Goal: Information Seeking & Learning: Learn about a topic

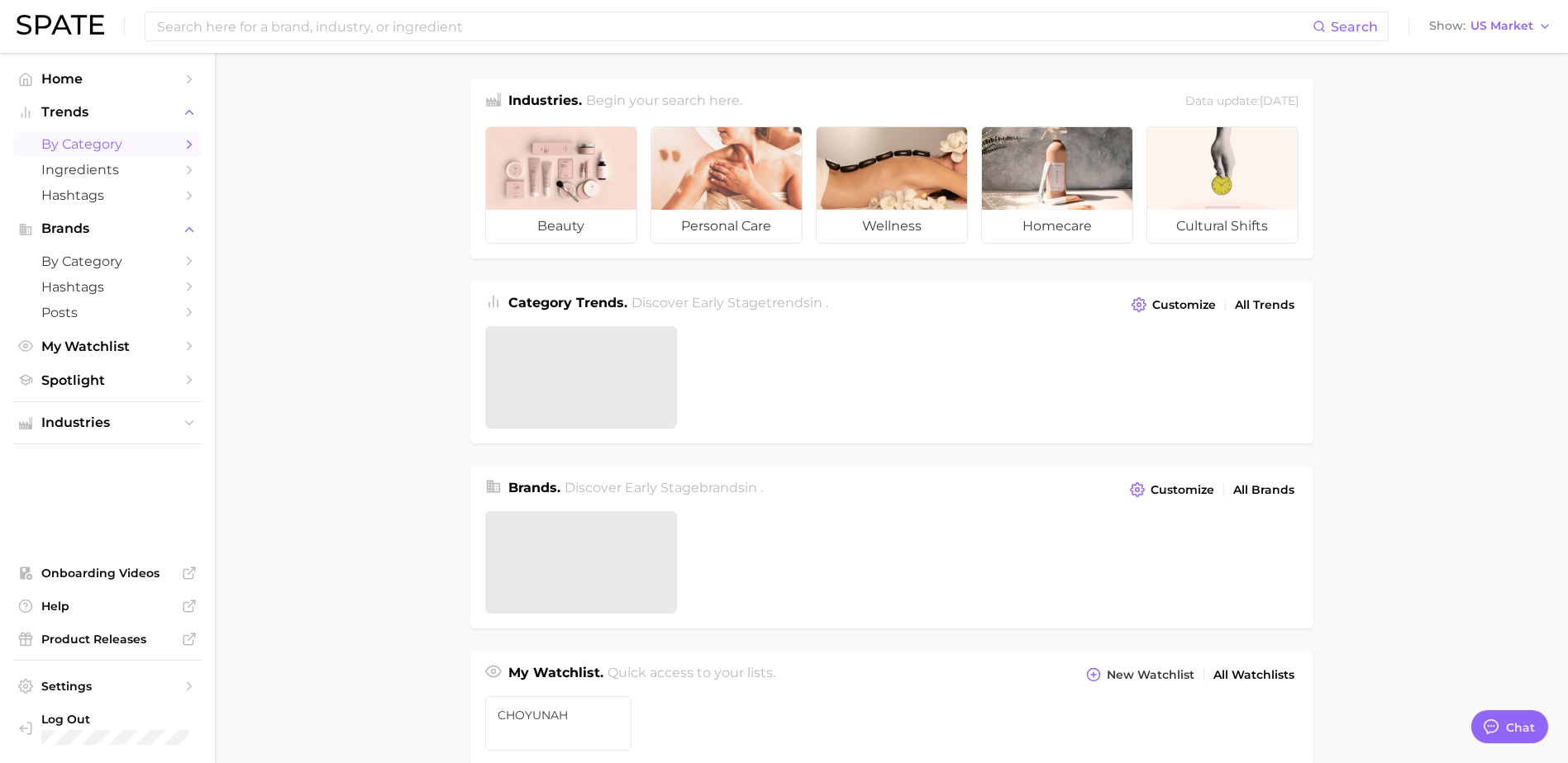
type textarea "x"
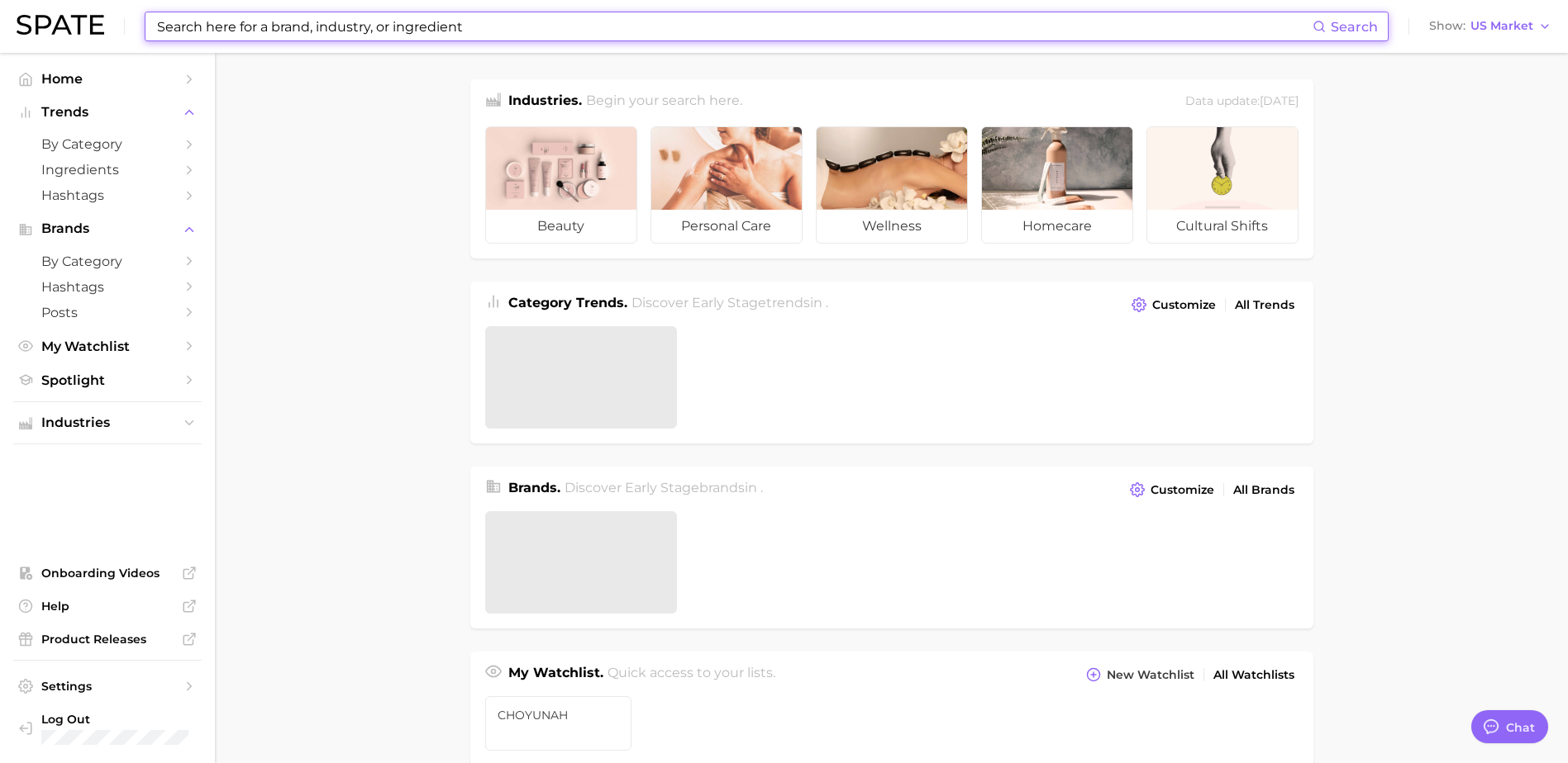
click at [529, 25] on input at bounding box center [733, 27] width 1157 height 28
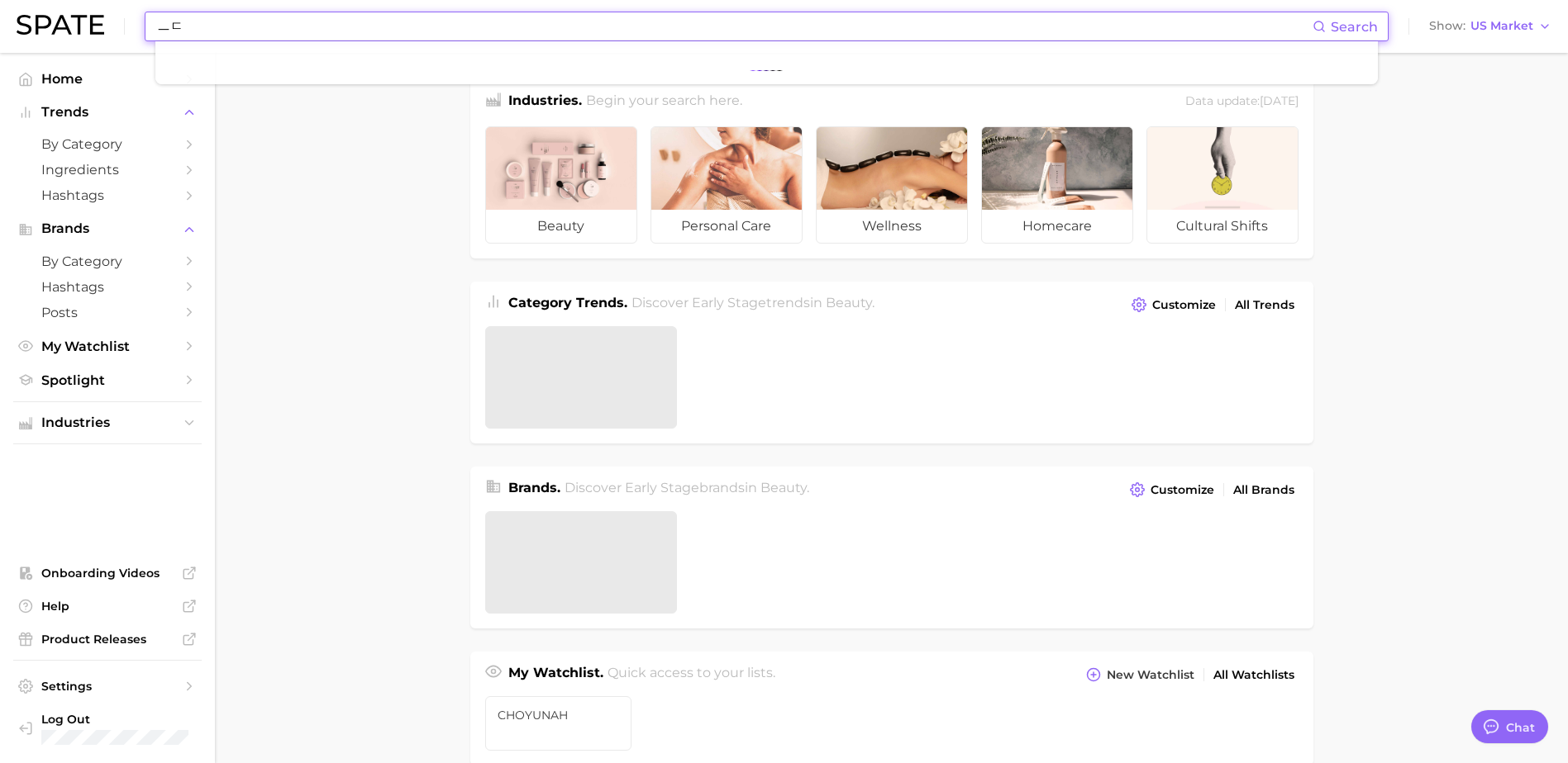
type input "ㅡ"
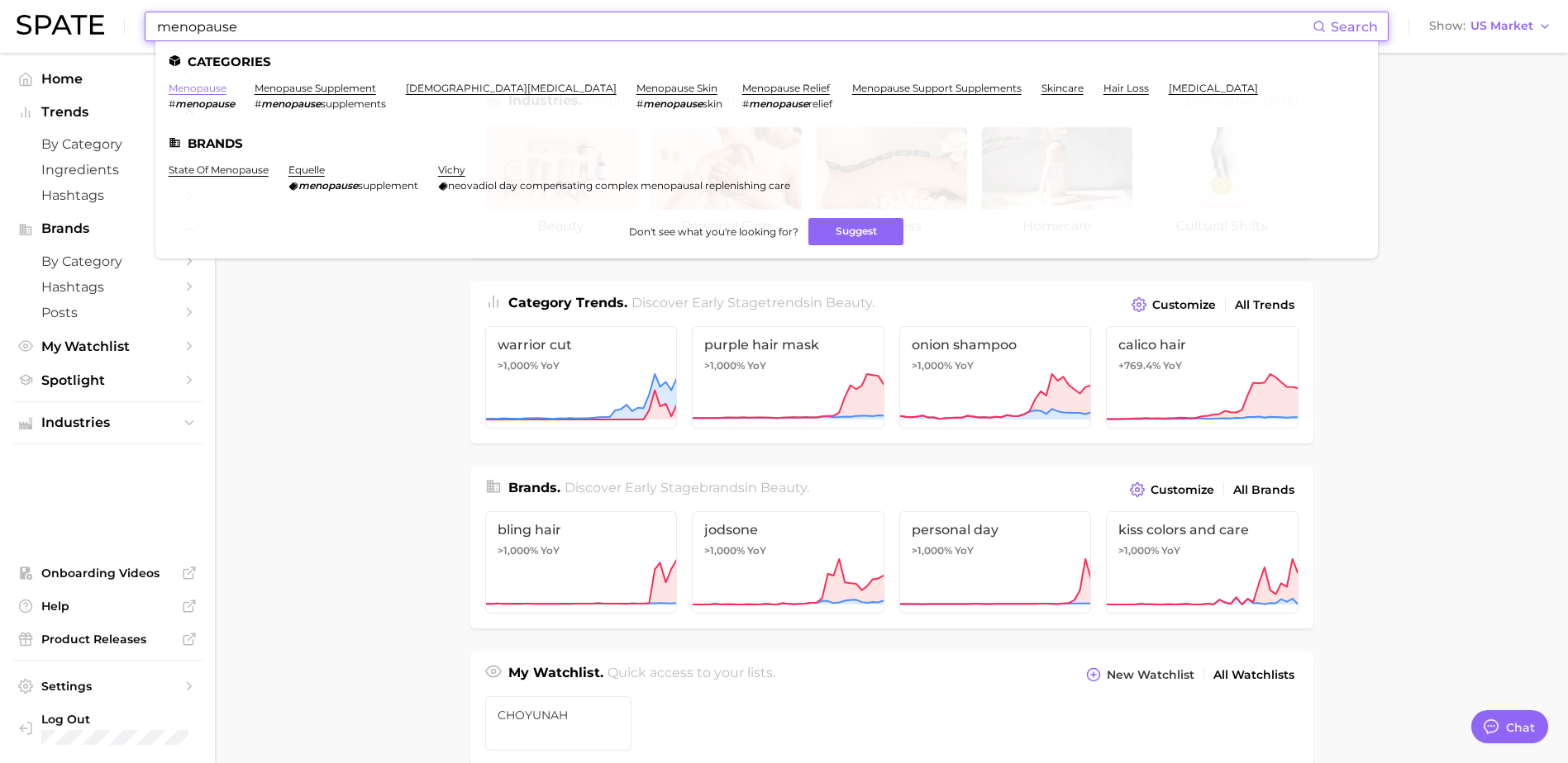
type input "menopause"
click at [194, 93] on link "menopause" at bounding box center [197, 88] width 58 height 12
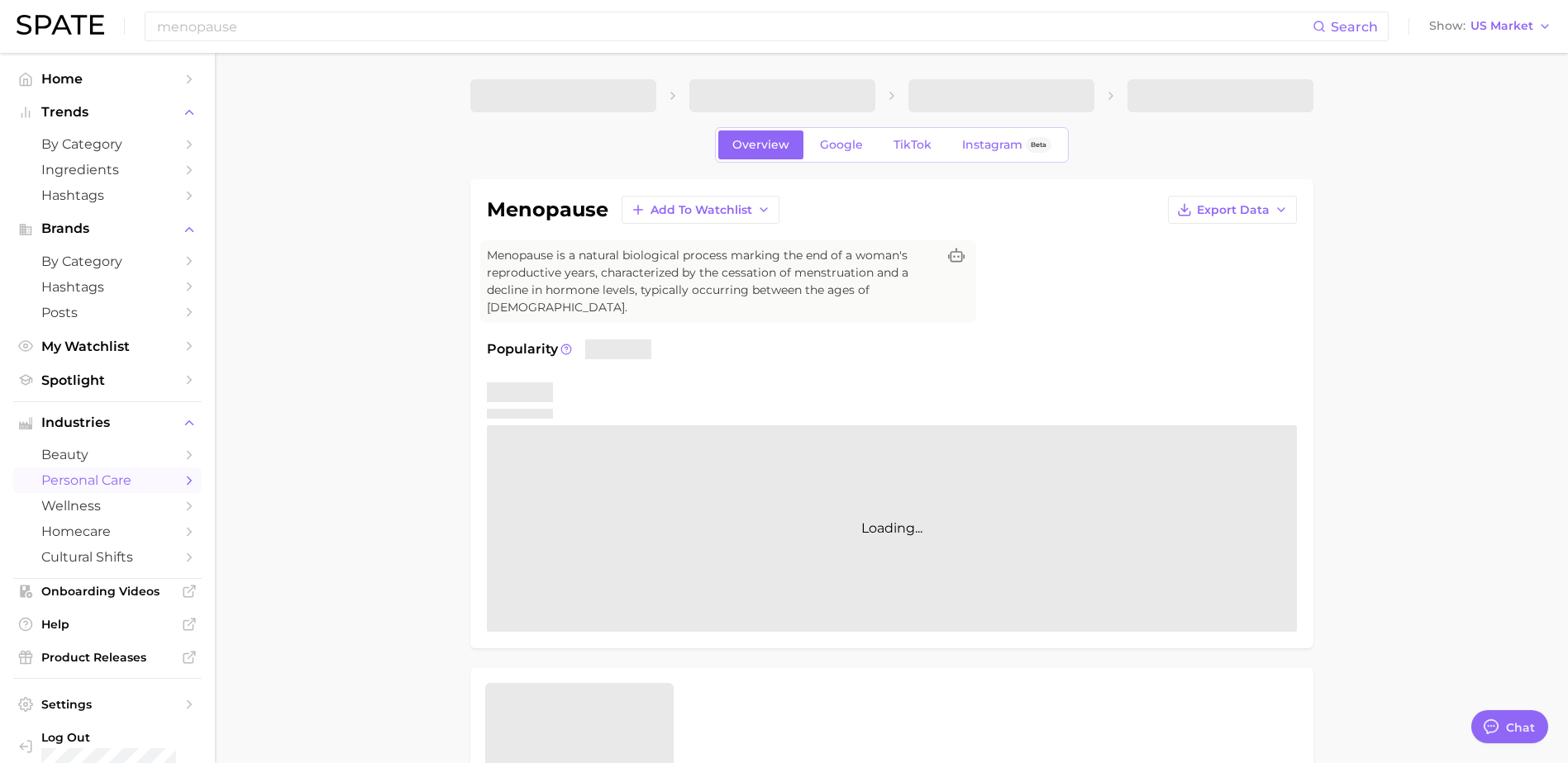
type textarea "x"
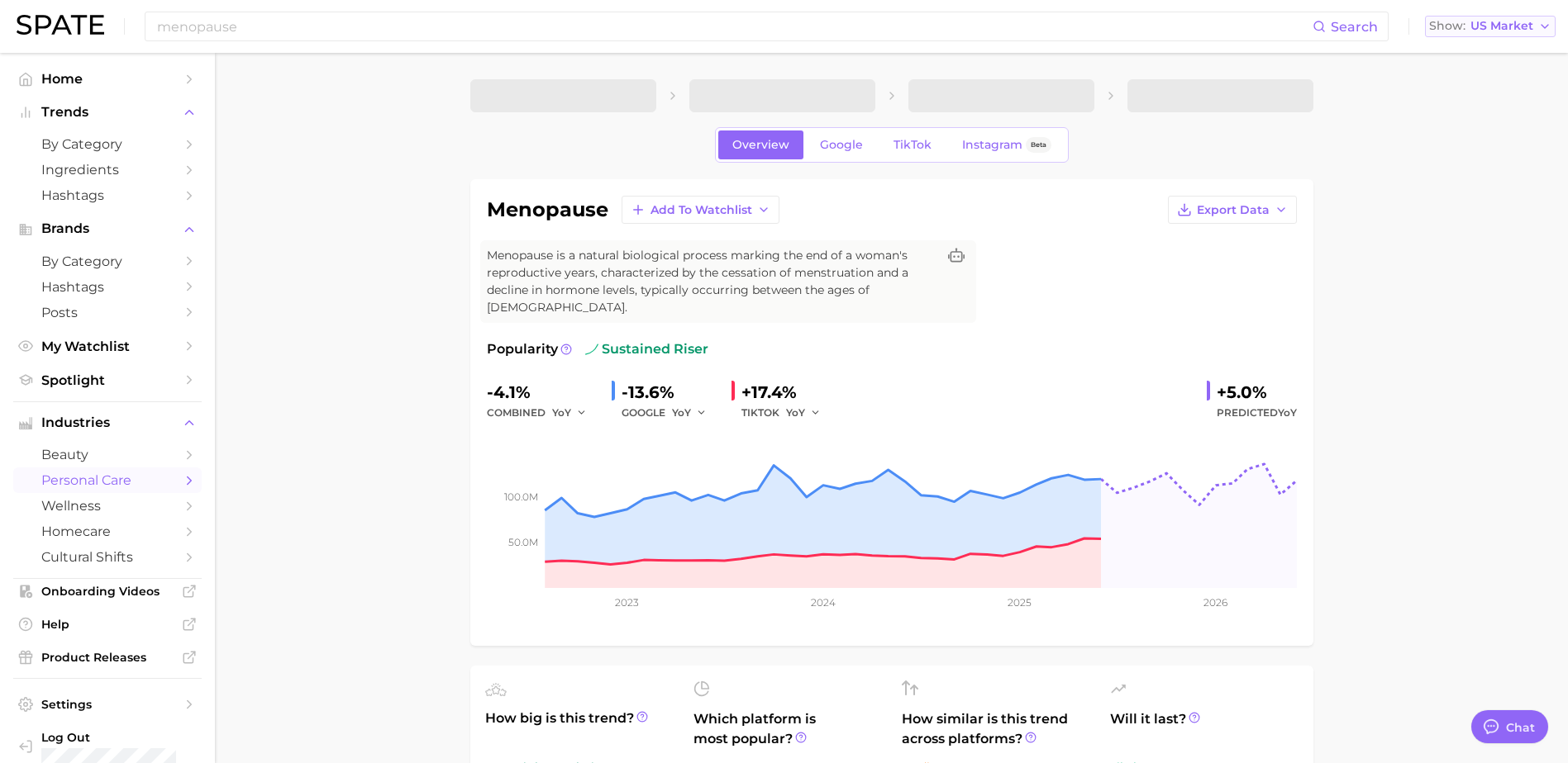
click at [1527, 25] on span "US Market" at bounding box center [1501, 26] width 63 height 9
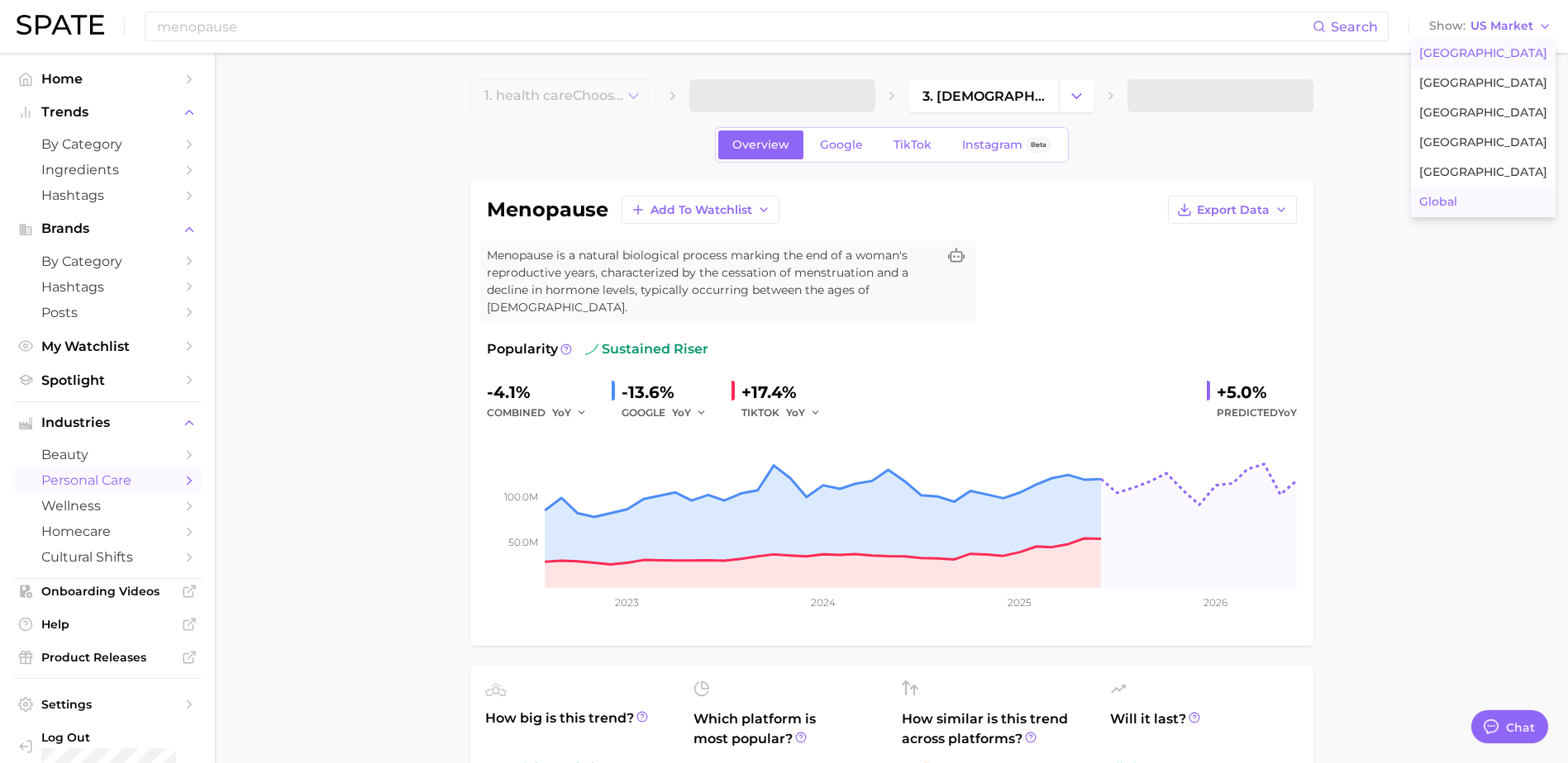
click at [1499, 206] on button "Global" at bounding box center [1482, 203] width 144 height 30
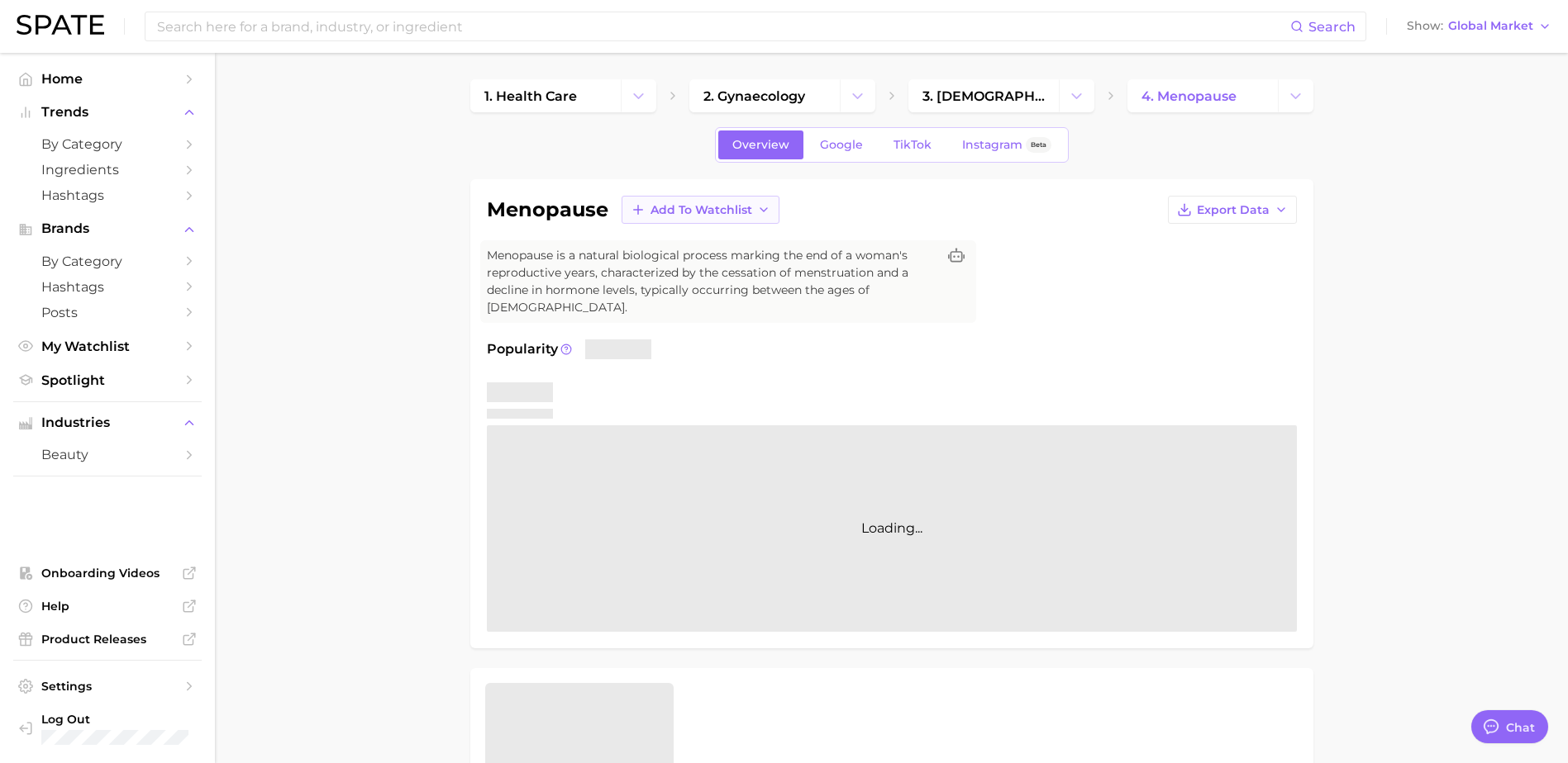
click at [766, 220] on button "Add to Watchlist" at bounding box center [700, 210] width 158 height 28
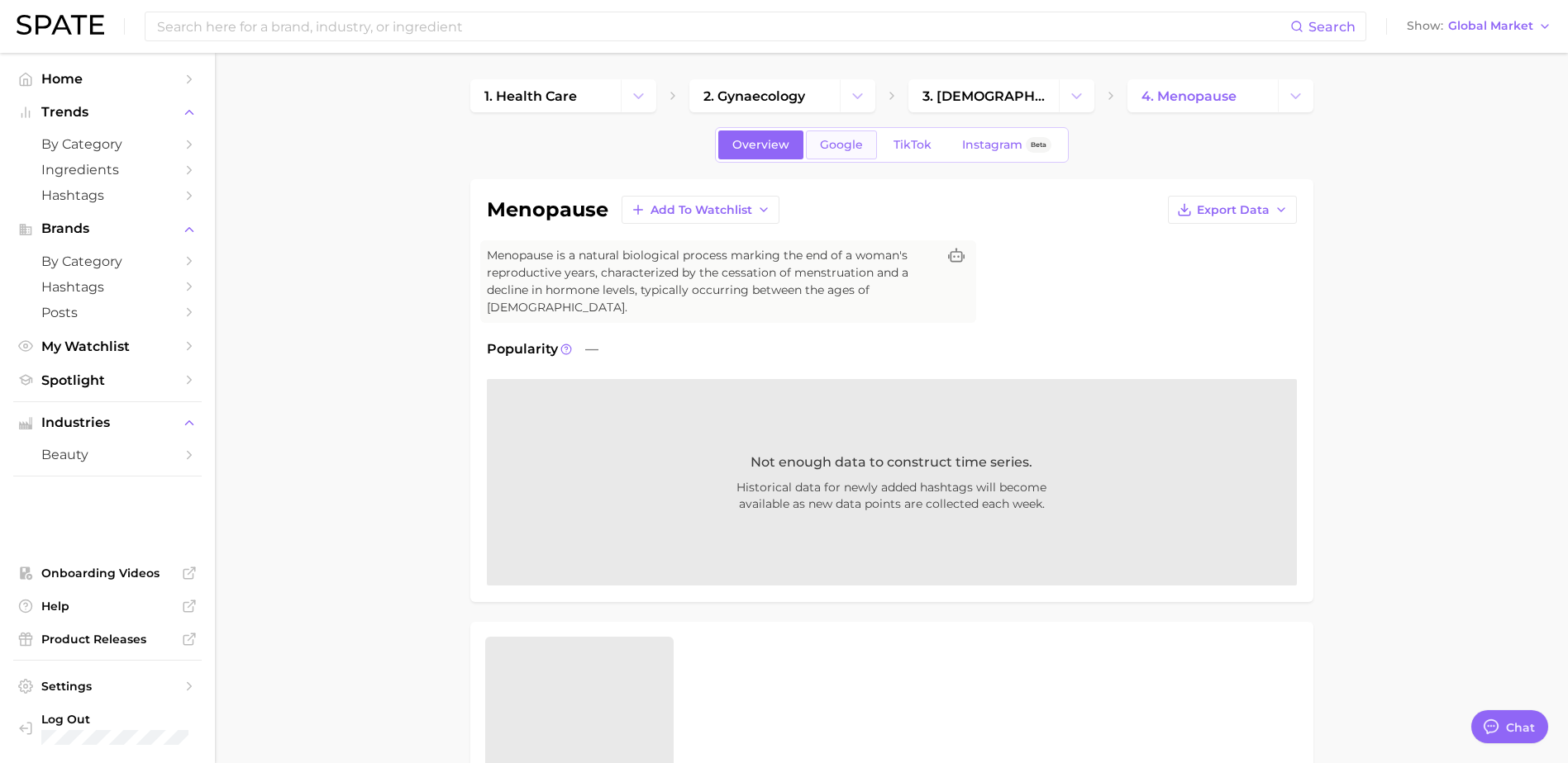
click at [846, 144] on span "Google" at bounding box center [841, 145] width 43 height 14
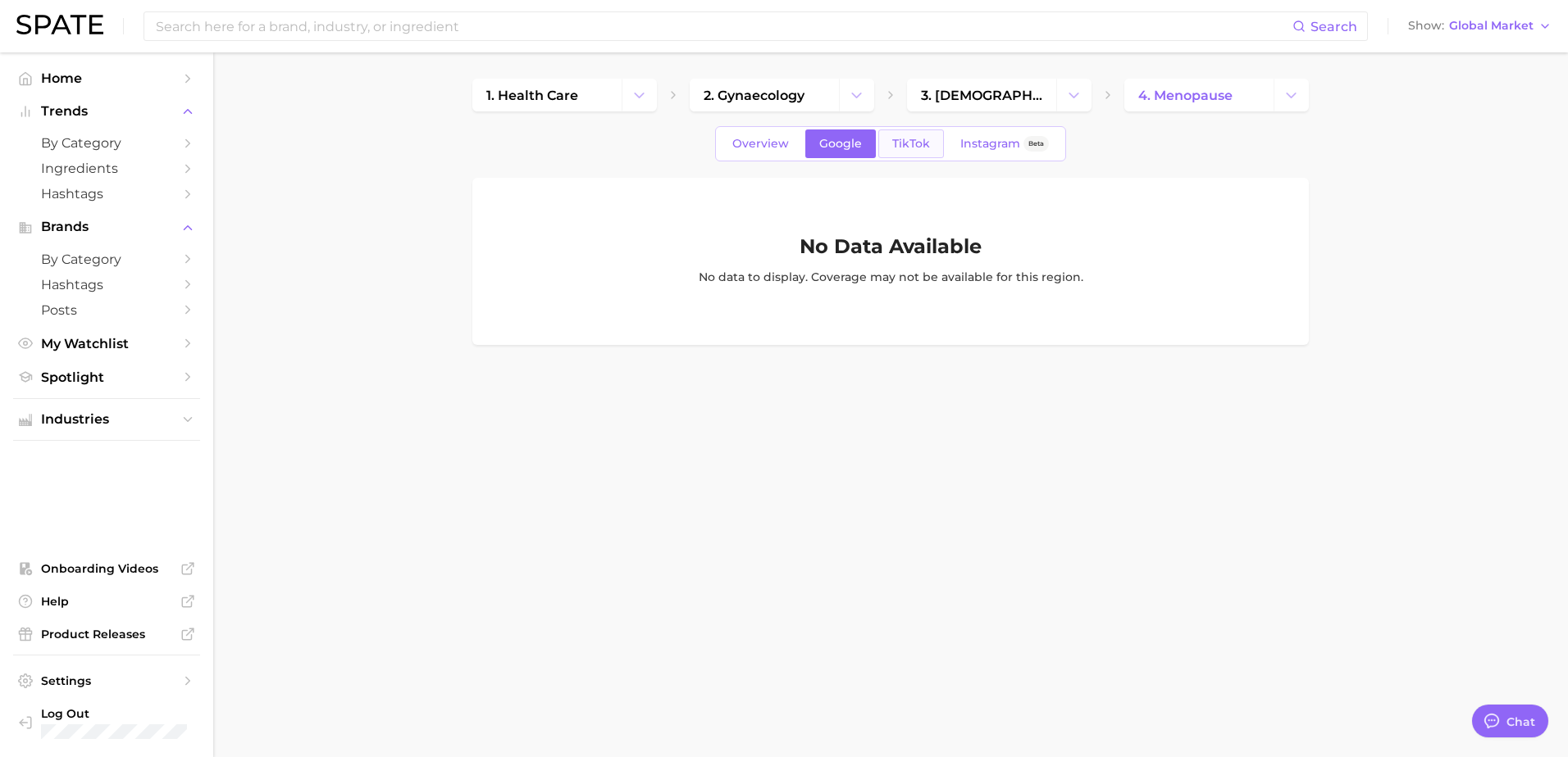
click at [920, 145] on span "TikTok" at bounding box center [910, 144] width 38 height 14
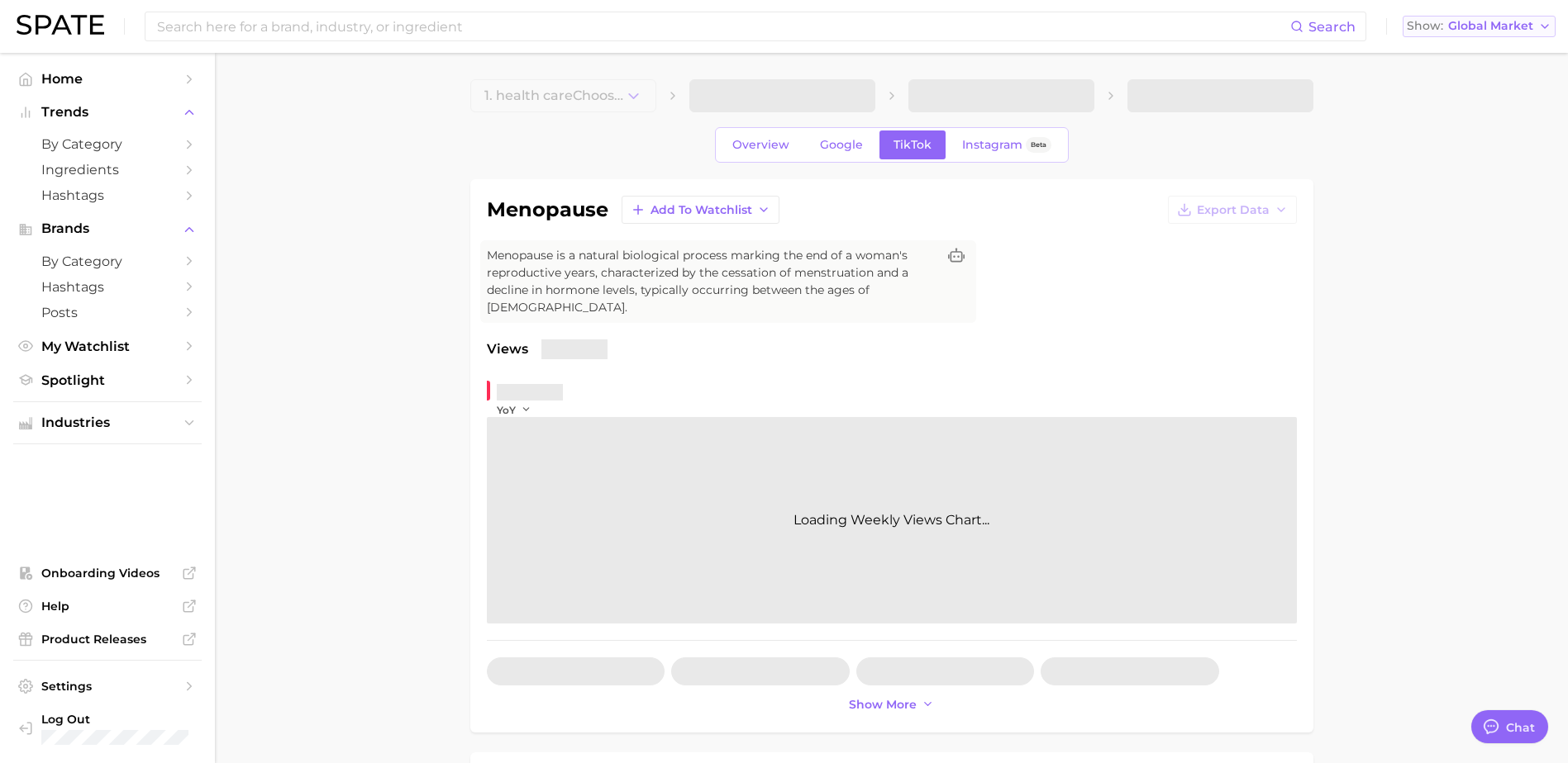
click at [1469, 26] on span "Global Market" at bounding box center [1490, 26] width 85 height 9
click at [1471, 55] on span "[GEOGRAPHIC_DATA]" at bounding box center [1474, 53] width 128 height 14
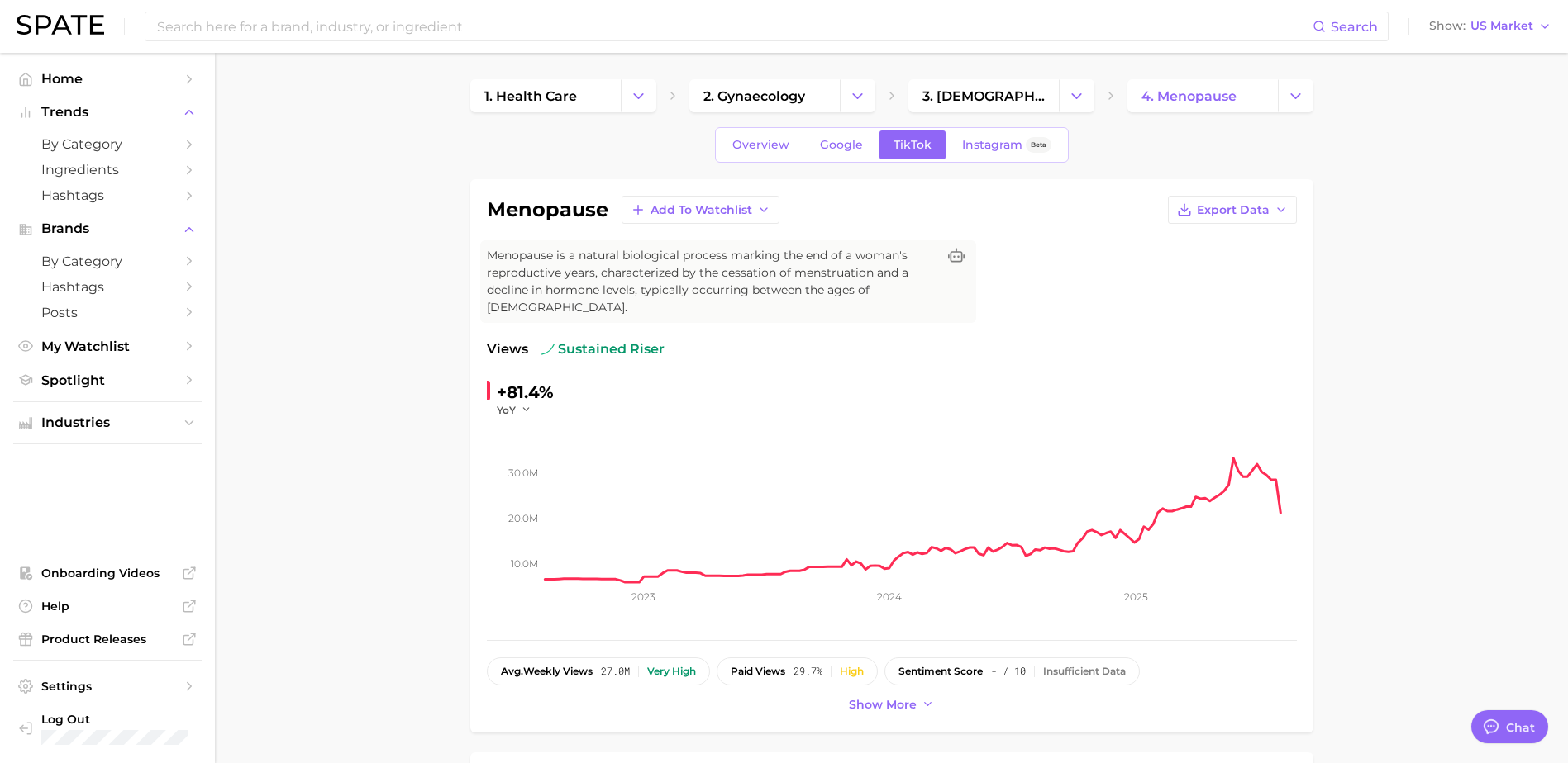
click at [764, 159] on div "Overview Google TikTok Instagram Beta" at bounding box center [891, 145] width 353 height 35
click at [764, 151] on span "Overview" at bounding box center [761, 145] width 57 height 14
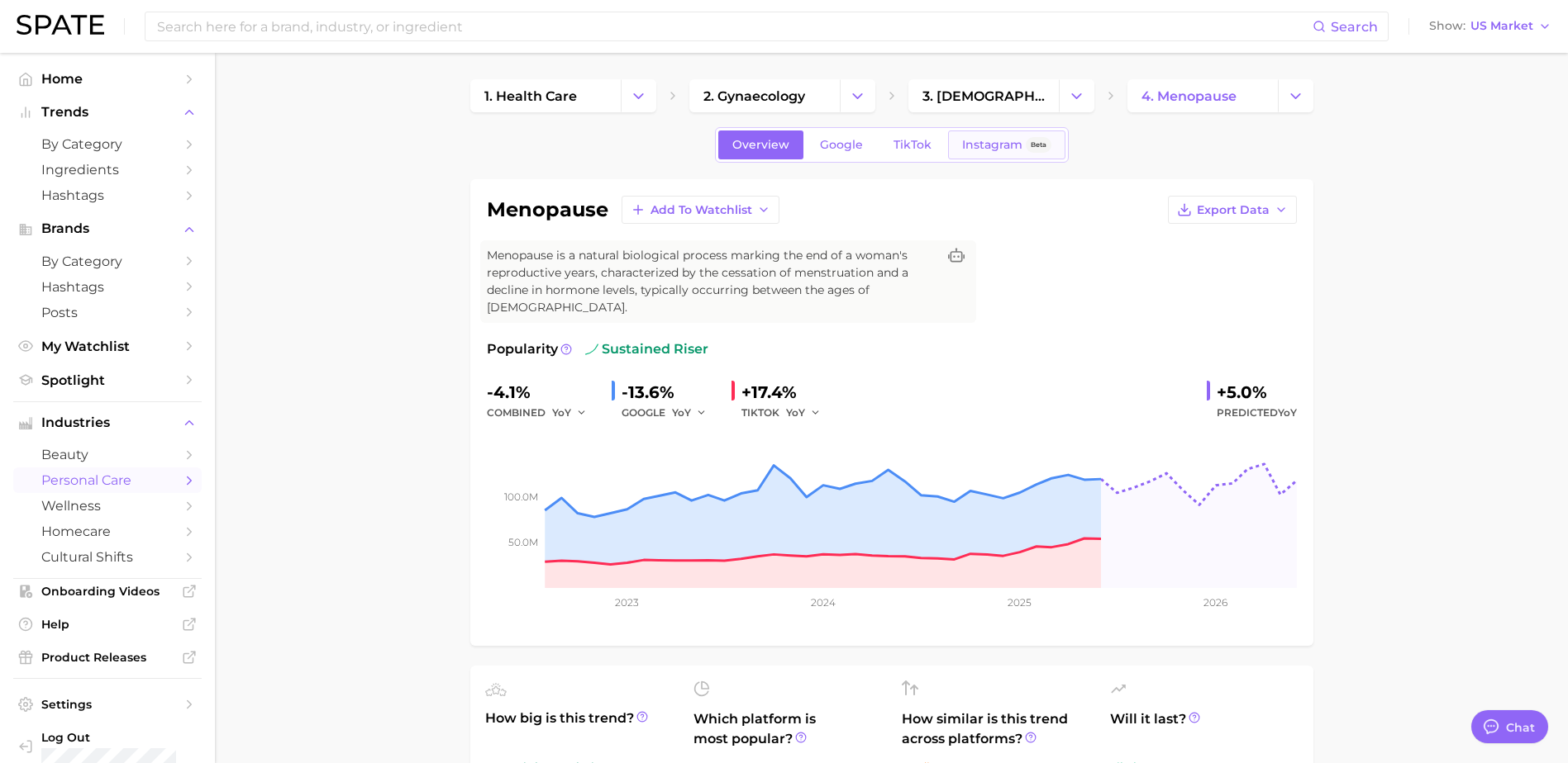
click at [969, 146] on span "Instagram" at bounding box center [992, 145] width 60 height 14
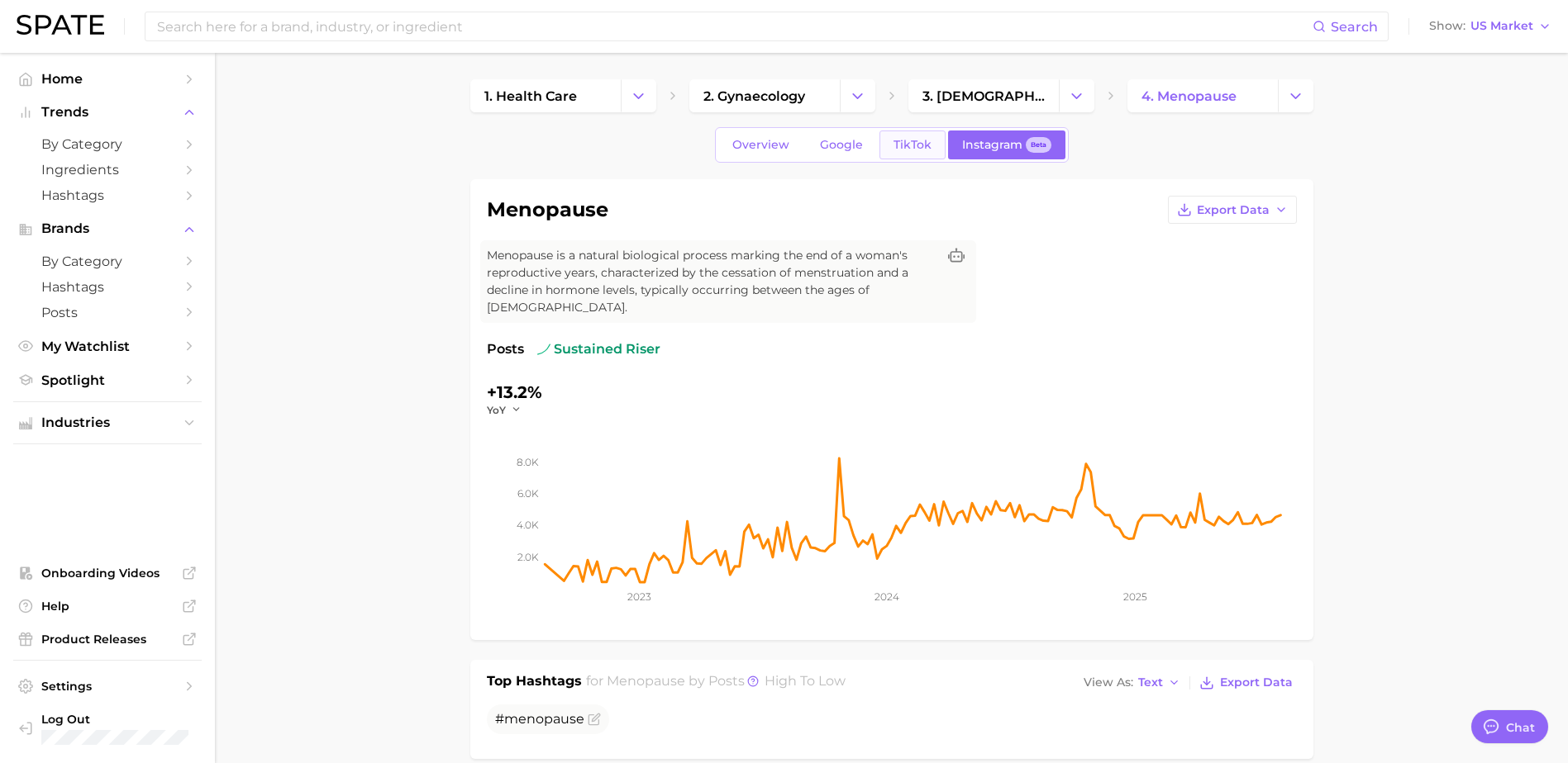
click at [894, 143] on span "TikTok" at bounding box center [912, 145] width 38 height 14
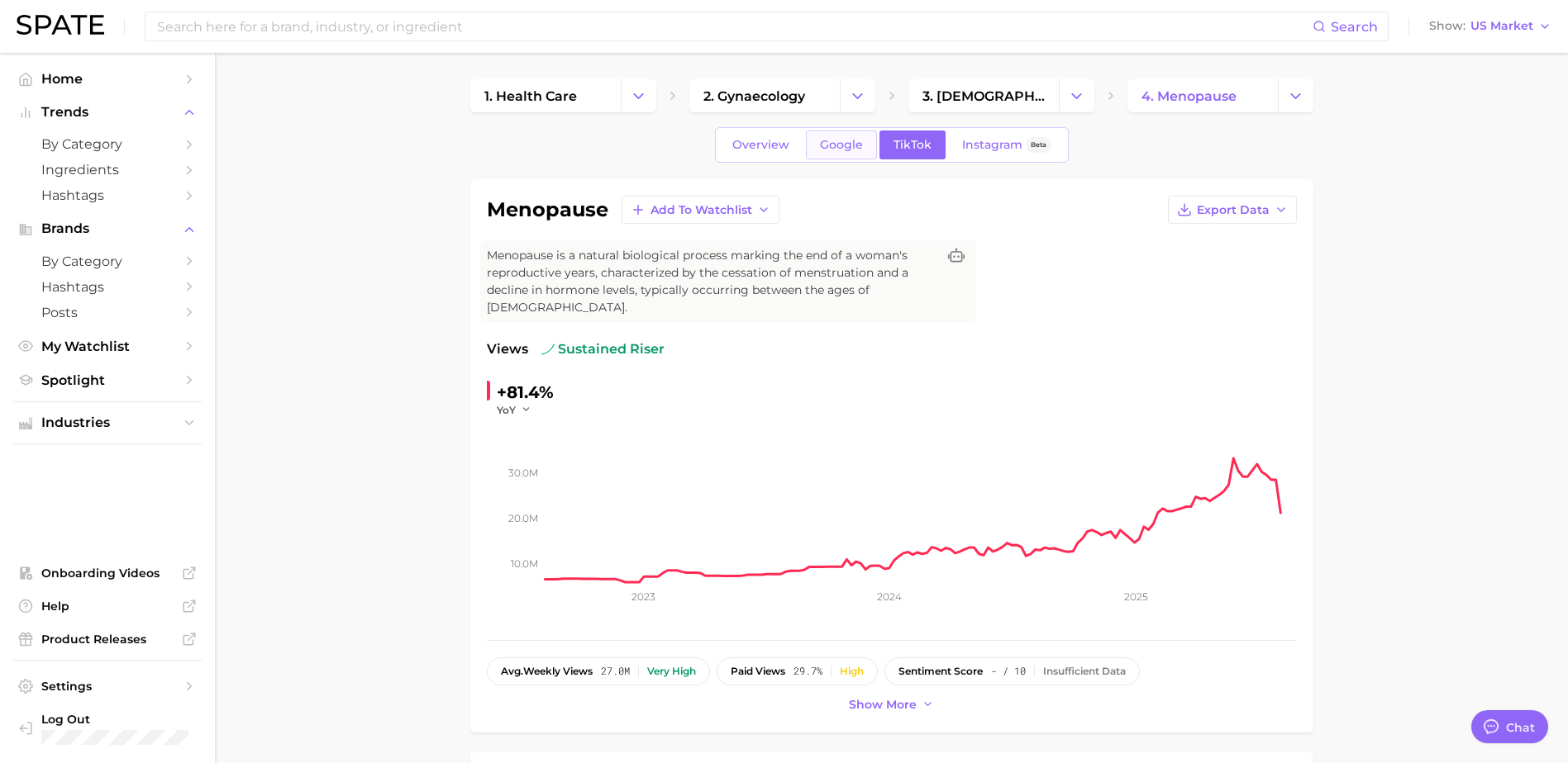
click at [846, 150] on span "Google" at bounding box center [841, 145] width 43 height 14
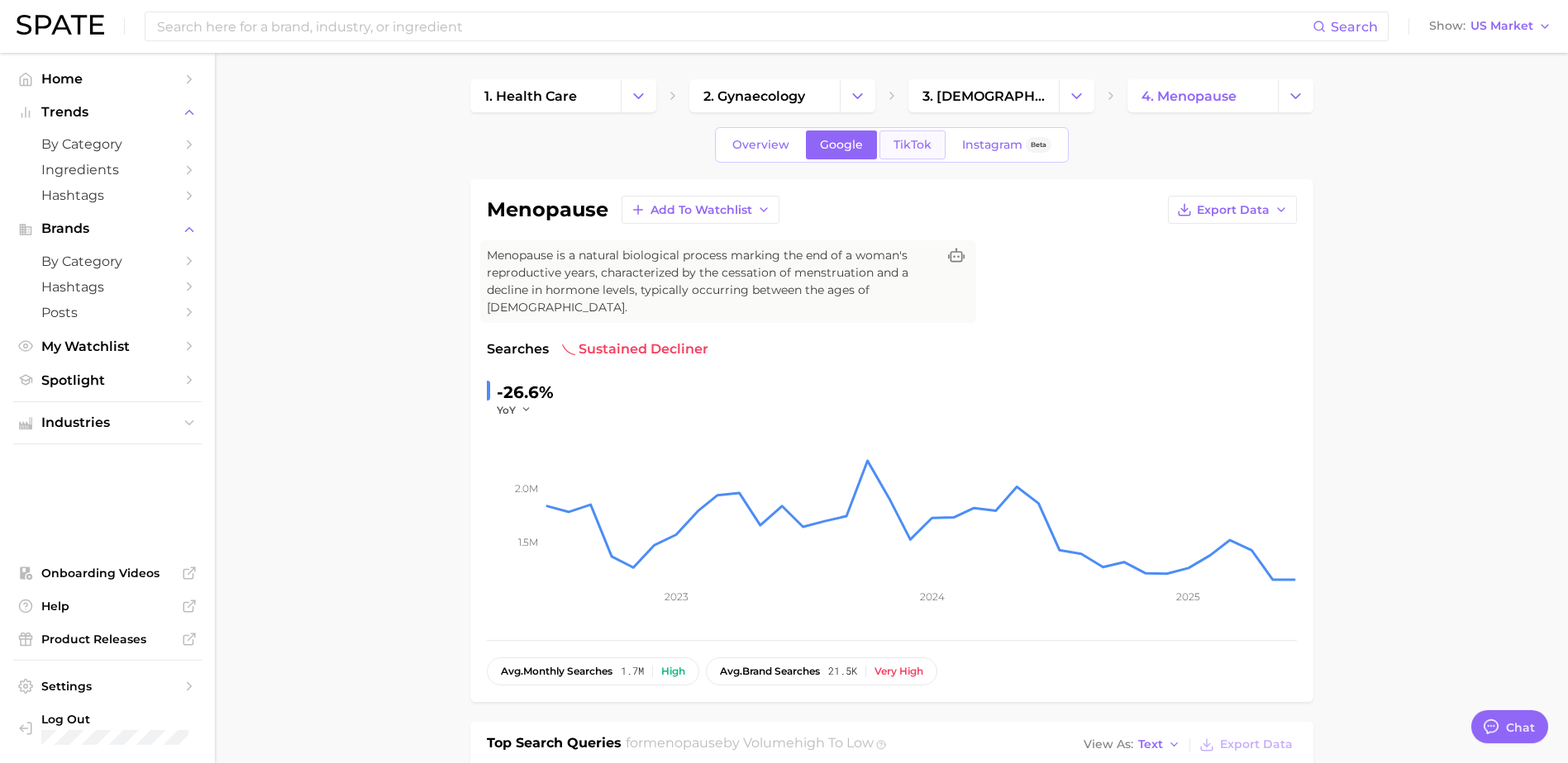
click at [907, 148] on span "TikTok" at bounding box center [912, 145] width 38 height 14
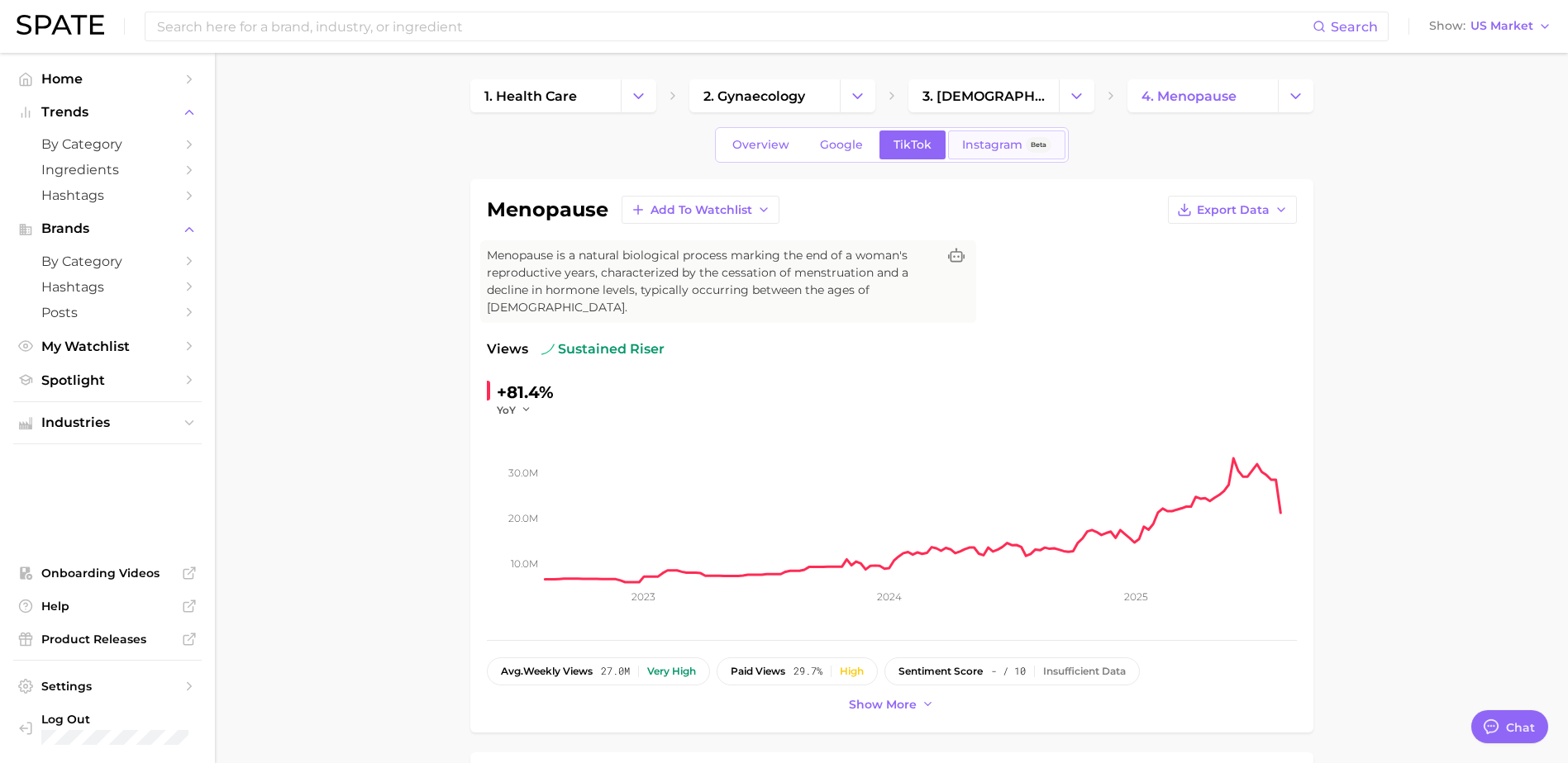
click at [974, 145] on span "Instagram" at bounding box center [992, 145] width 60 height 14
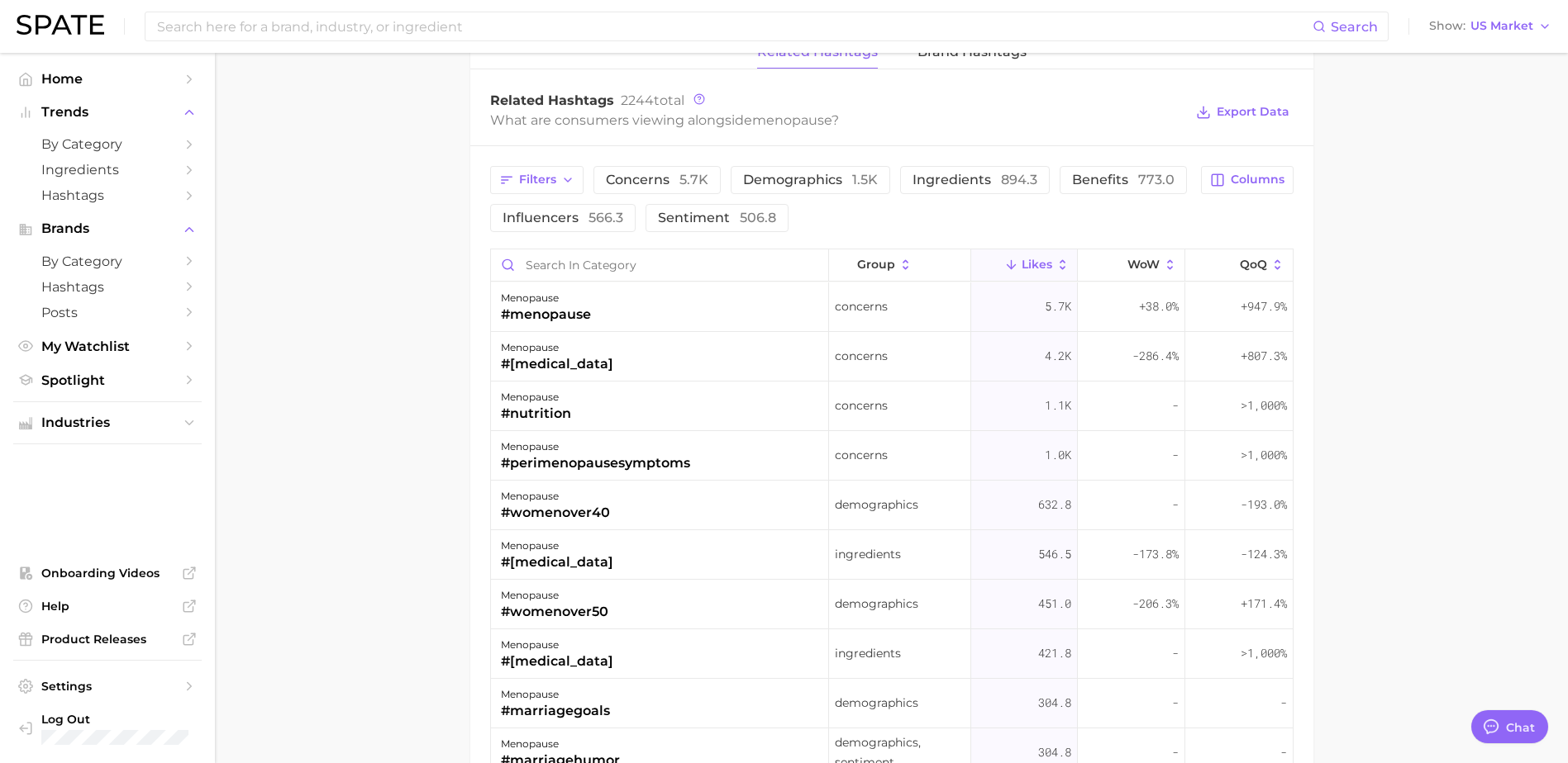
scroll to position [1157, 0]
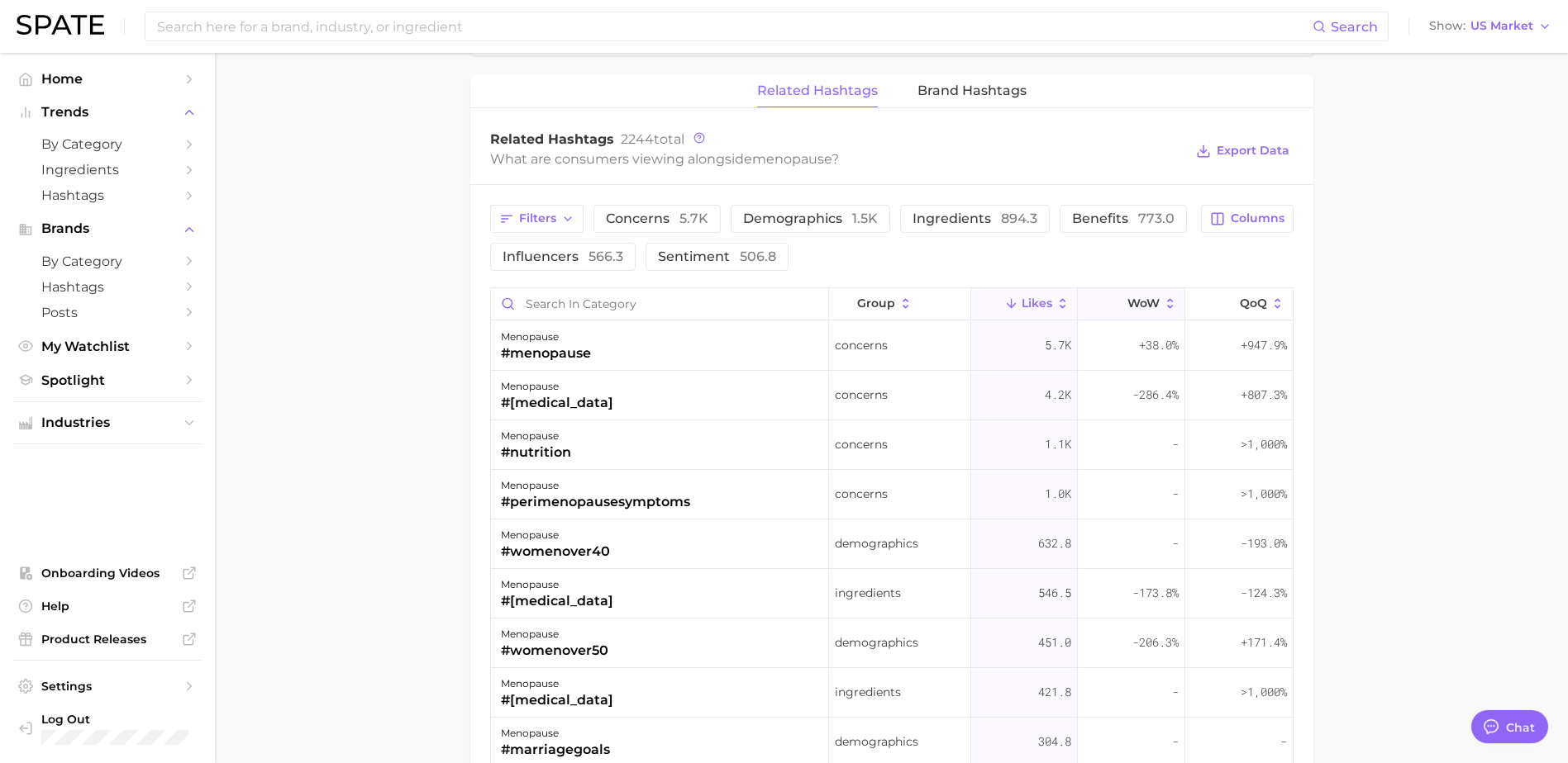
click at [1143, 289] on button "WoW" at bounding box center [1131, 304] width 107 height 32
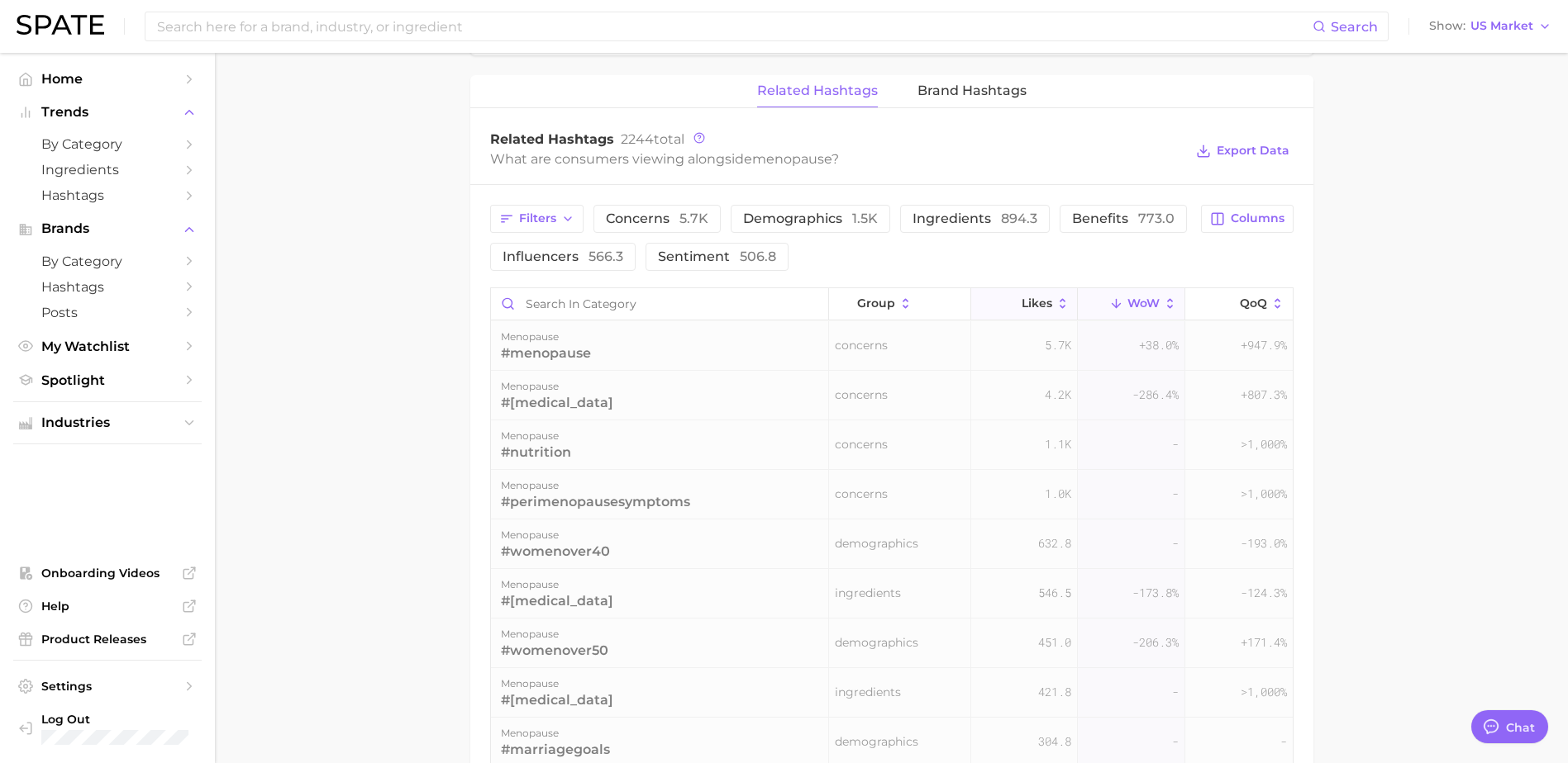
click at [1055, 297] on icon at bounding box center [1062, 304] width 15 height 15
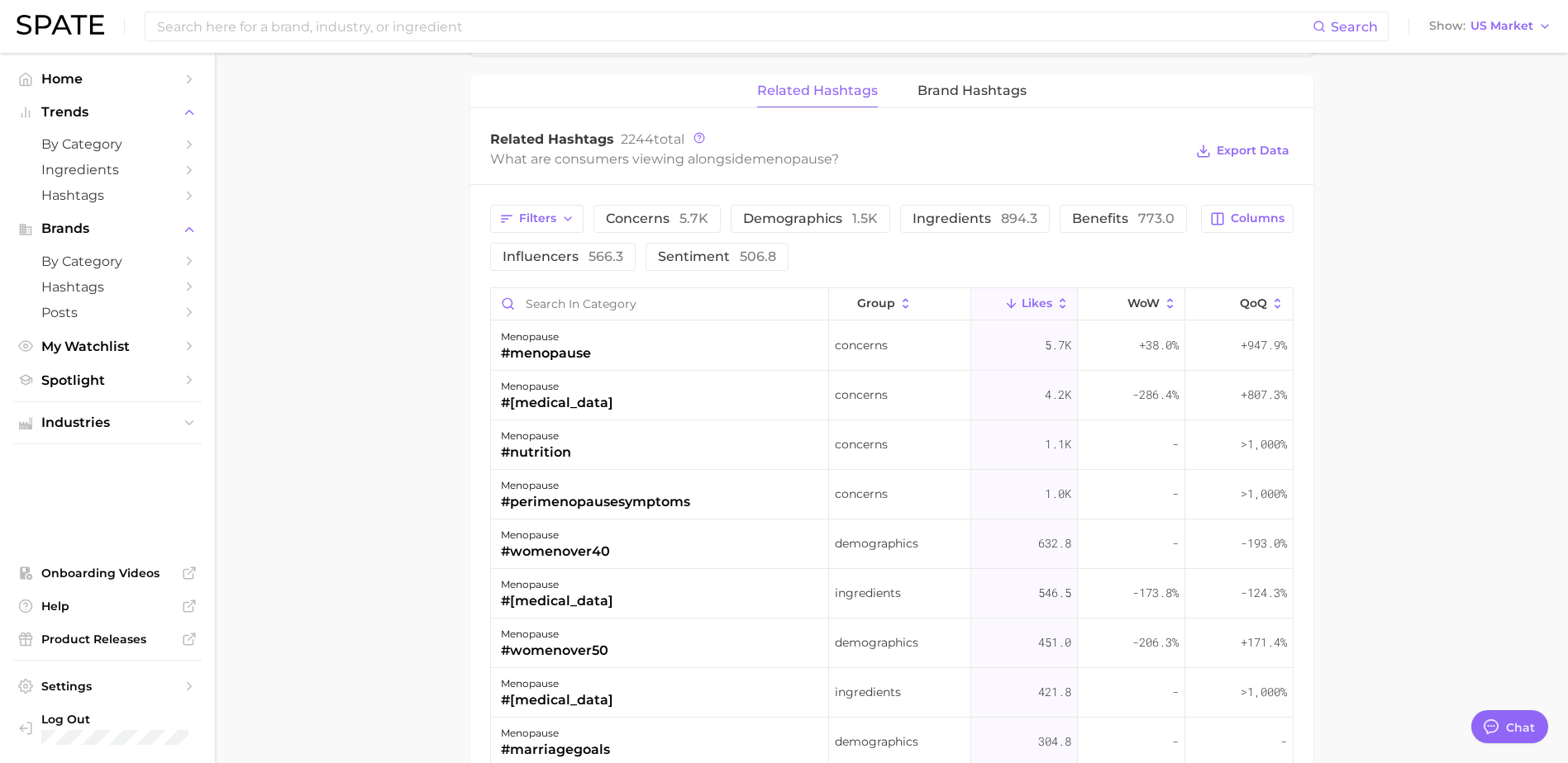
click at [1055, 297] on icon at bounding box center [1062, 304] width 15 height 15
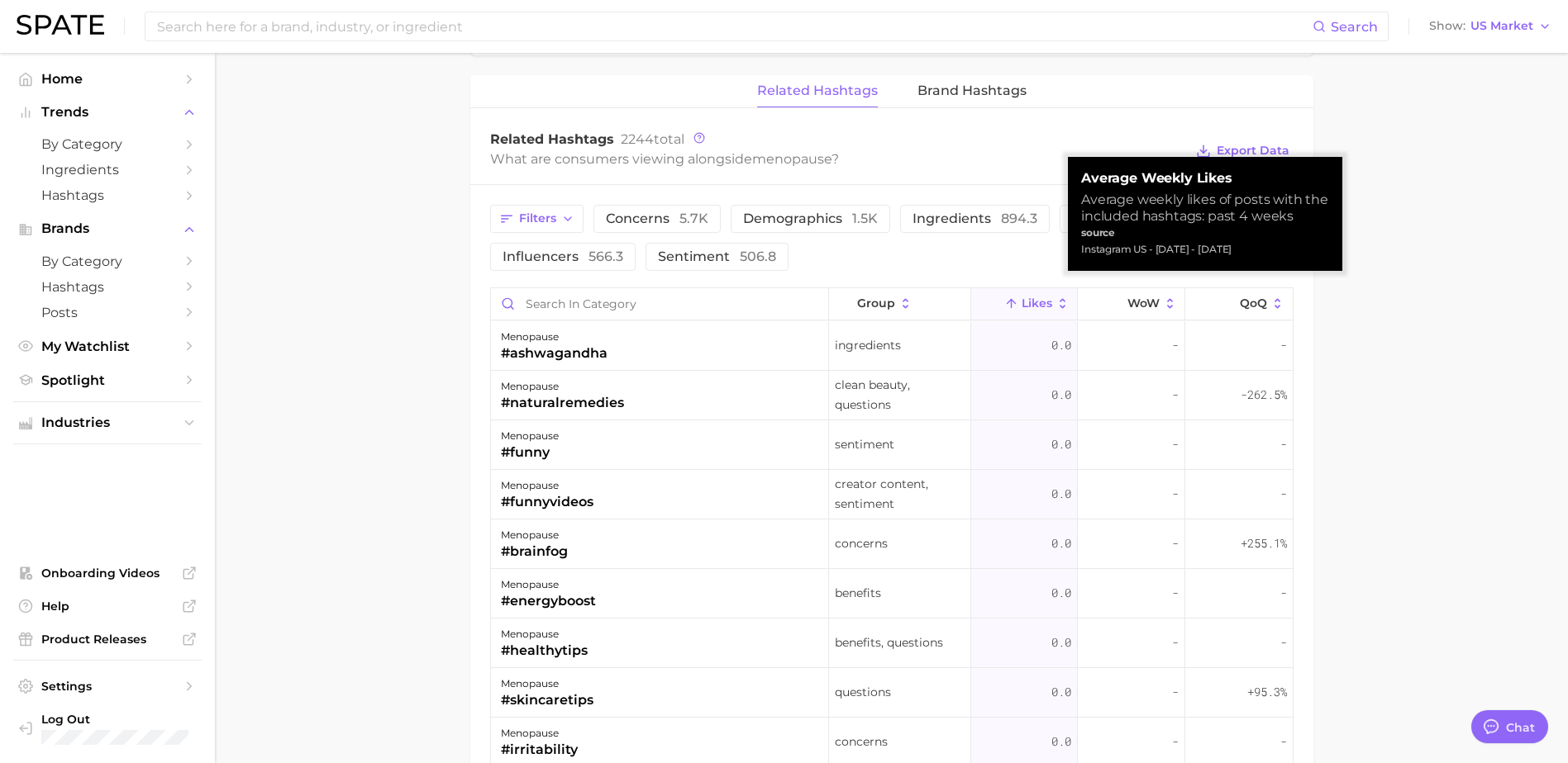
click at [1034, 297] on span "Likes" at bounding box center [1037, 303] width 31 height 13
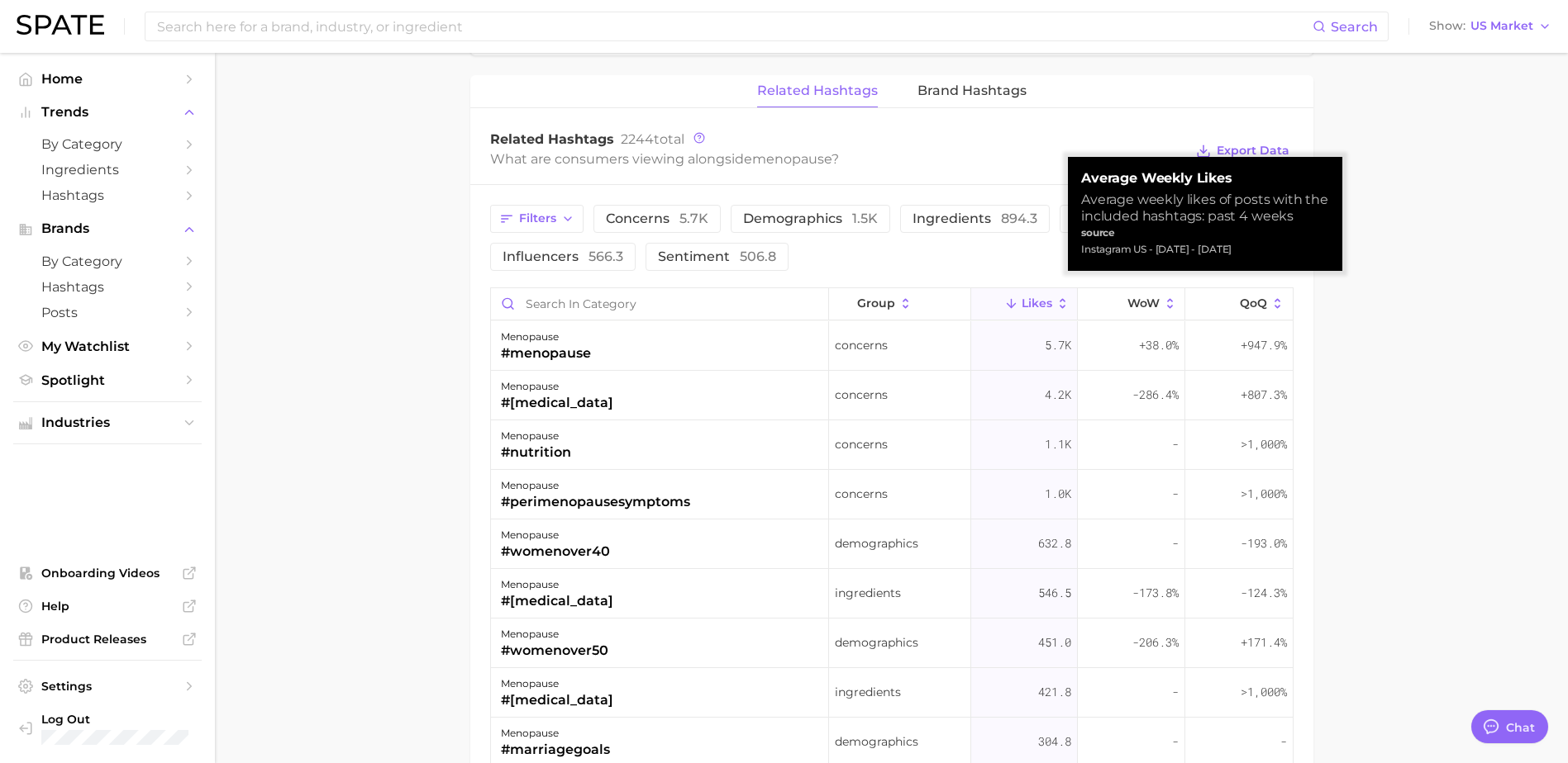
click at [1419, 308] on main "1. health care 2. gynaecology 3. [DEMOGRAPHIC_DATA] reproductive system concern…" at bounding box center [892, 25] width 1353 height 2257
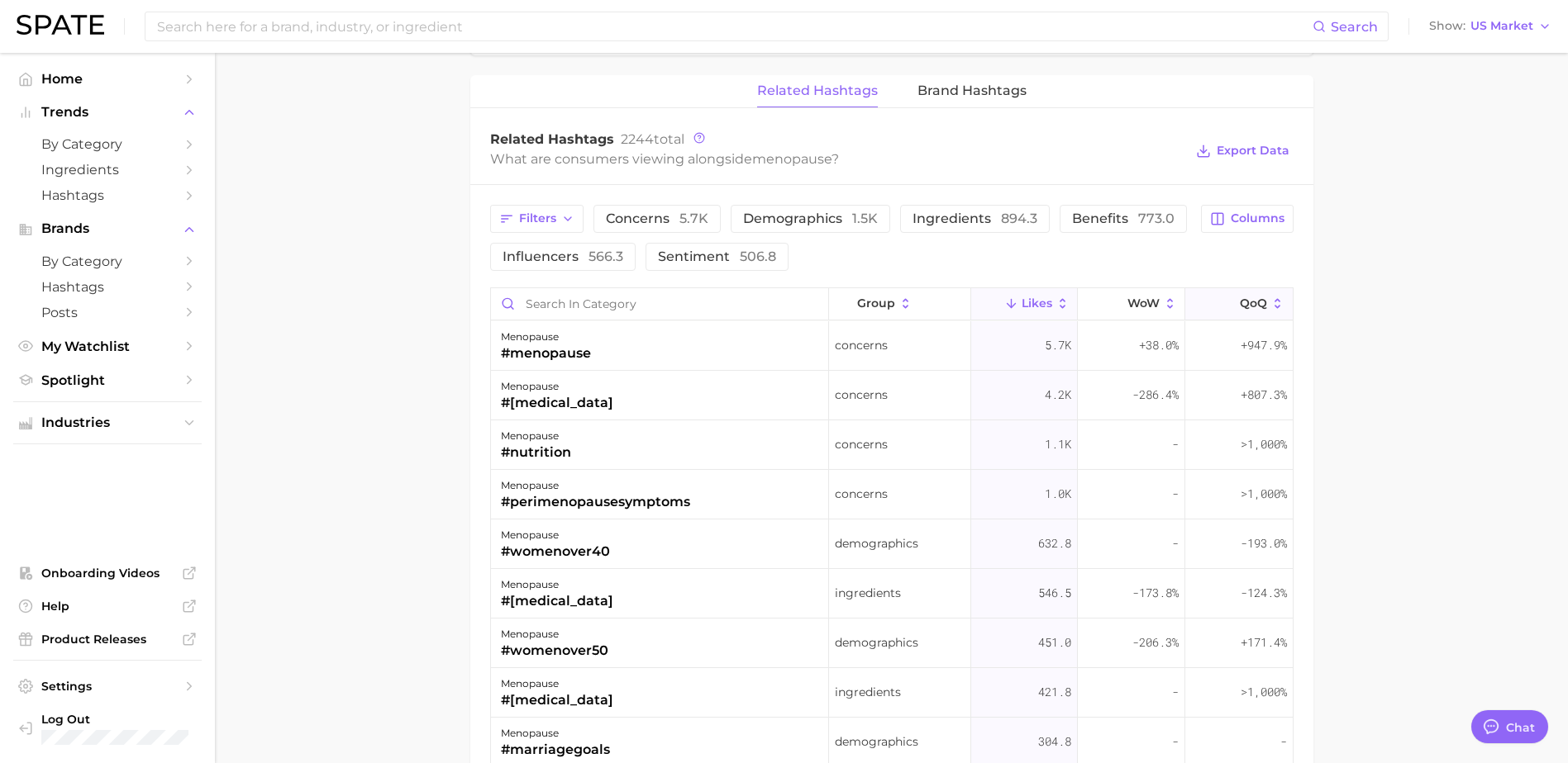
click at [1257, 289] on button "QoQ" at bounding box center [1238, 304] width 106 height 32
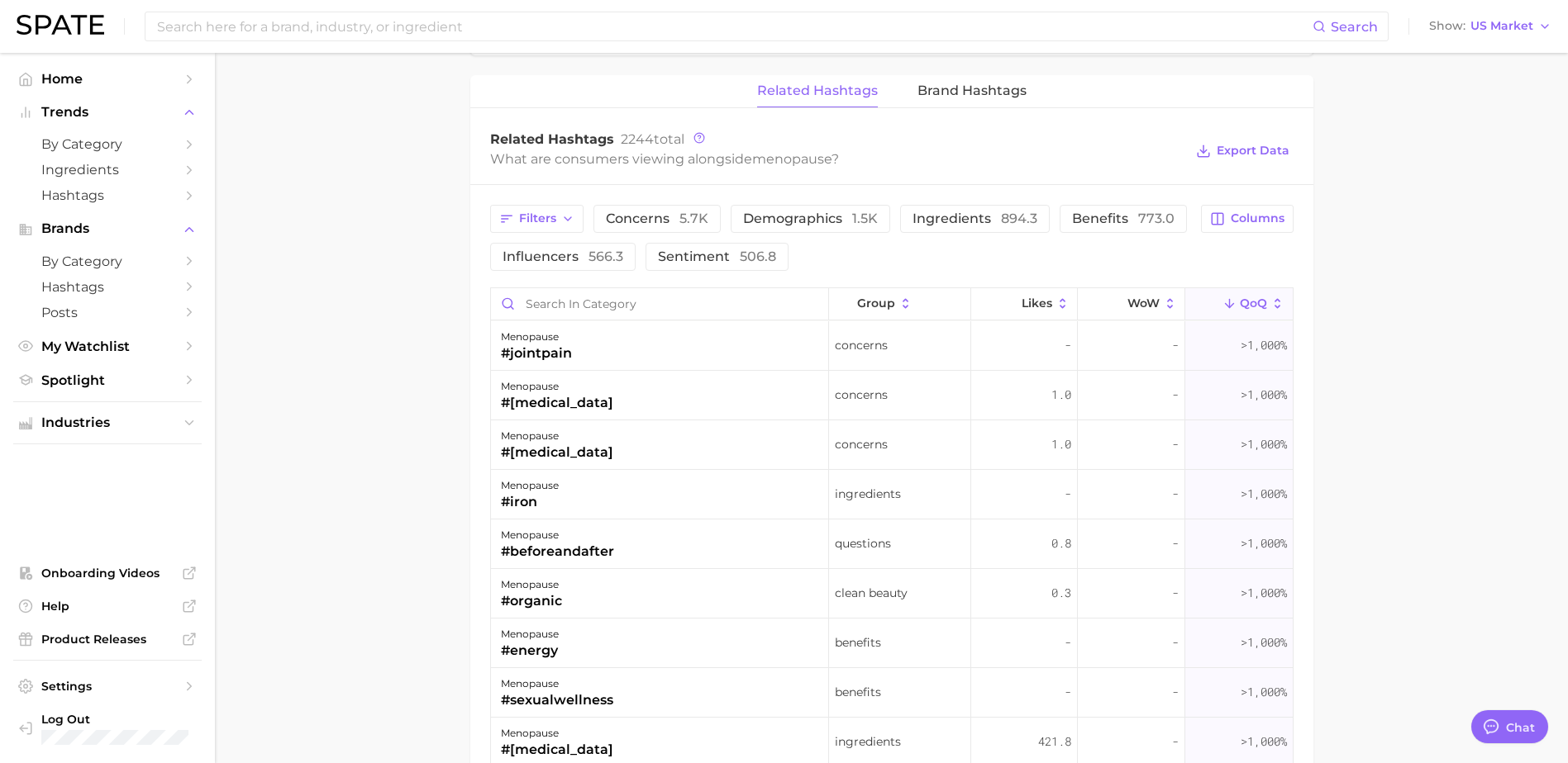
click at [1243, 297] on span "QoQ" at bounding box center [1253, 303] width 27 height 13
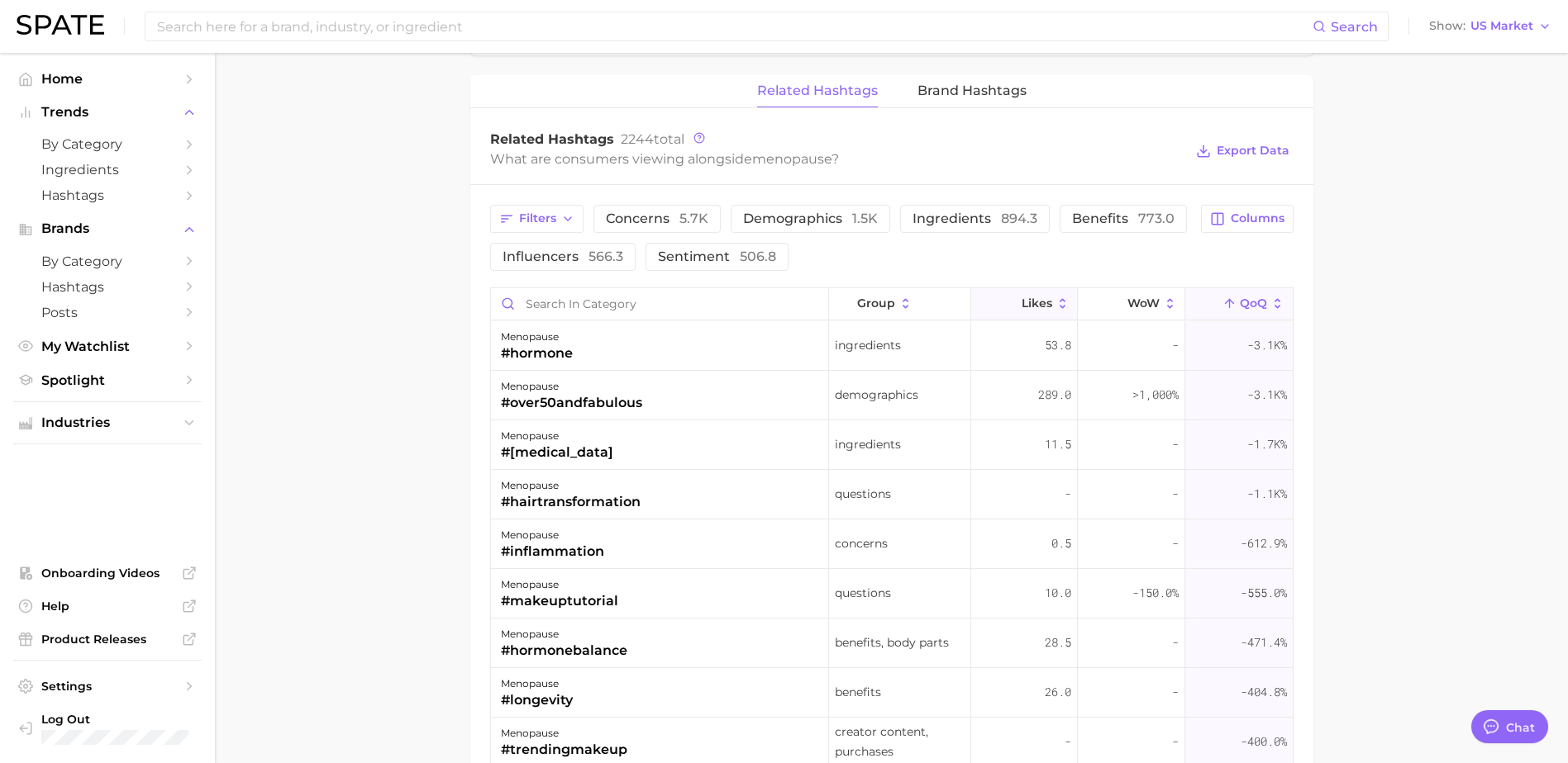
click at [1023, 297] on span "Likes" at bounding box center [1037, 303] width 31 height 13
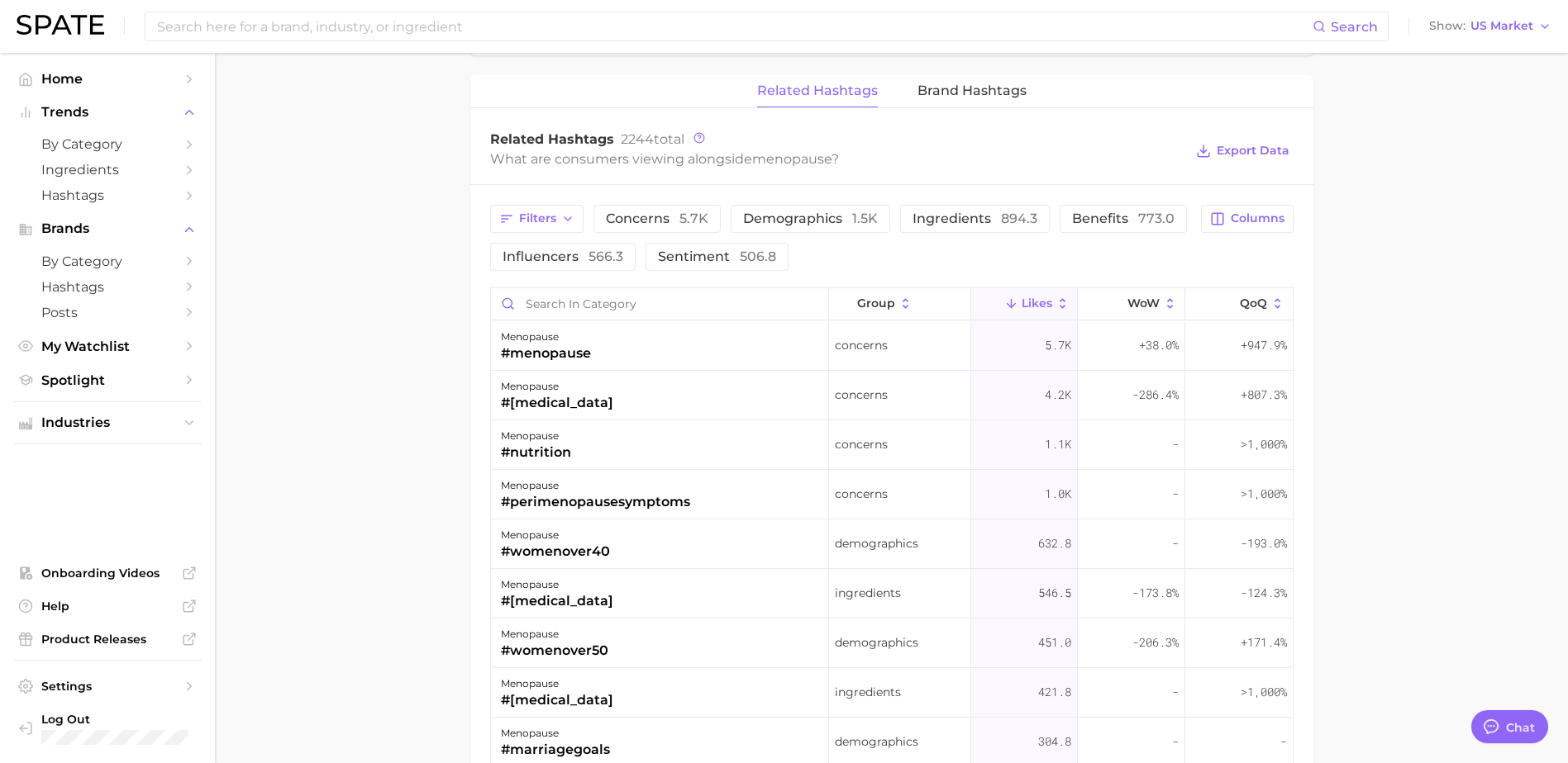
click at [1444, 334] on main "1. health care 2. gynaecology 3. [DEMOGRAPHIC_DATA] reproductive system concern…" at bounding box center [892, 25] width 1353 height 2257
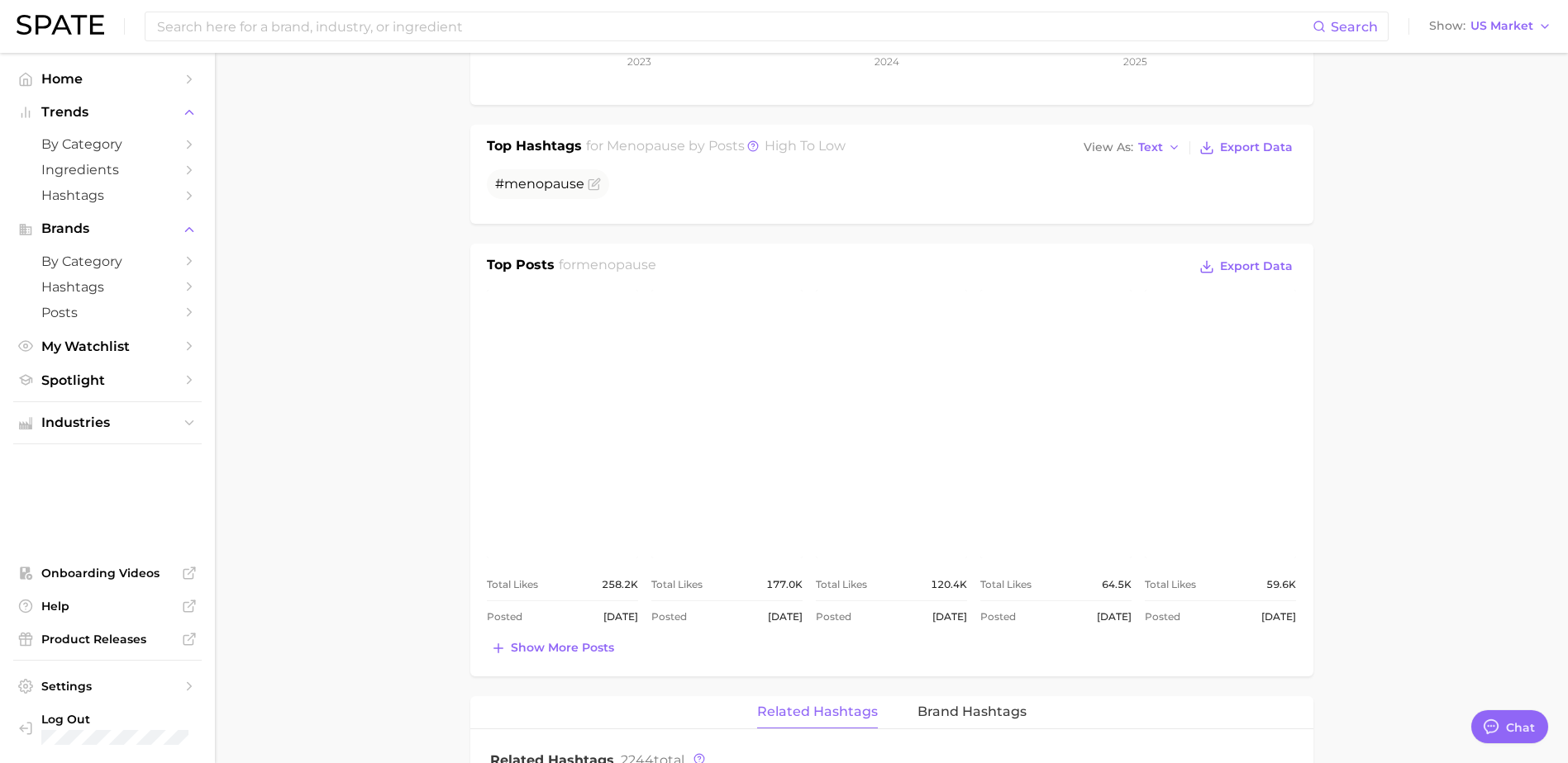
scroll to position [496, 0]
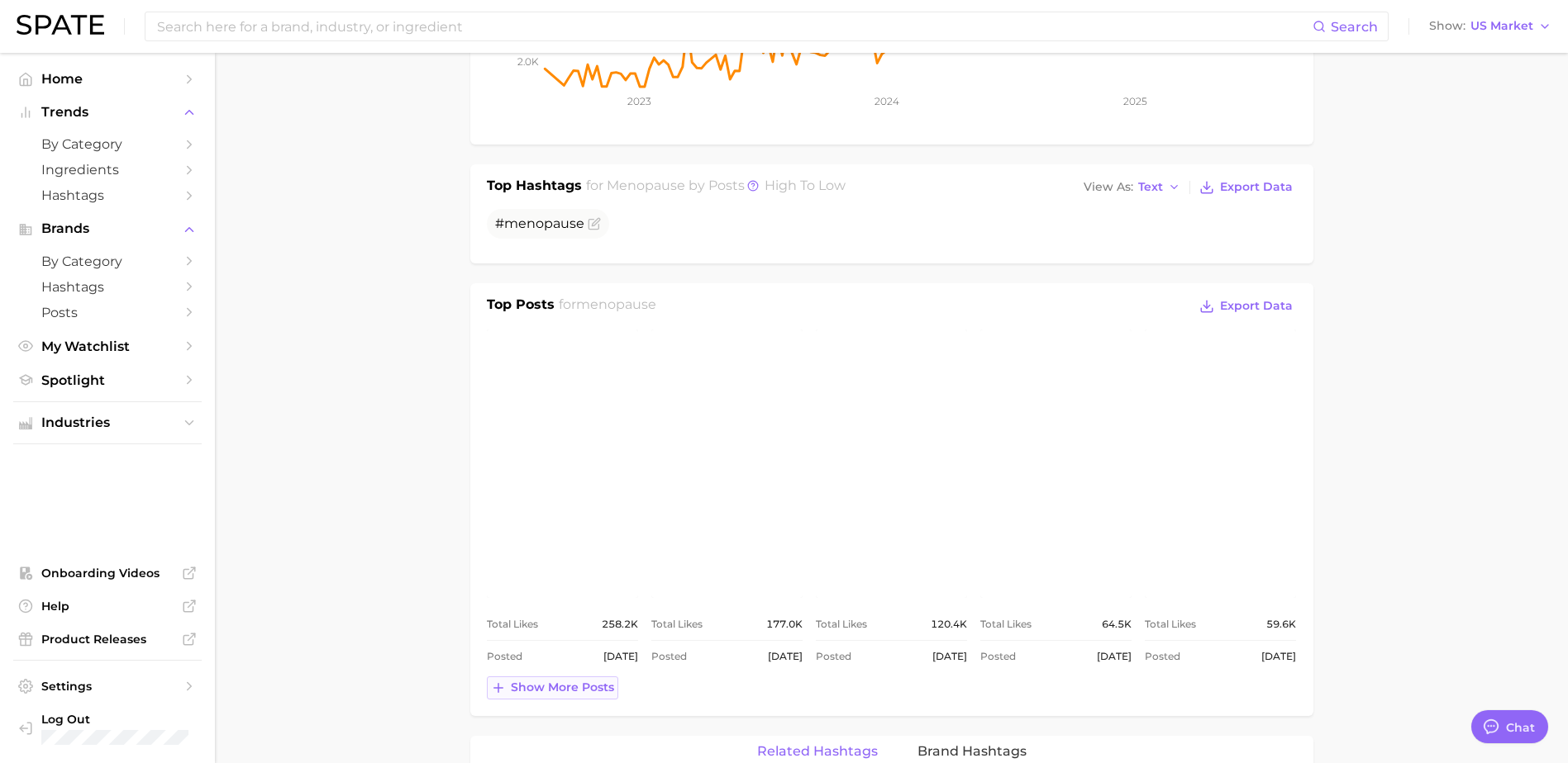
click at [610, 681] on span "Show more posts" at bounding box center [562, 688] width 104 height 14
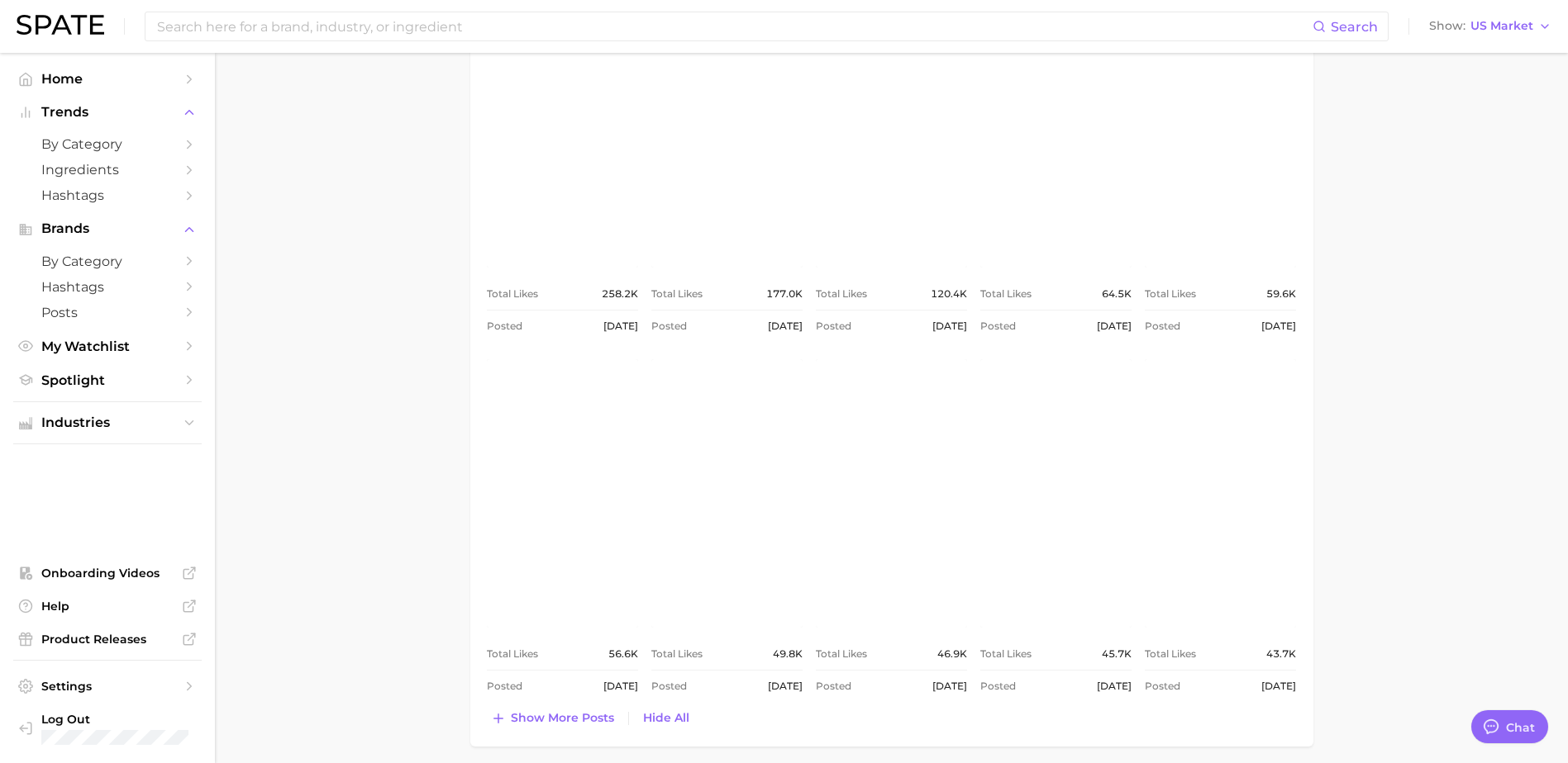
scroll to position [744, 0]
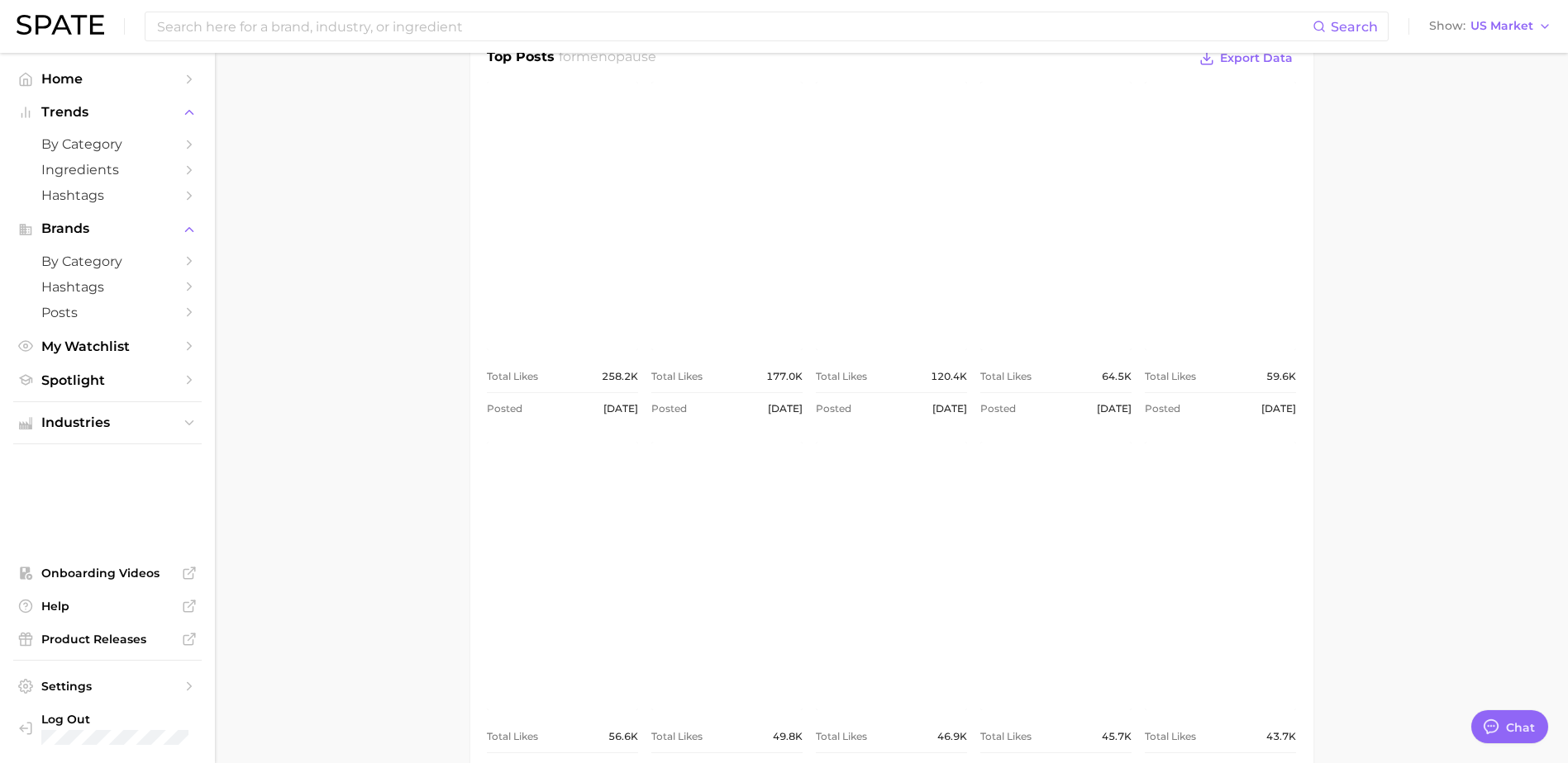
click at [600, 256] on link "view post on Instagram" at bounding box center [562, 215] width 151 height 268
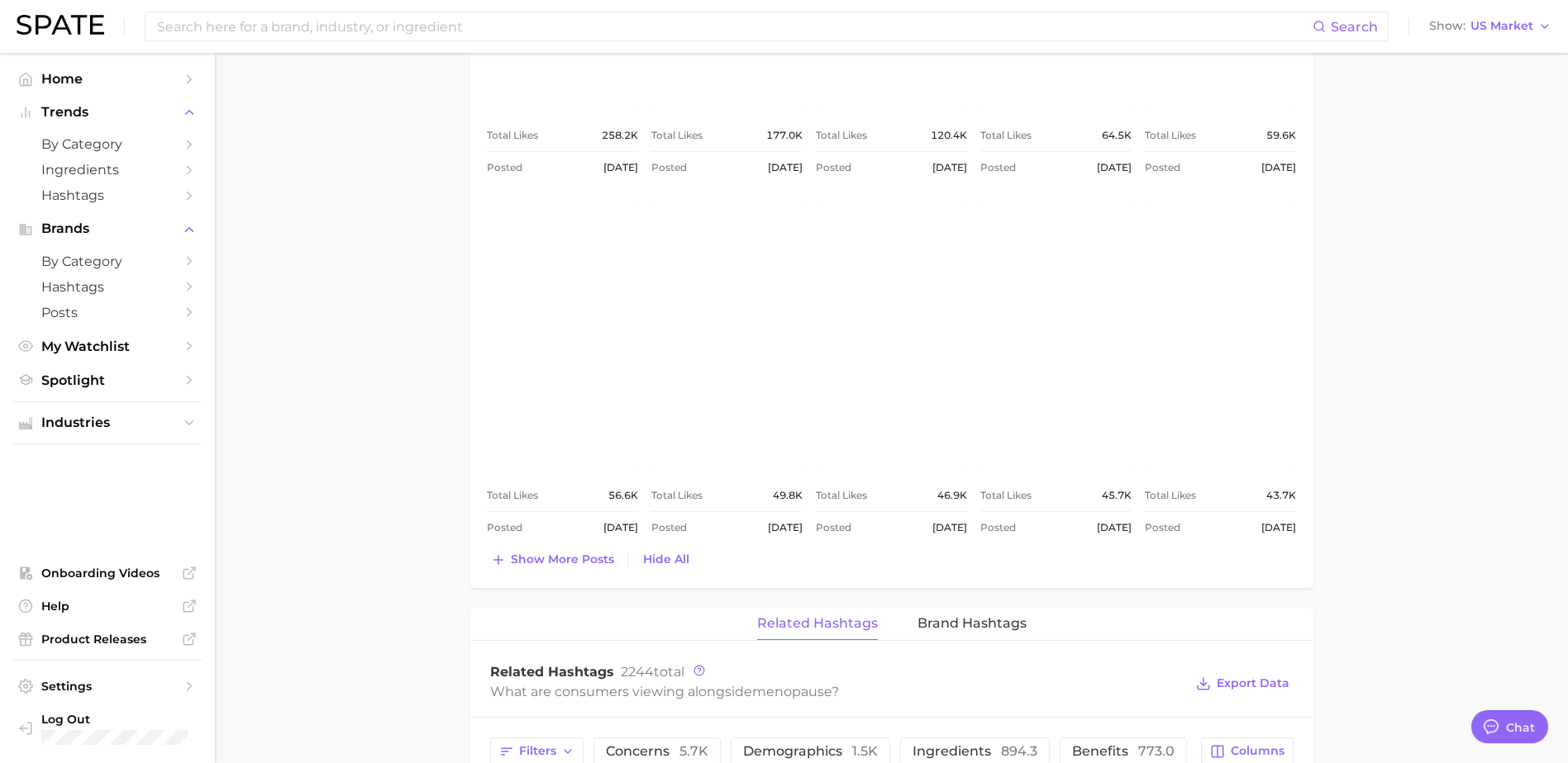
scroll to position [991, 0]
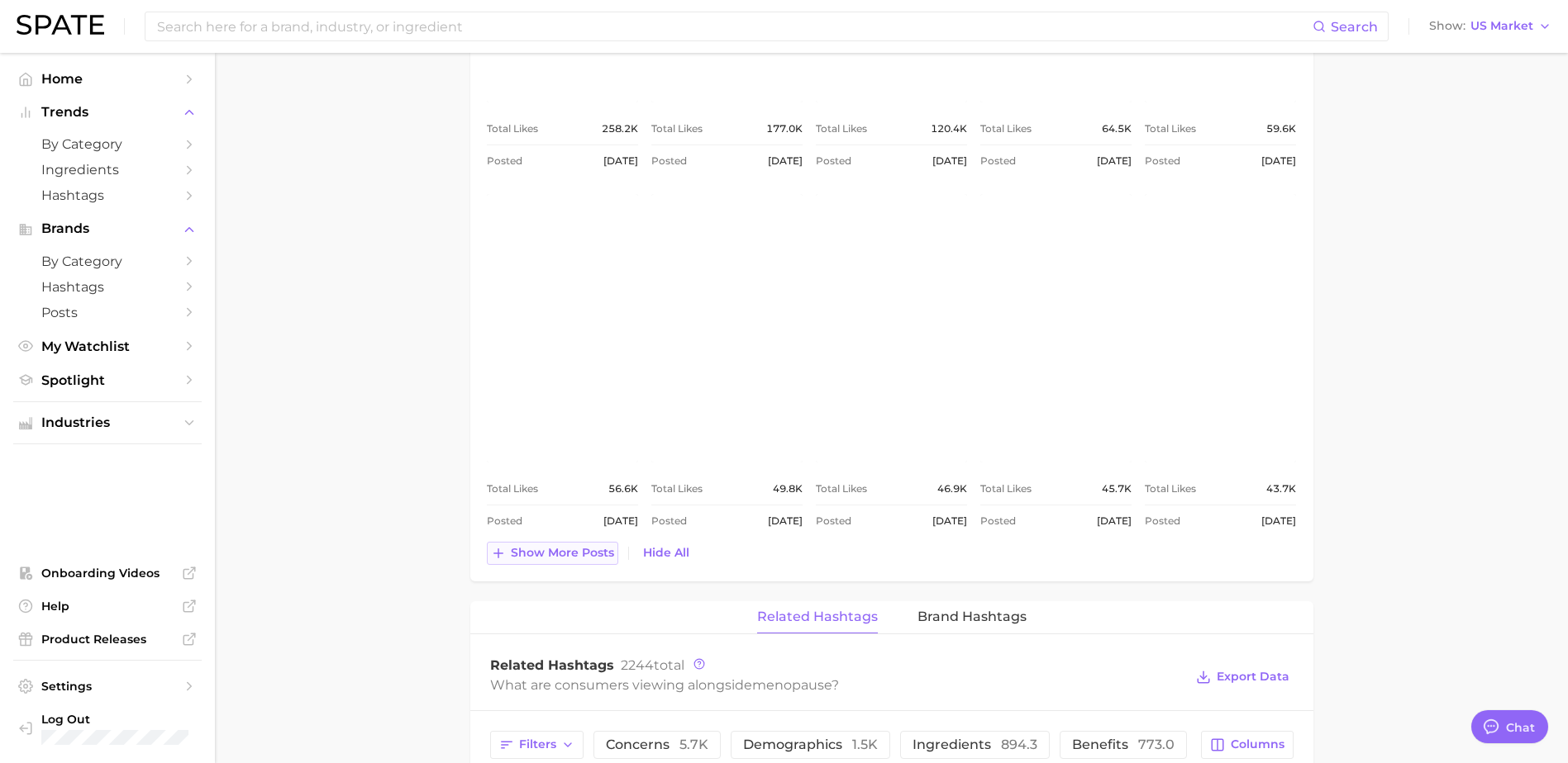
click at [571, 546] on span "Show more posts" at bounding box center [562, 553] width 104 height 14
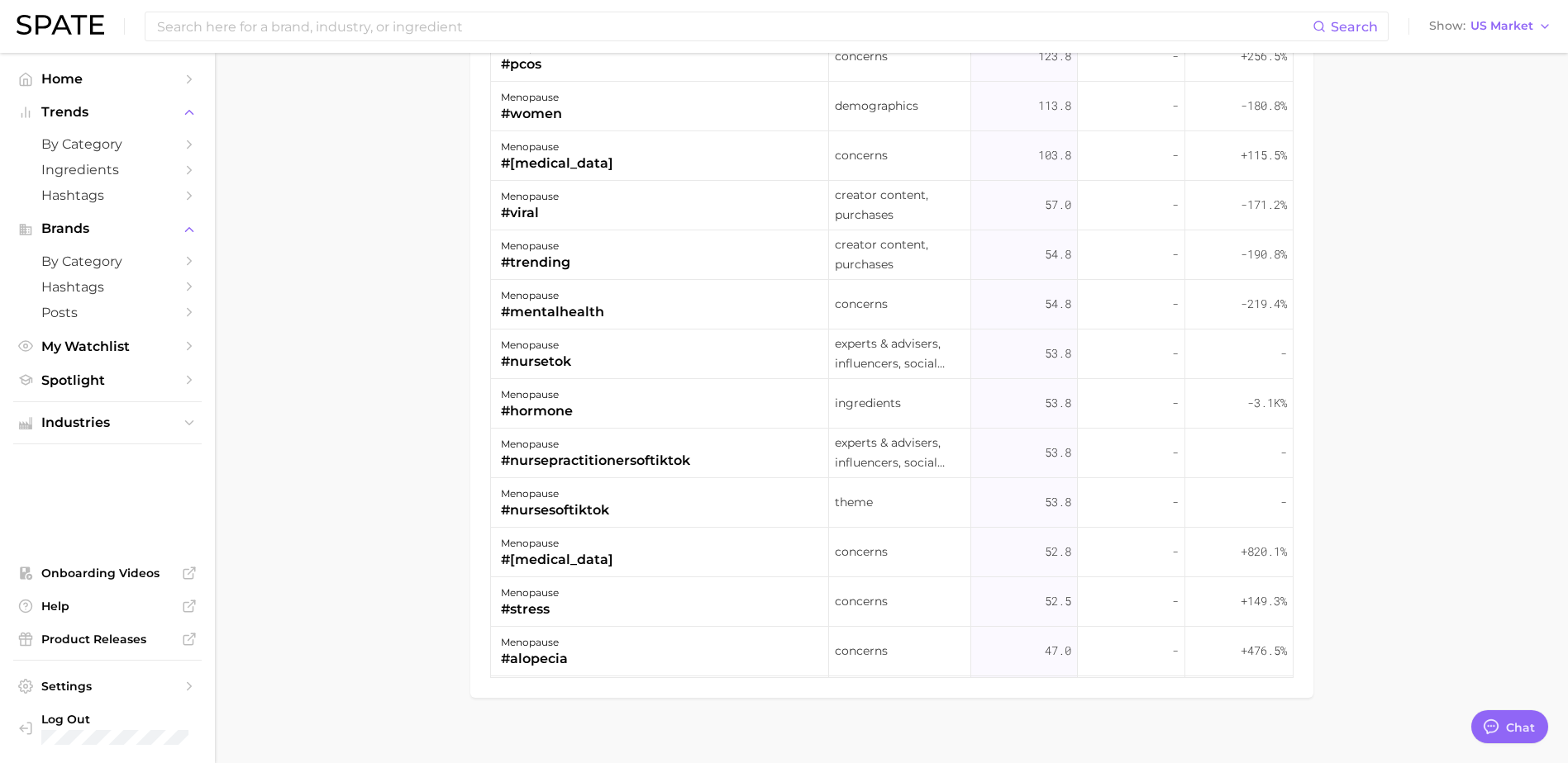
scroll to position [1405, 0]
click at [502, 19] on input at bounding box center [733, 27] width 1157 height 28
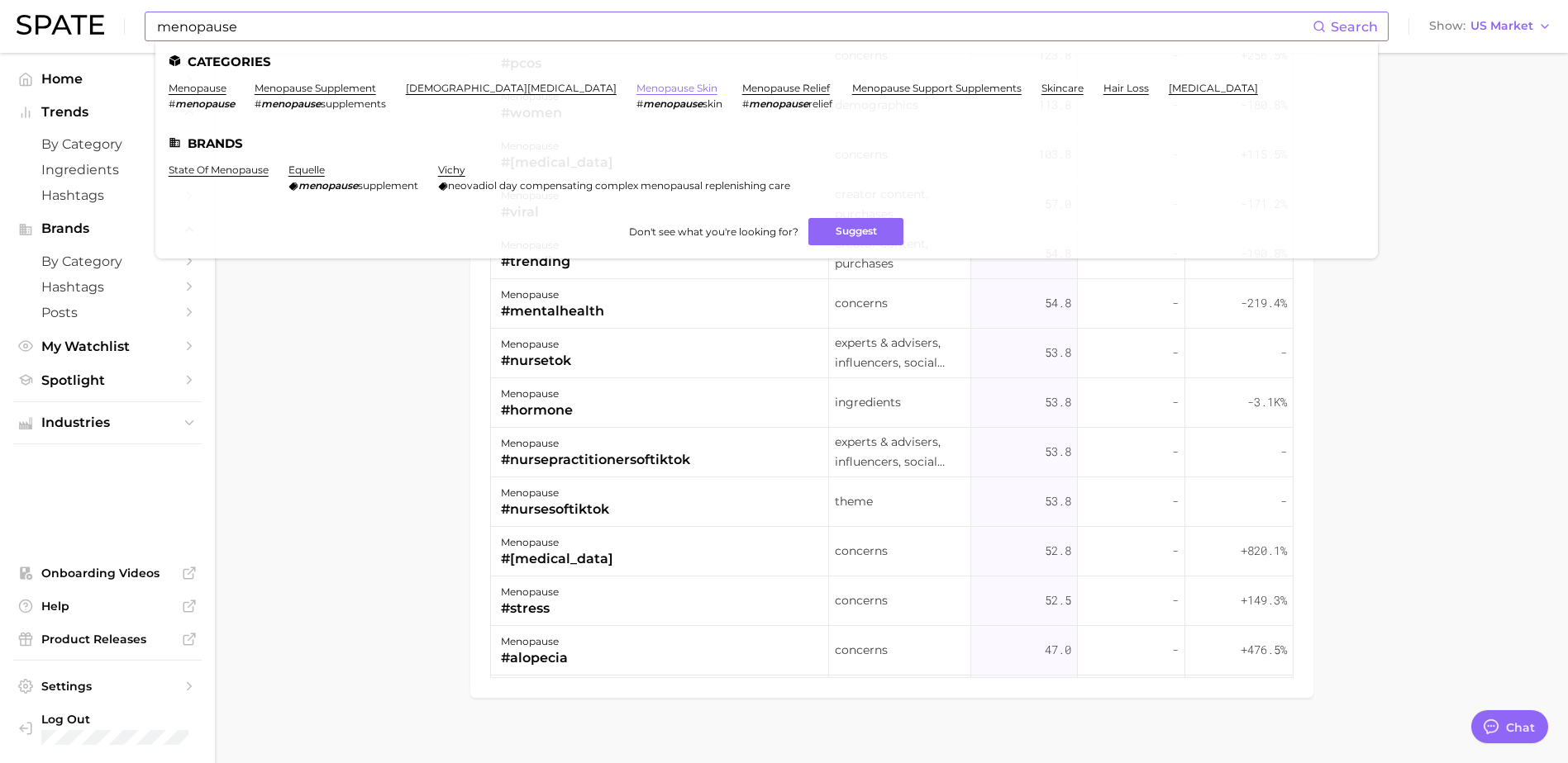
click at [637, 85] on link "menopause skin" at bounding box center [676, 88] width 81 height 12
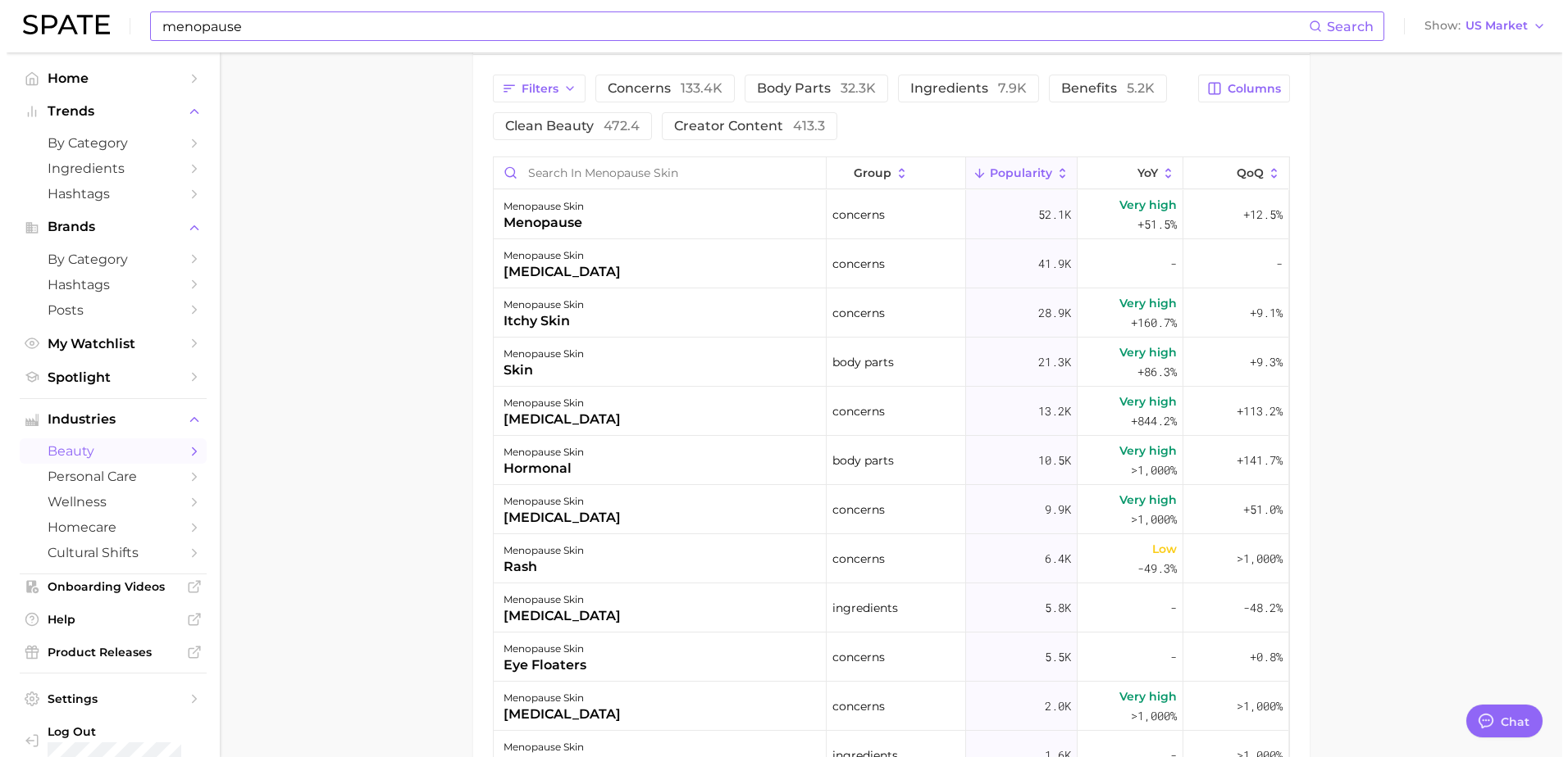
scroll to position [1143, 0]
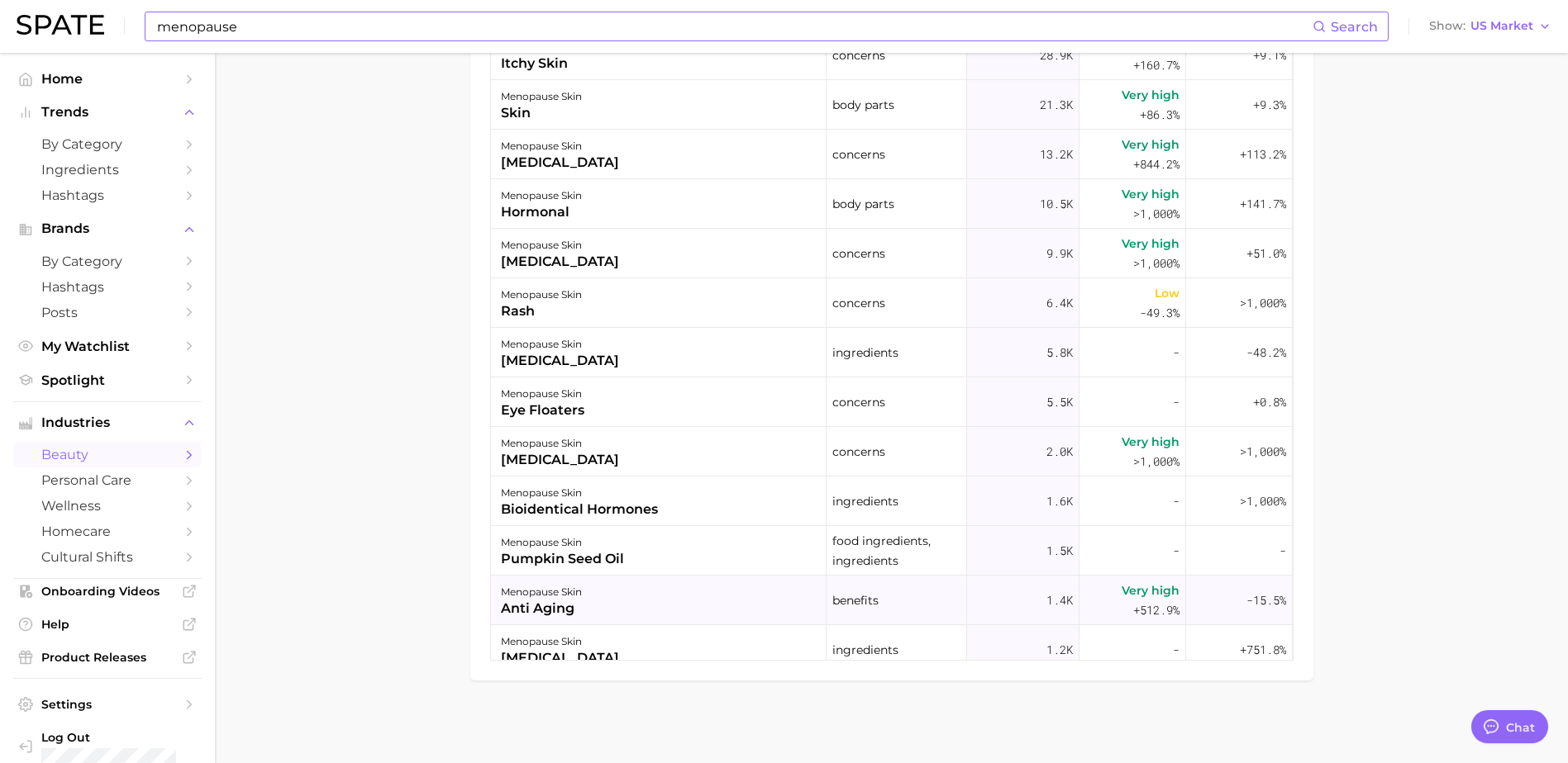
click at [545, 605] on div "anti aging" at bounding box center [541, 609] width 81 height 19
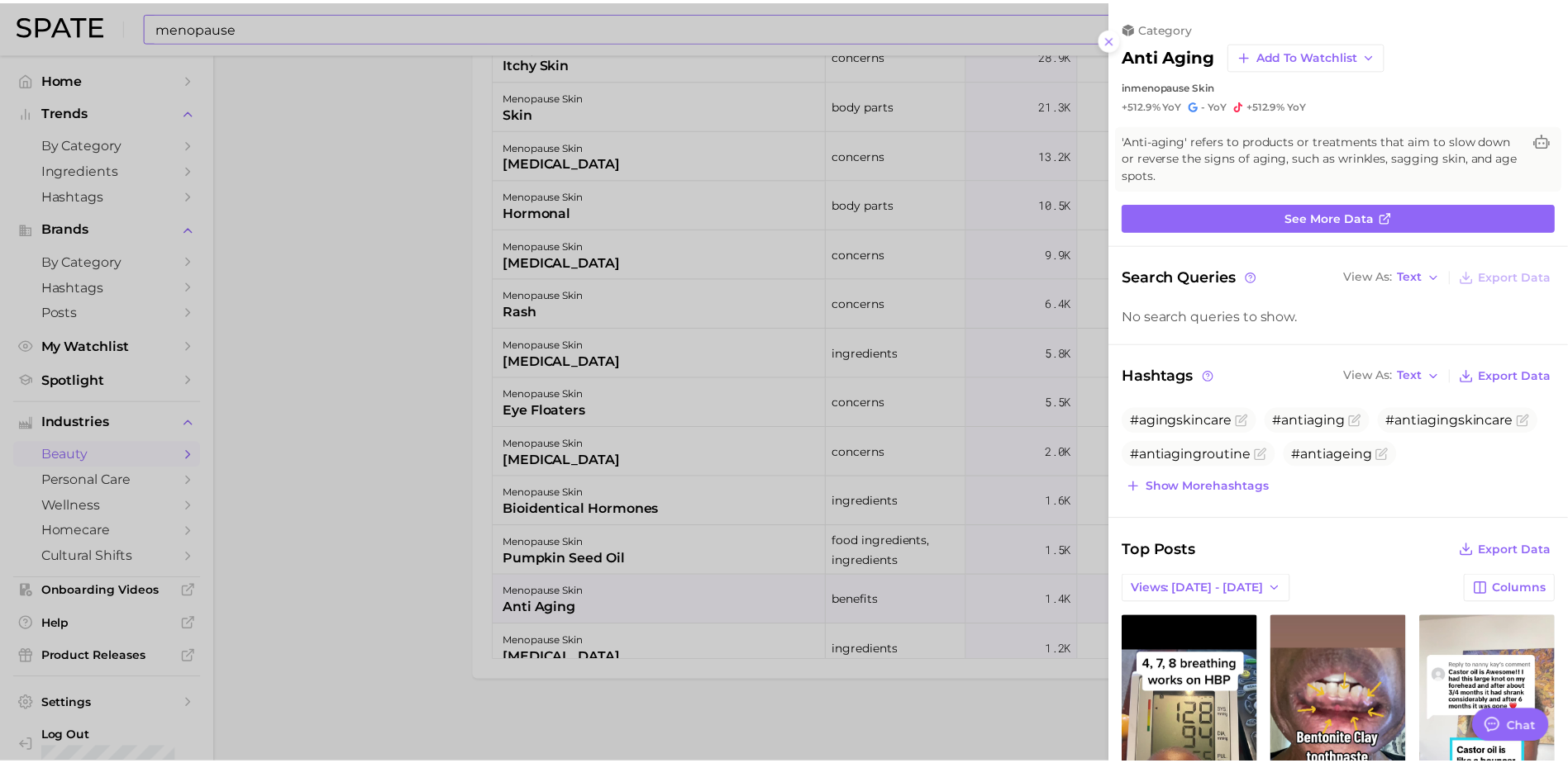
scroll to position [0, 0]
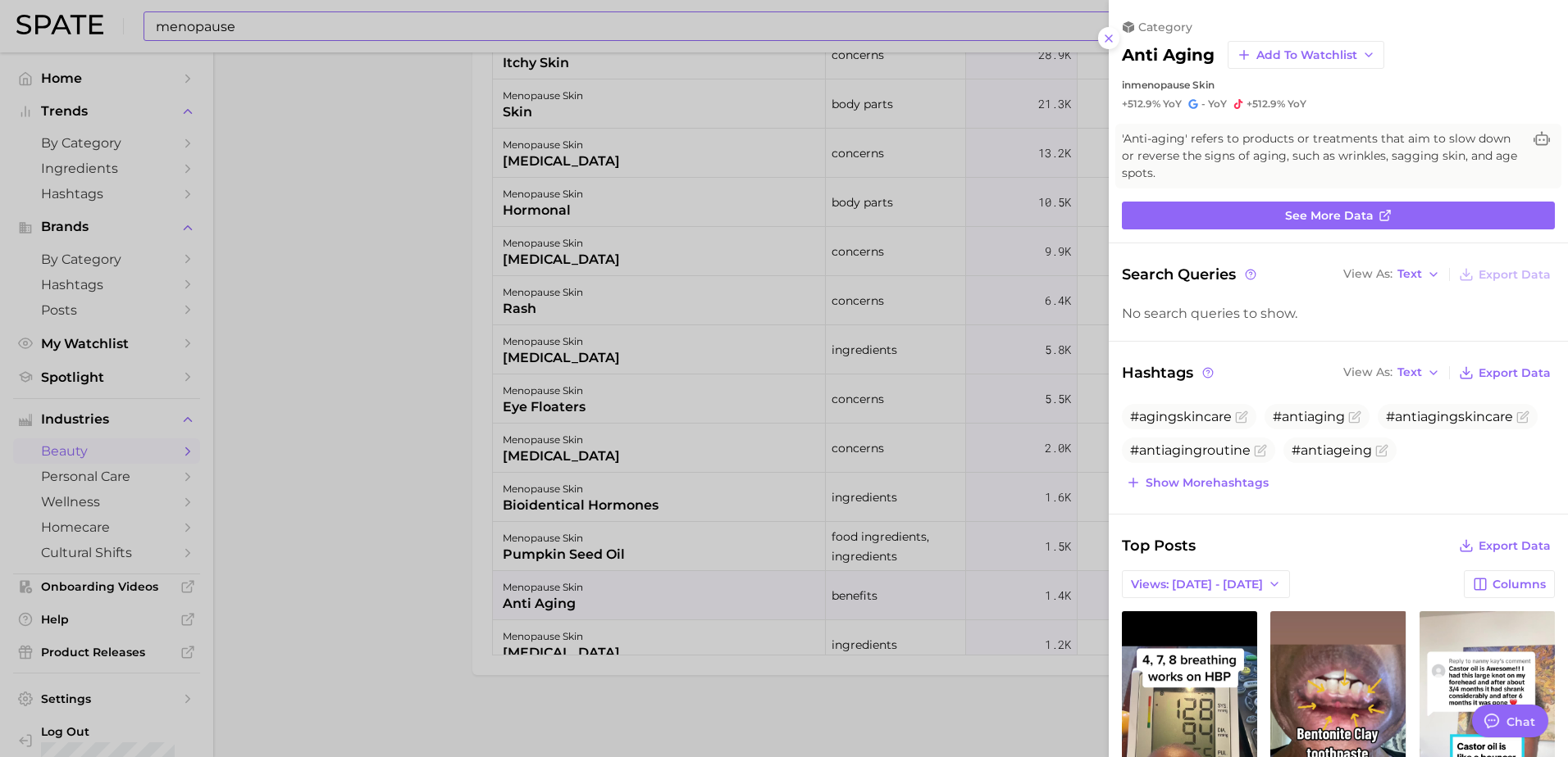
click at [1108, 43] on icon at bounding box center [1108, 38] width 13 height 13
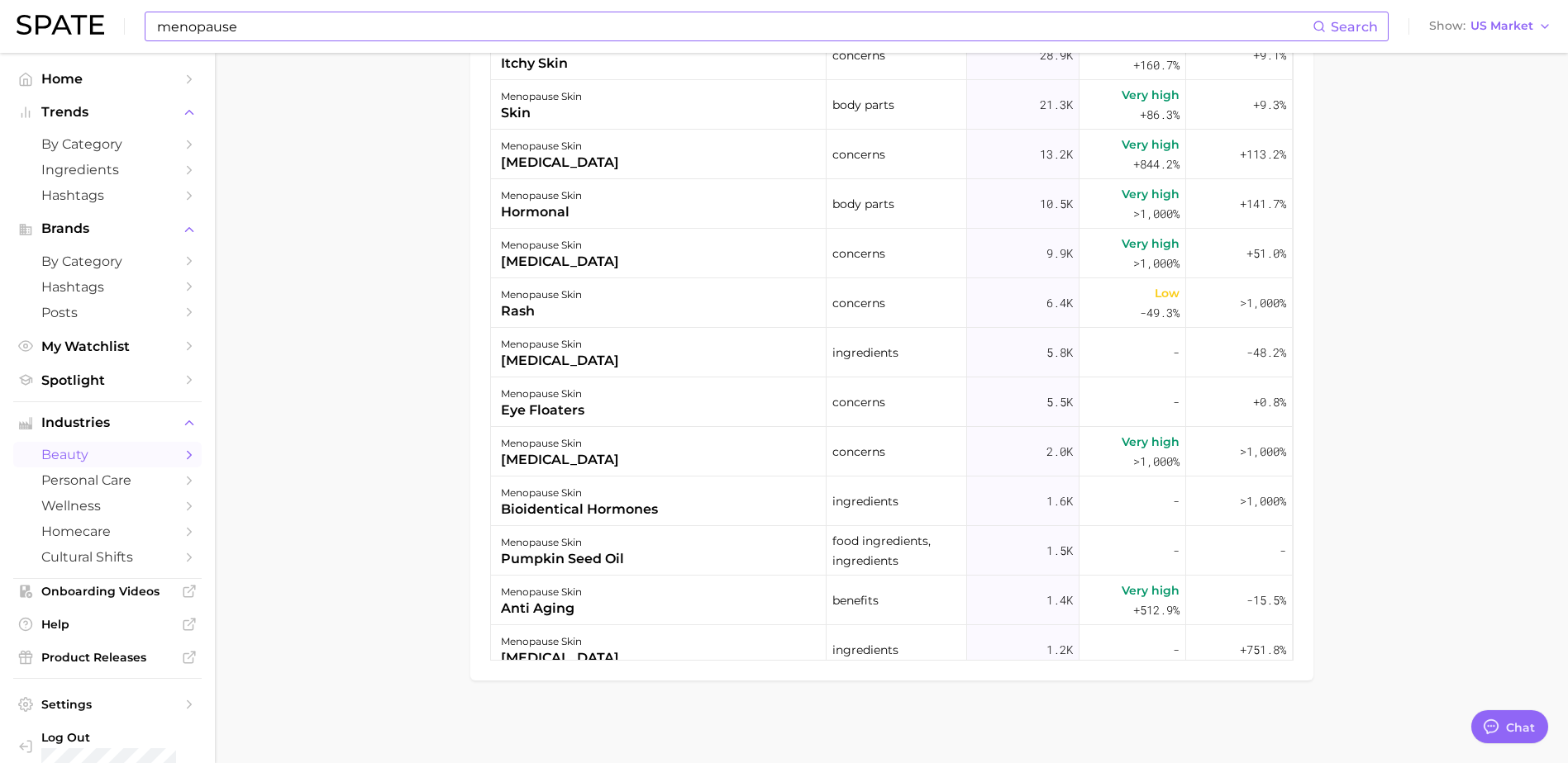
click at [569, 23] on input "menopause" at bounding box center [733, 27] width 1157 height 28
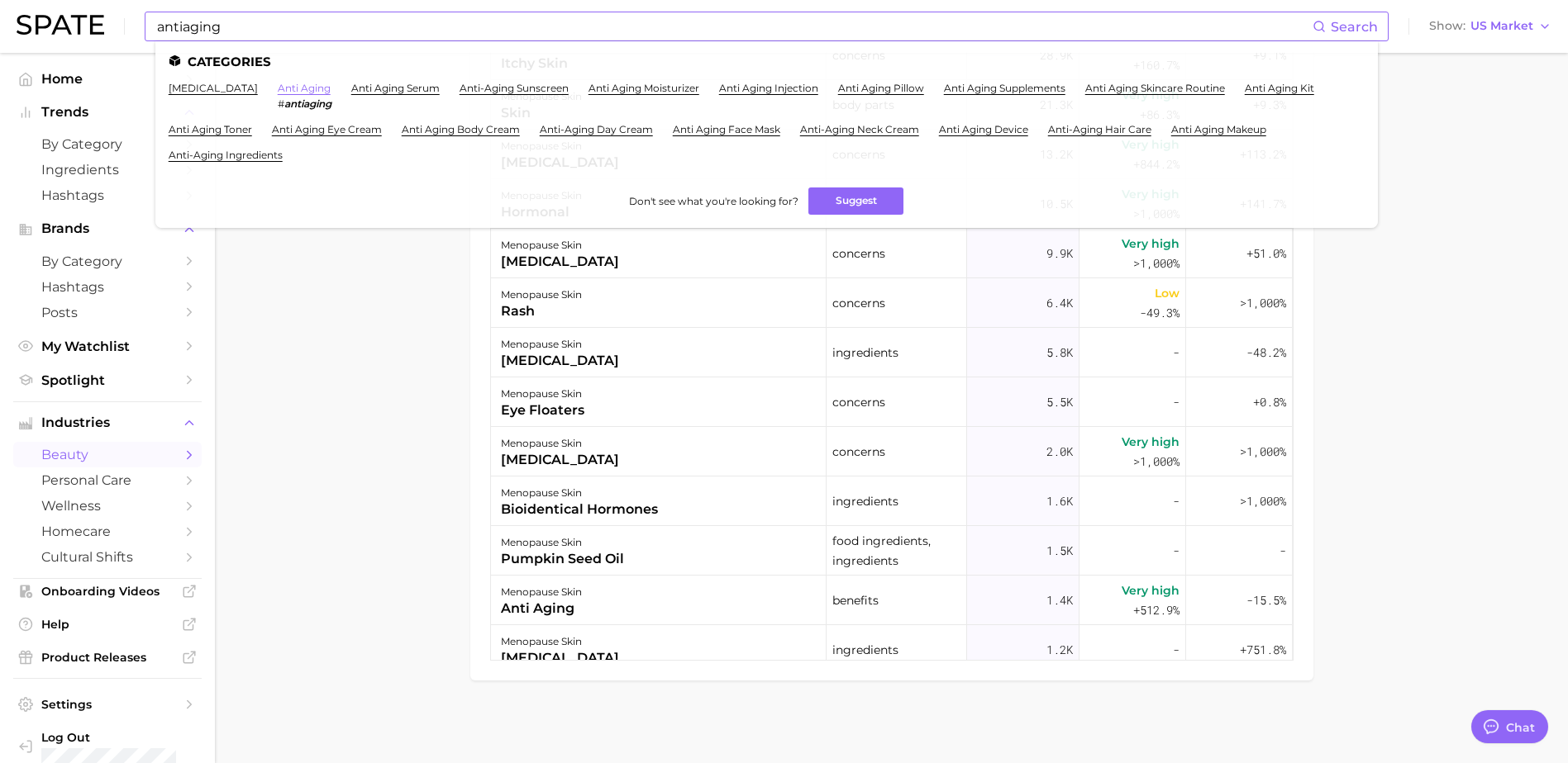
click at [302, 89] on link "anti aging" at bounding box center [305, 88] width 53 height 12
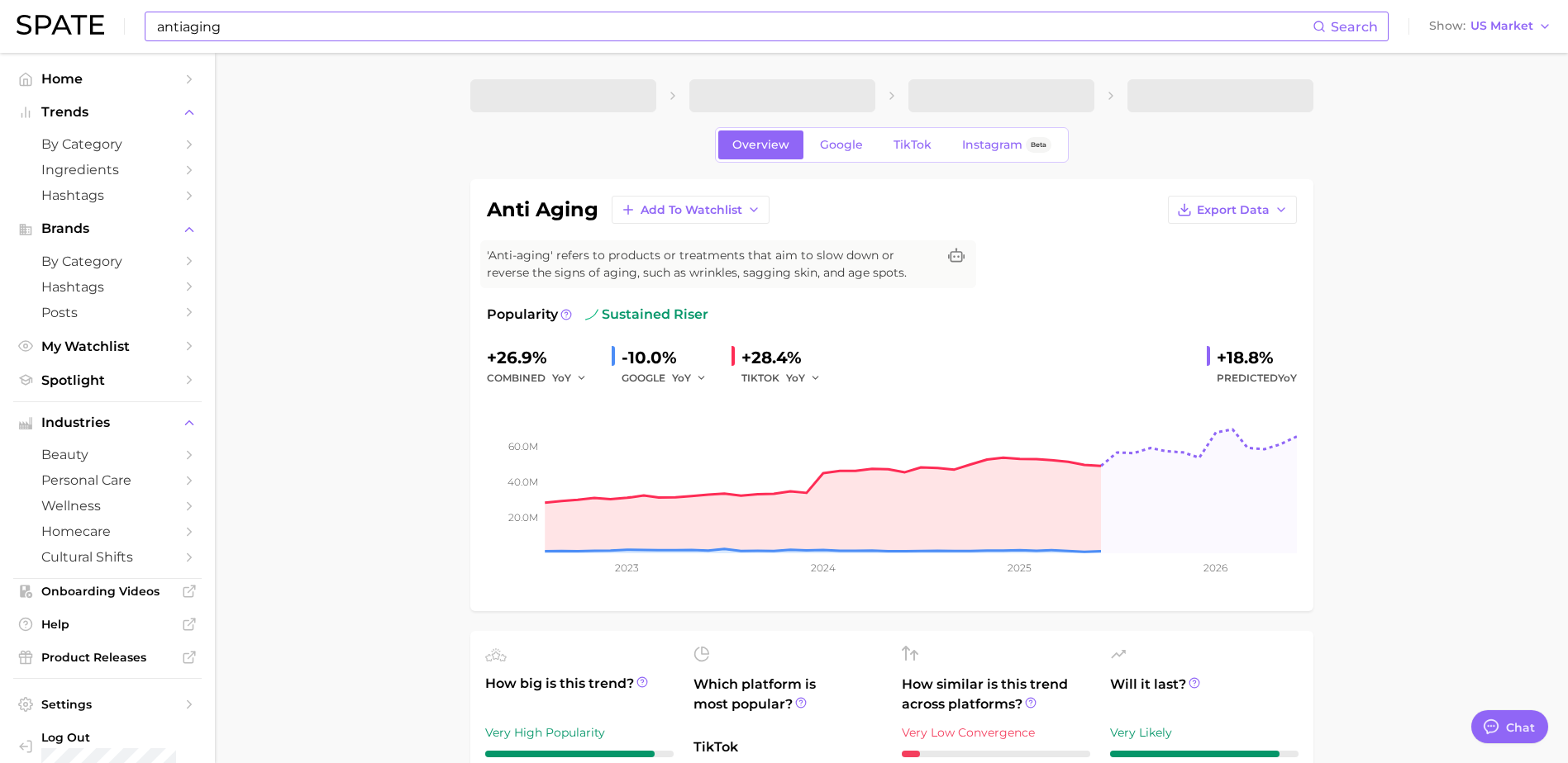
click at [1498, 12] on div "antiaging Search Show US Market" at bounding box center [784, 27] width 1534 height 53
click at [1494, 21] on span "US Market" at bounding box center [1501, 26] width 63 height 9
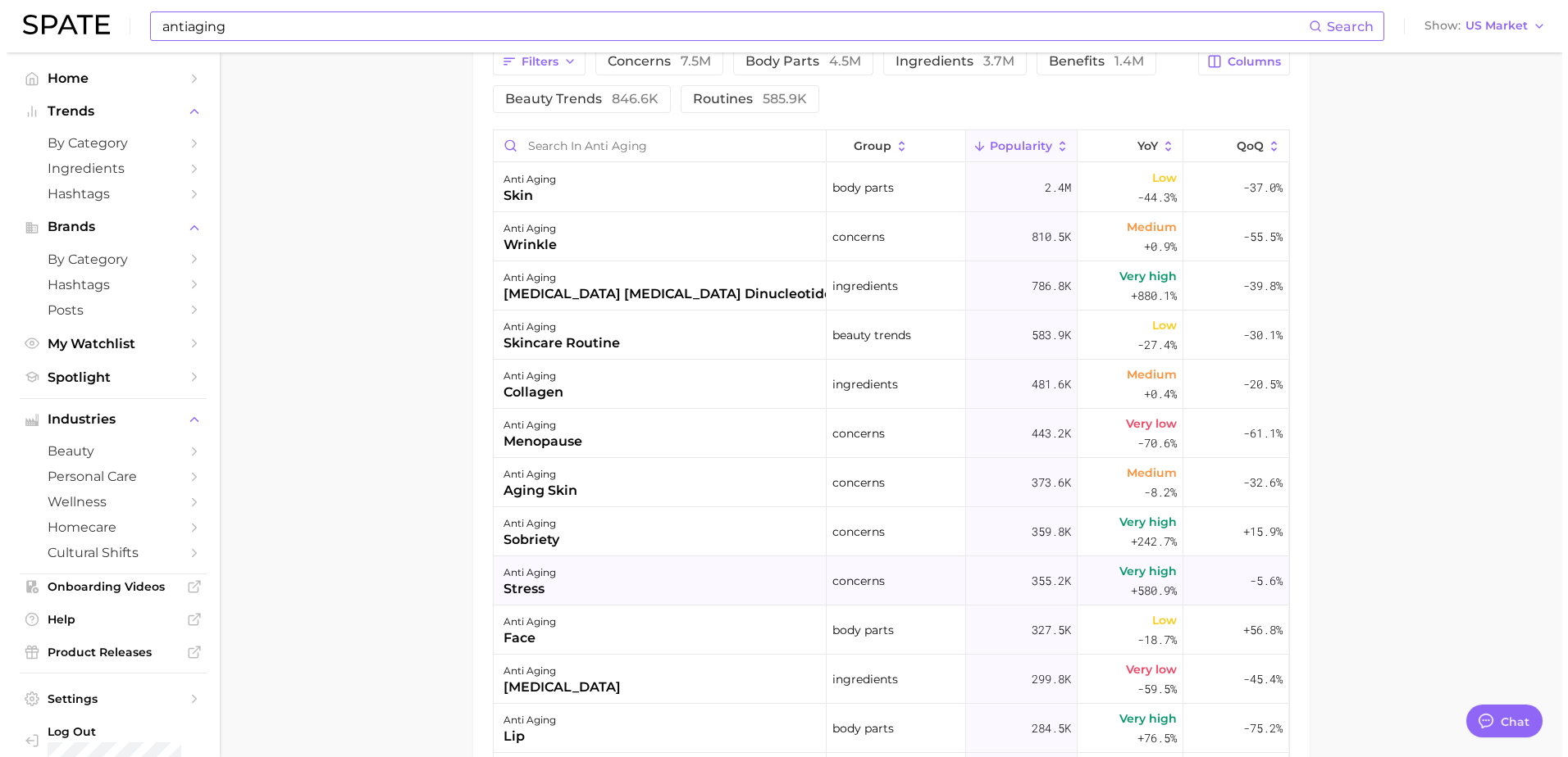
scroll to position [633, 0]
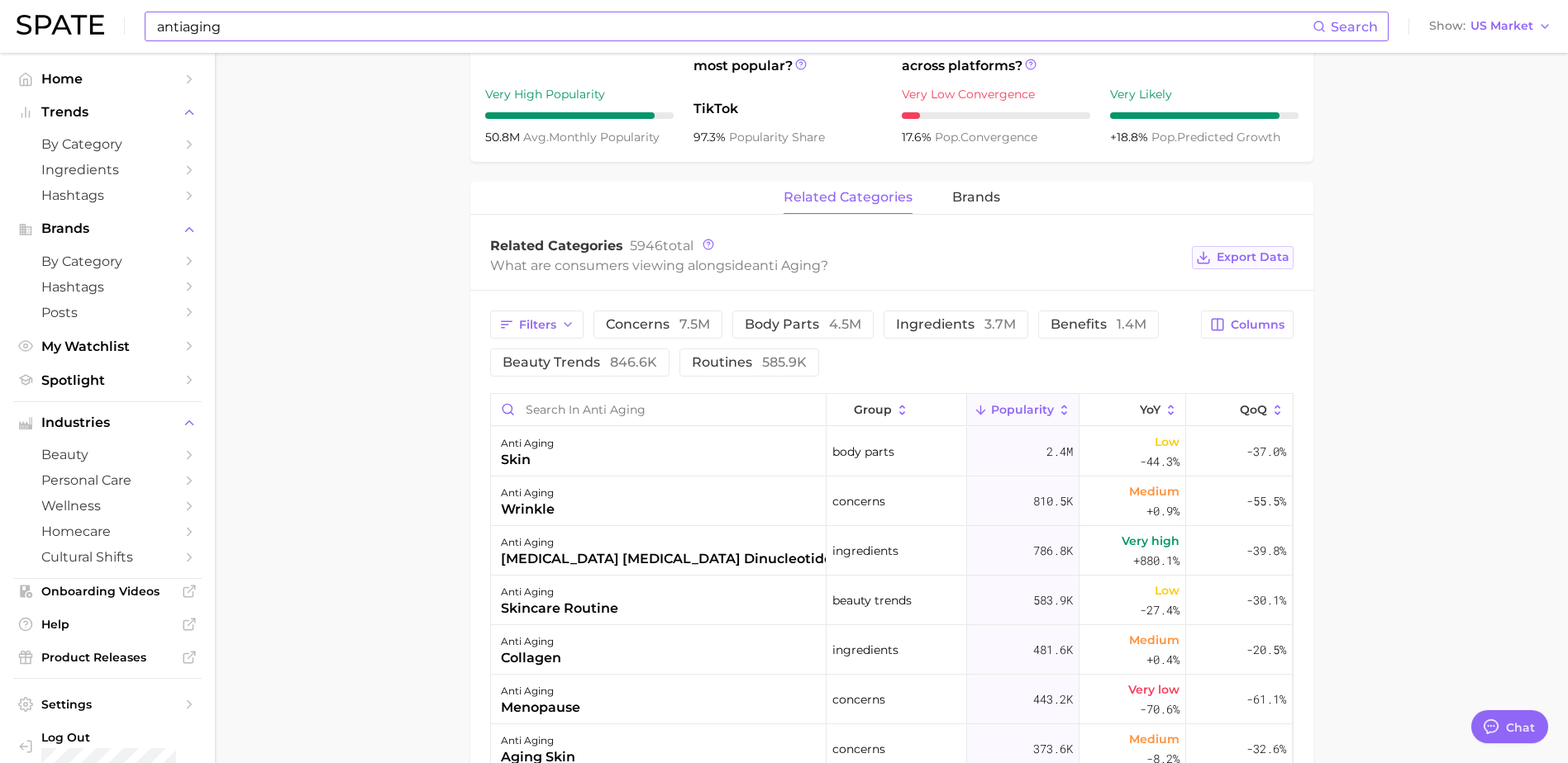
click at [1216, 257] on button "Export Data" at bounding box center [1242, 258] width 101 height 23
click at [979, 200] on span "brands" at bounding box center [976, 197] width 48 height 15
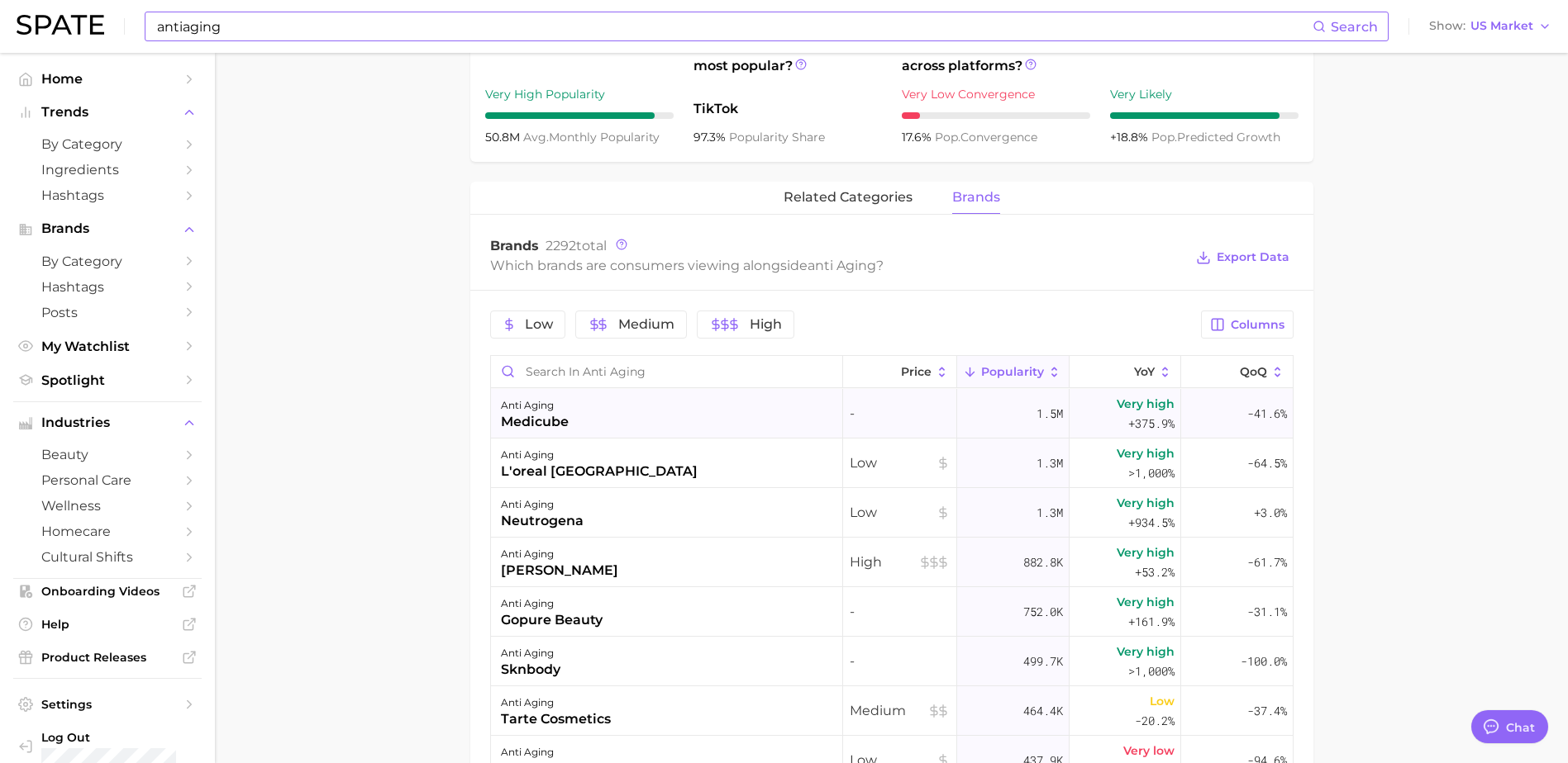
click at [529, 409] on div "anti aging" at bounding box center [535, 405] width 68 height 19
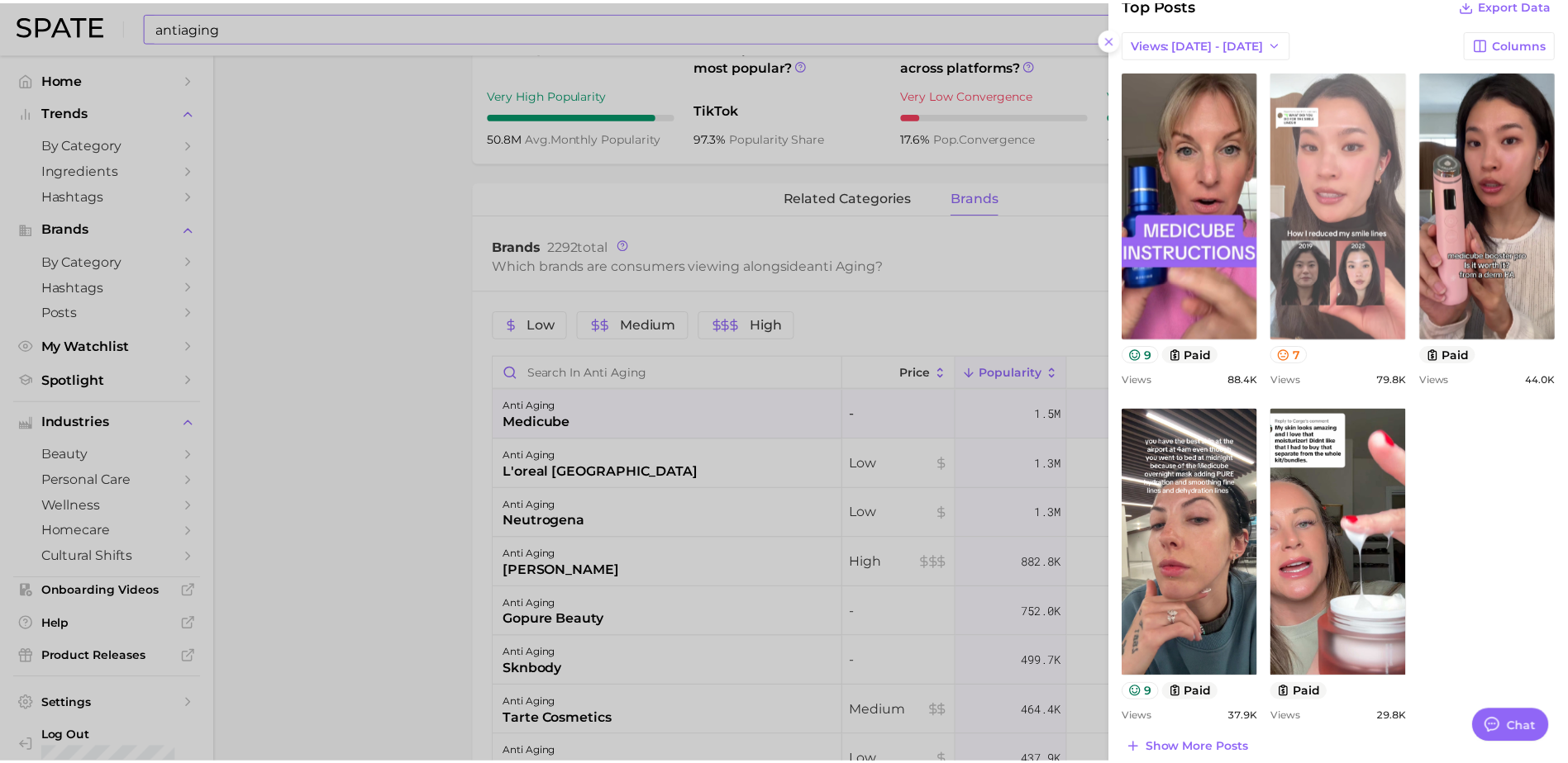
scroll to position [510, 0]
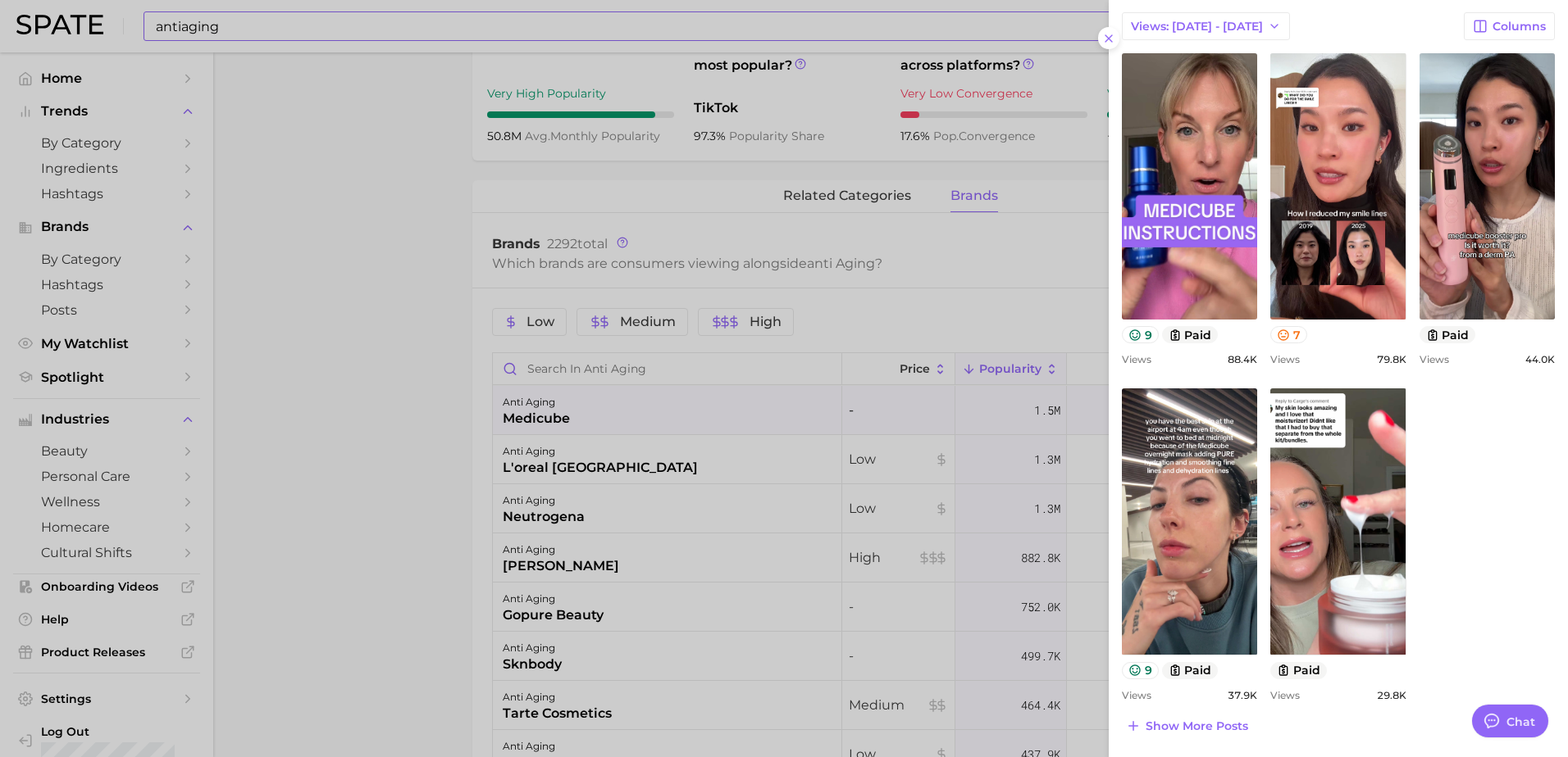
click at [449, 378] on div at bounding box center [784, 378] width 1568 height 757
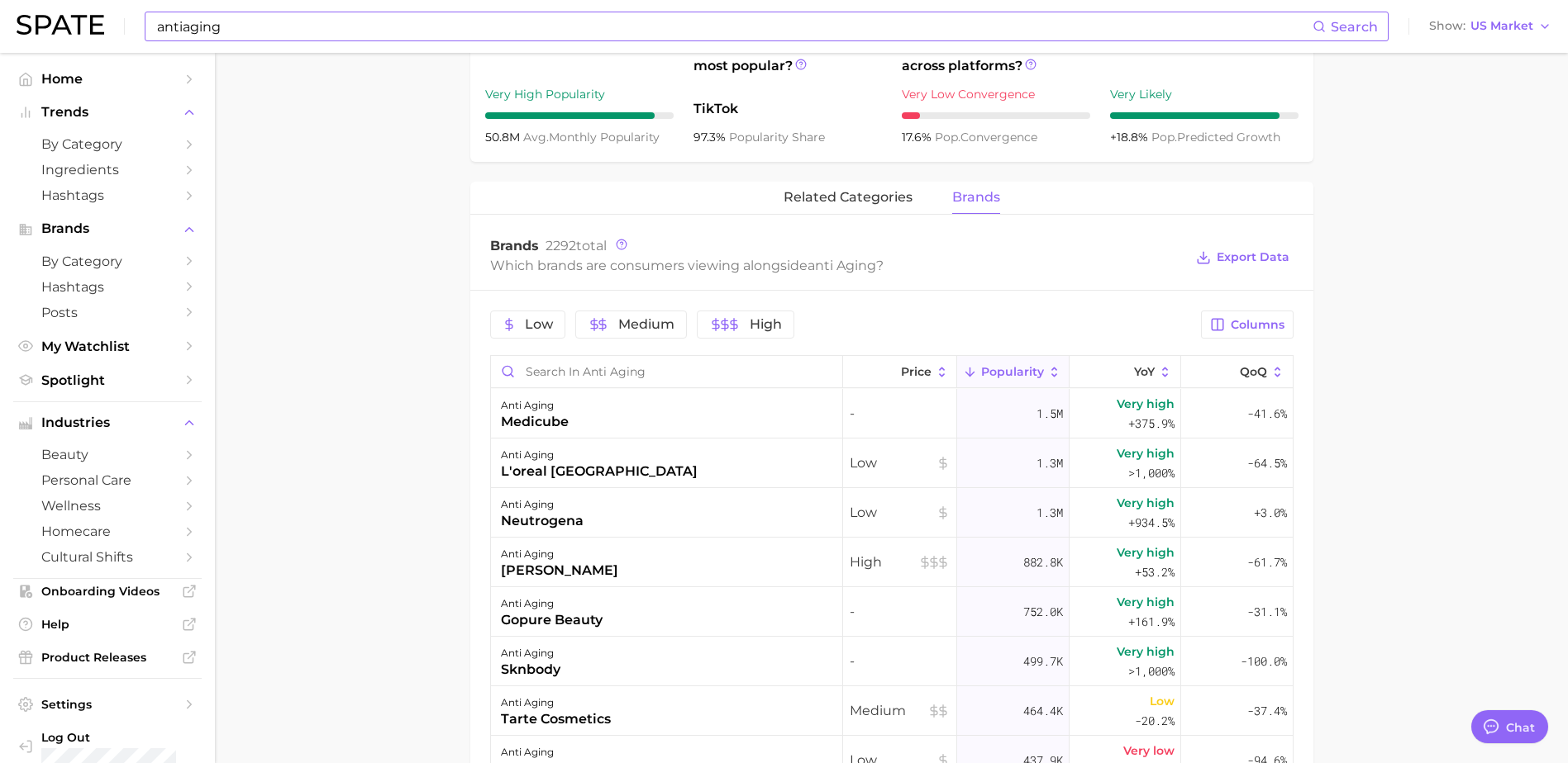
click at [1447, 253] on main "anti aging Overview Google TikTok Instagram Beta anti aging Add to Watchlist Ex…" at bounding box center [892, 317] width 1353 height 1807
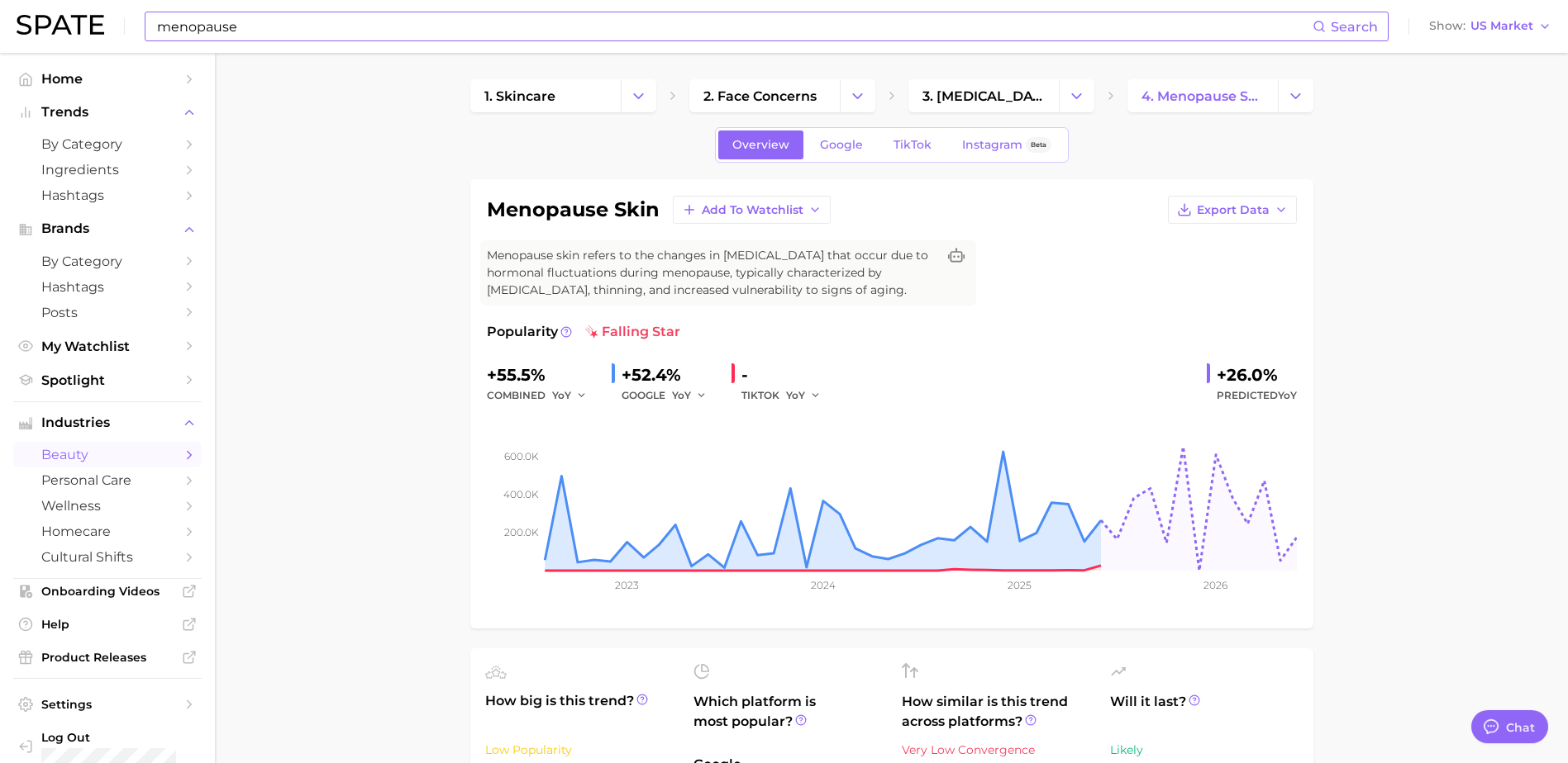
click at [284, 27] on input "menopause" at bounding box center [733, 27] width 1157 height 28
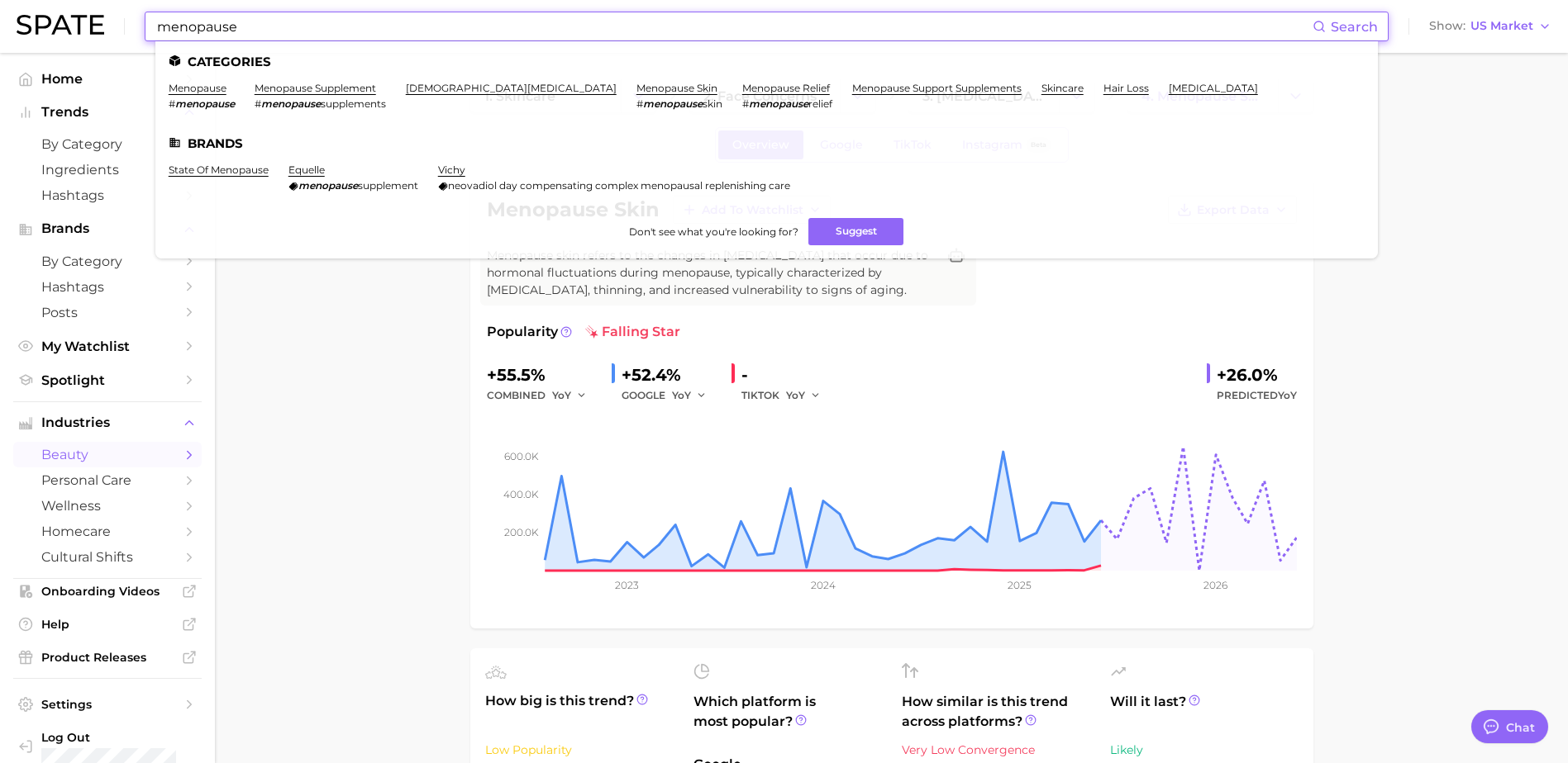
drag, startPoint x: -4, startPoint y: 24, endPoint x: 0, endPoint y: 15, distance: 9.8
click at [0, 16] on html "menopause Search Categories menopause # menopause menopause supplement # menopa…" at bounding box center [784, 382] width 1568 height 763
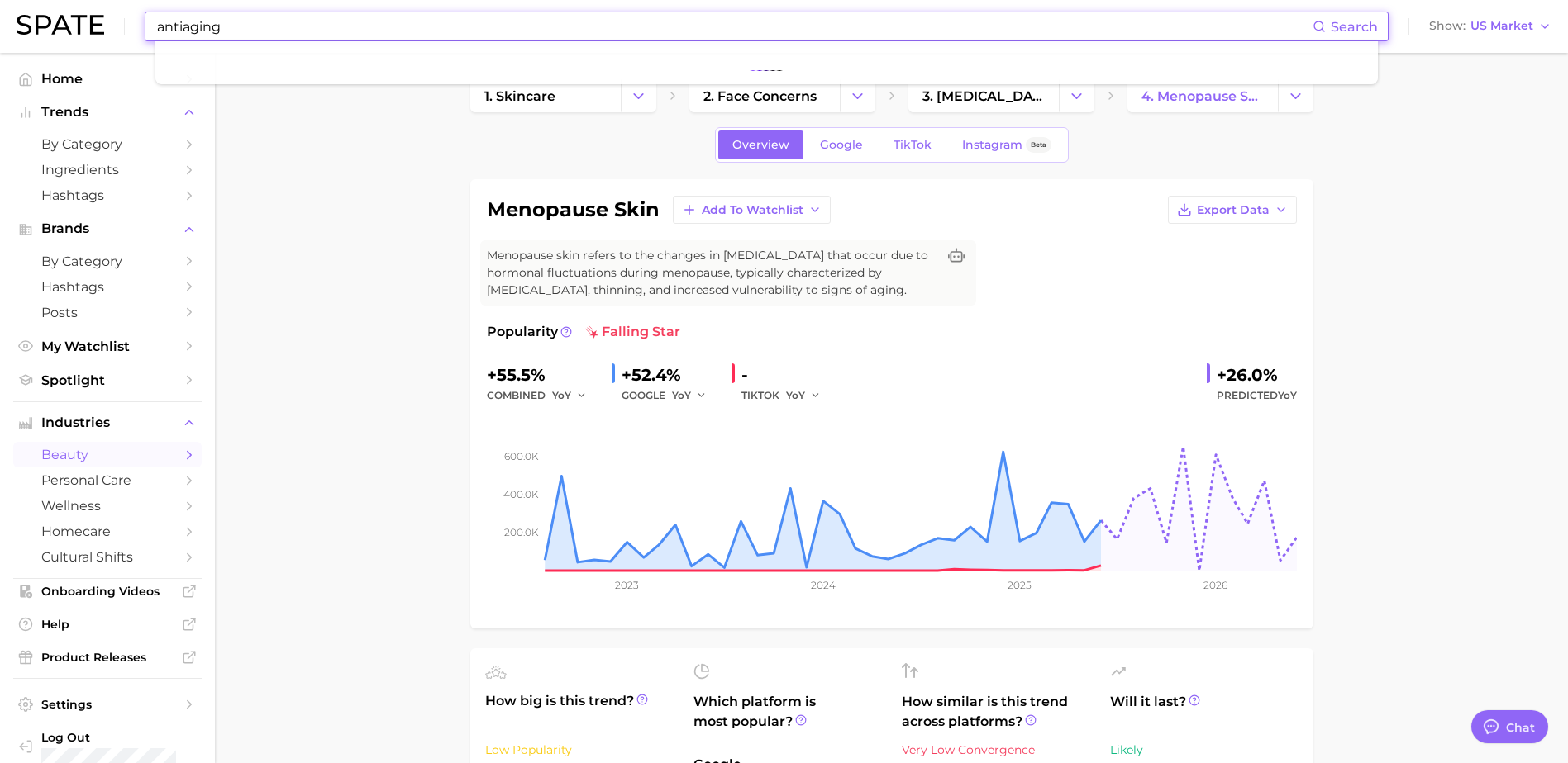
type input "antiaging"
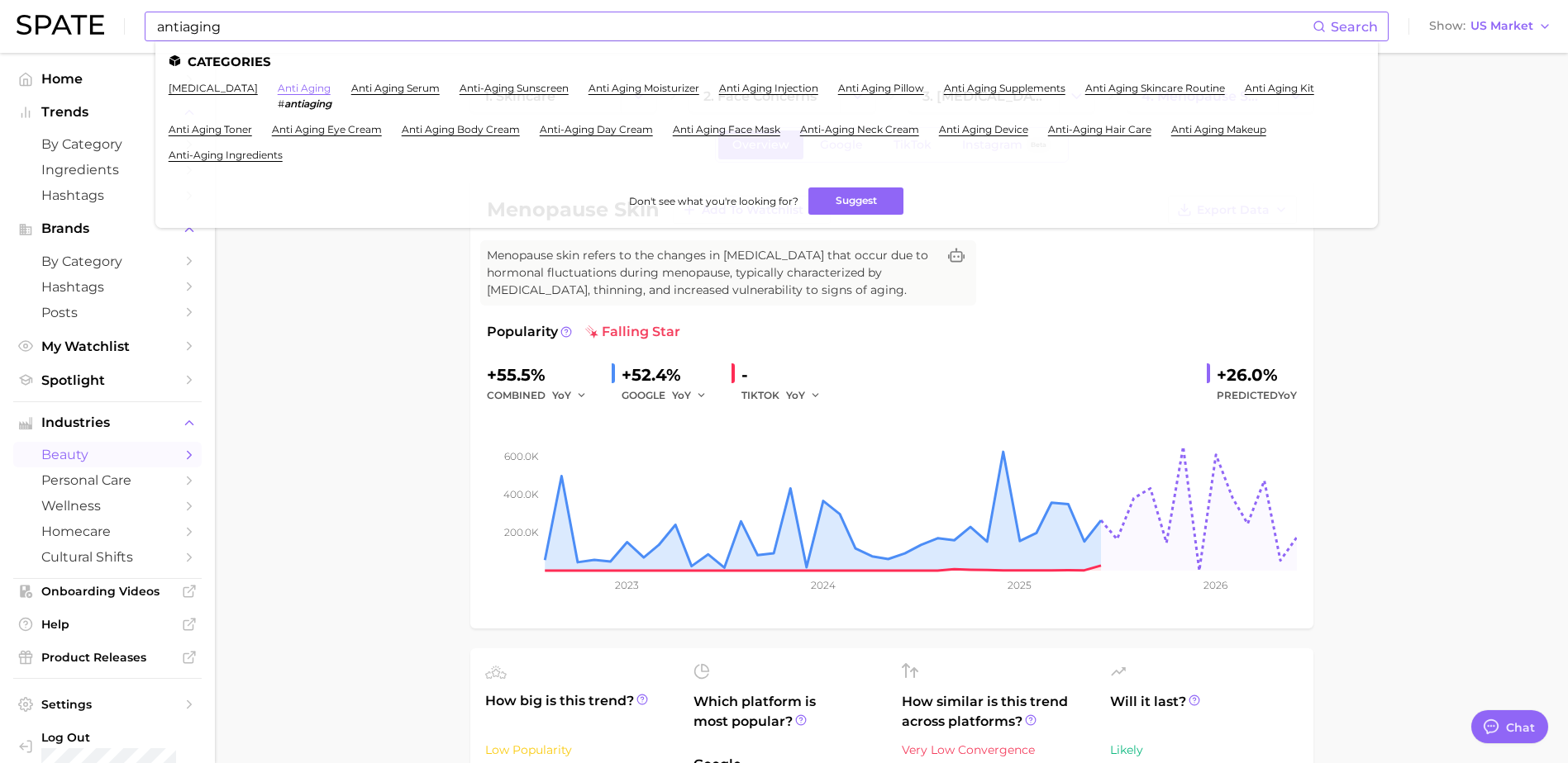
click at [316, 92] on link "anti aging" at bounding box center [305, 88] width 53 height 12
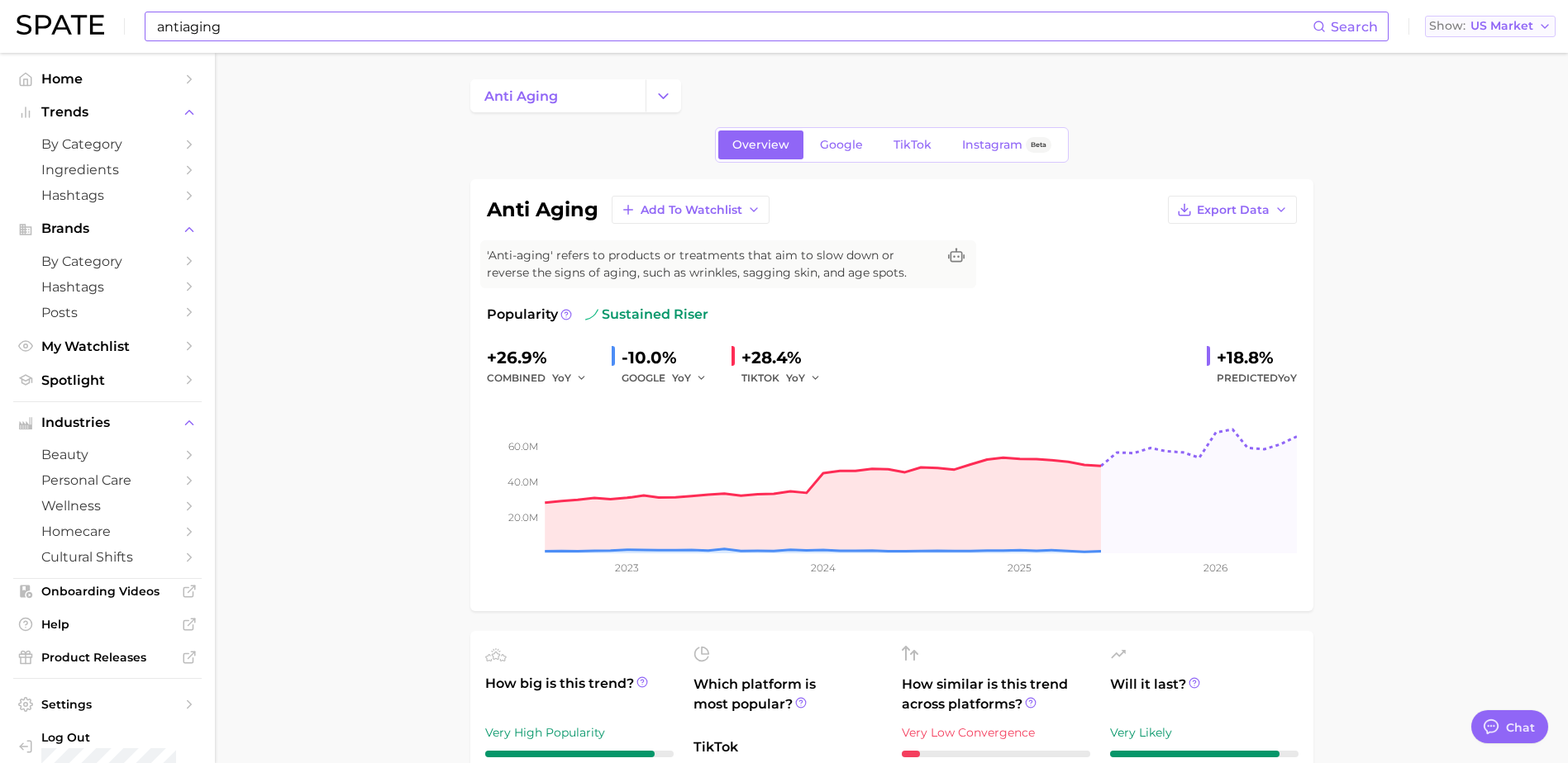
click at [1501, 21] on span "US Market" at bounding box center [1501, 26] width 63 height 9
click at [1477, 197] on button "Global" at bounding box center [1482, 203] width 144 height 30
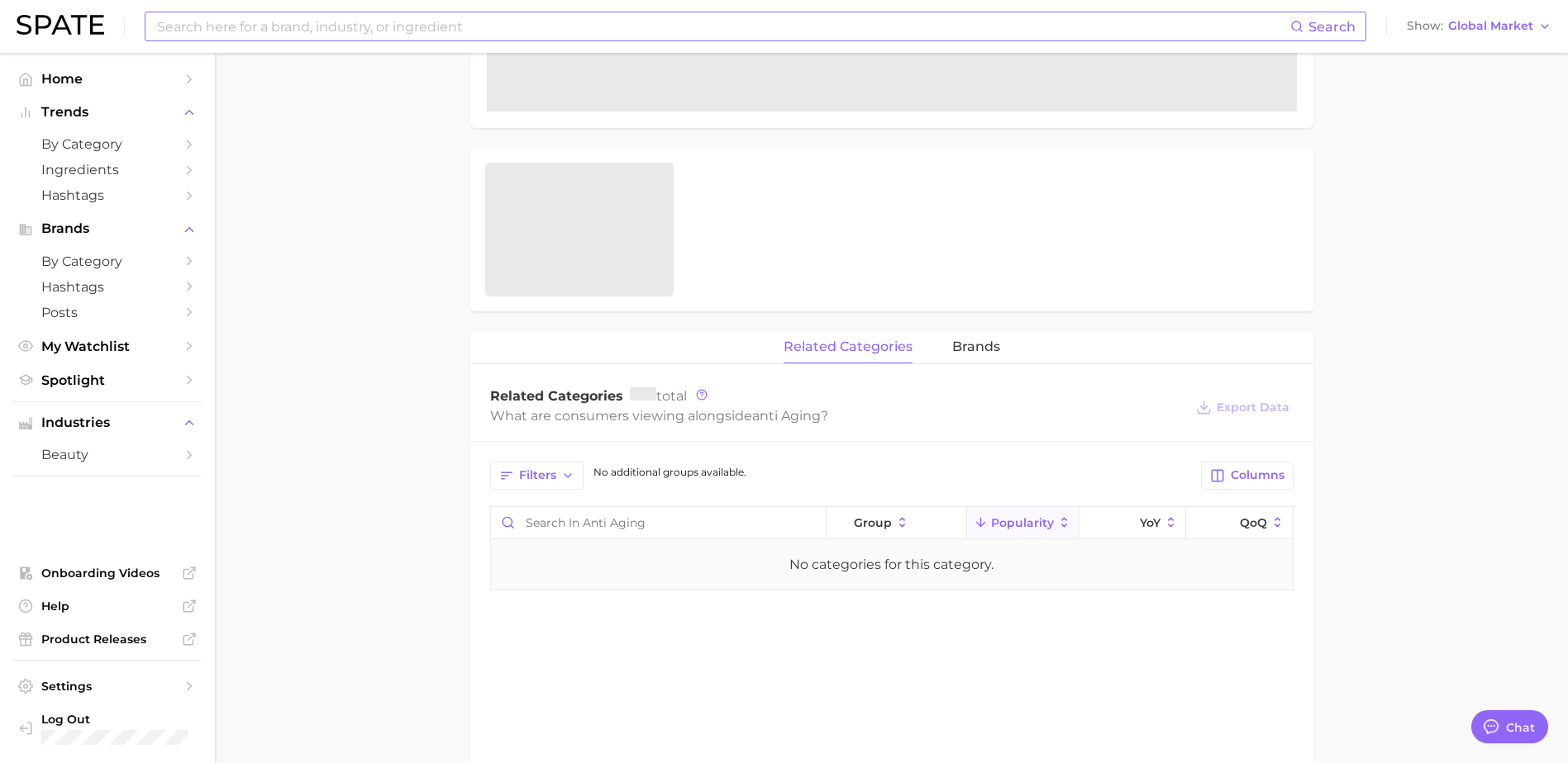
scroll to position [496, 0]
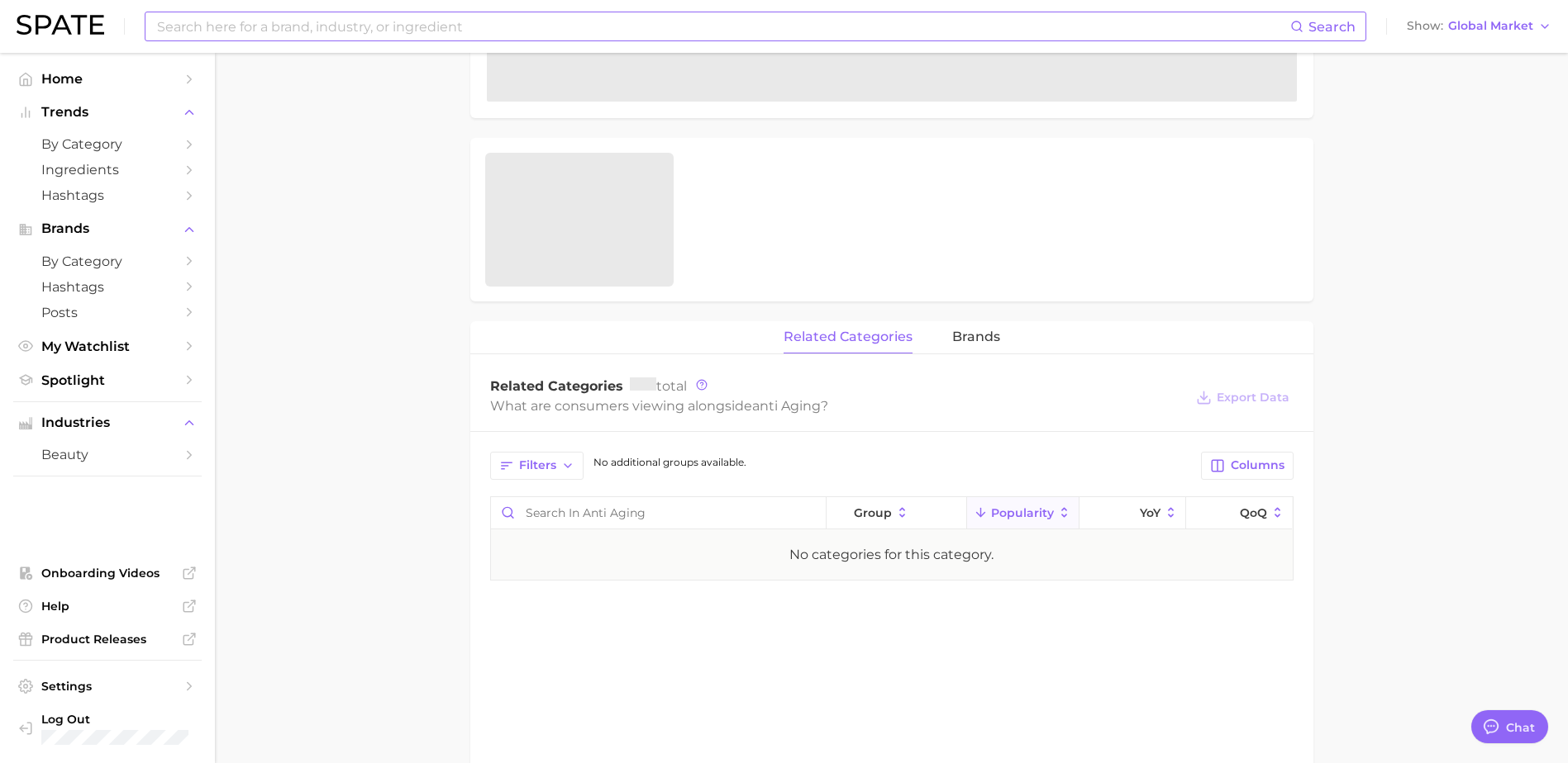
click at [1369, 504] on main "Overview Google TikTok Instagram Beta anti aging Add to Watchlist Export Data '…" at bounding box center [892, 310] width 1353 height 1505
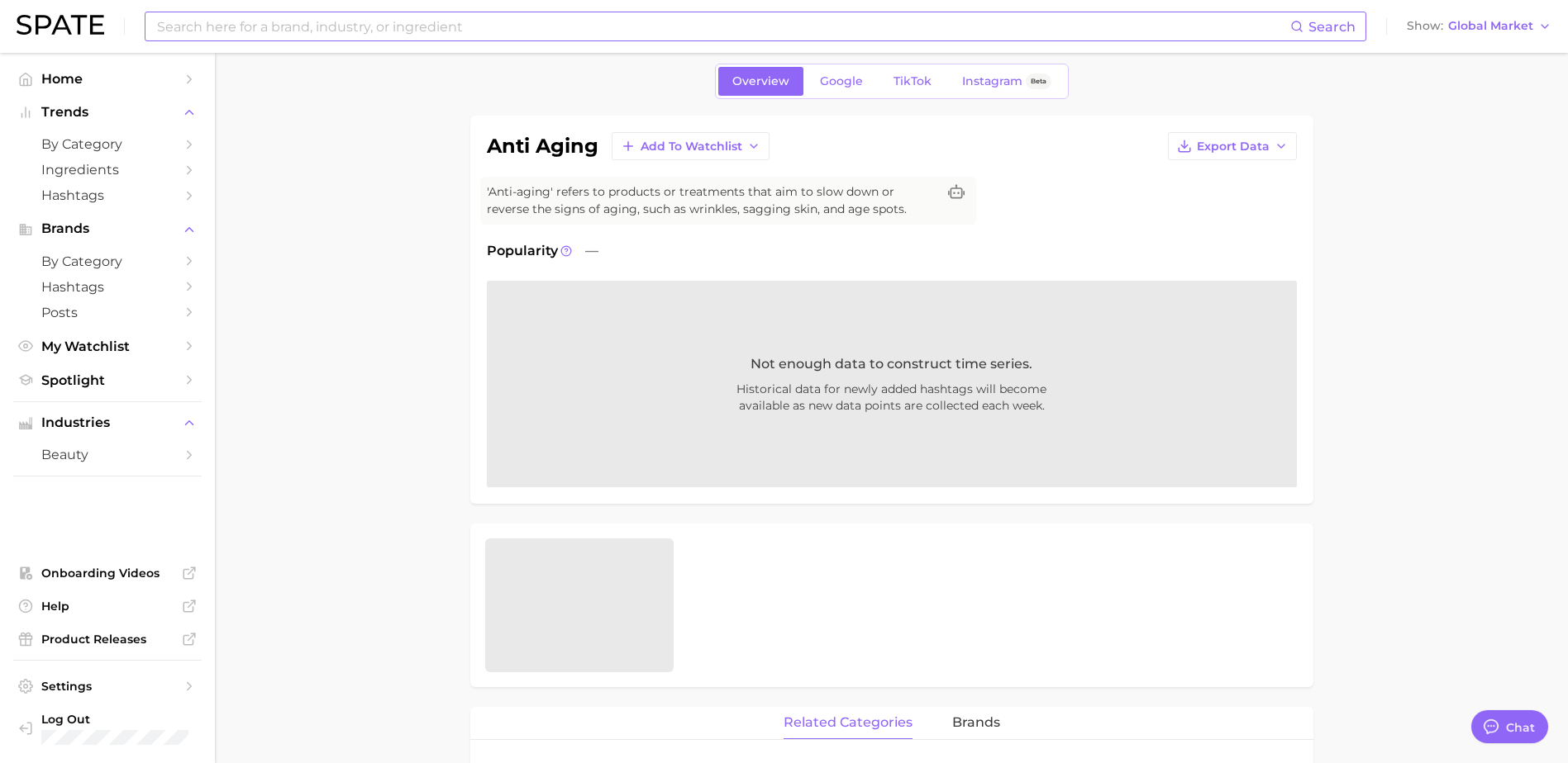
scroll to position [0, 0]
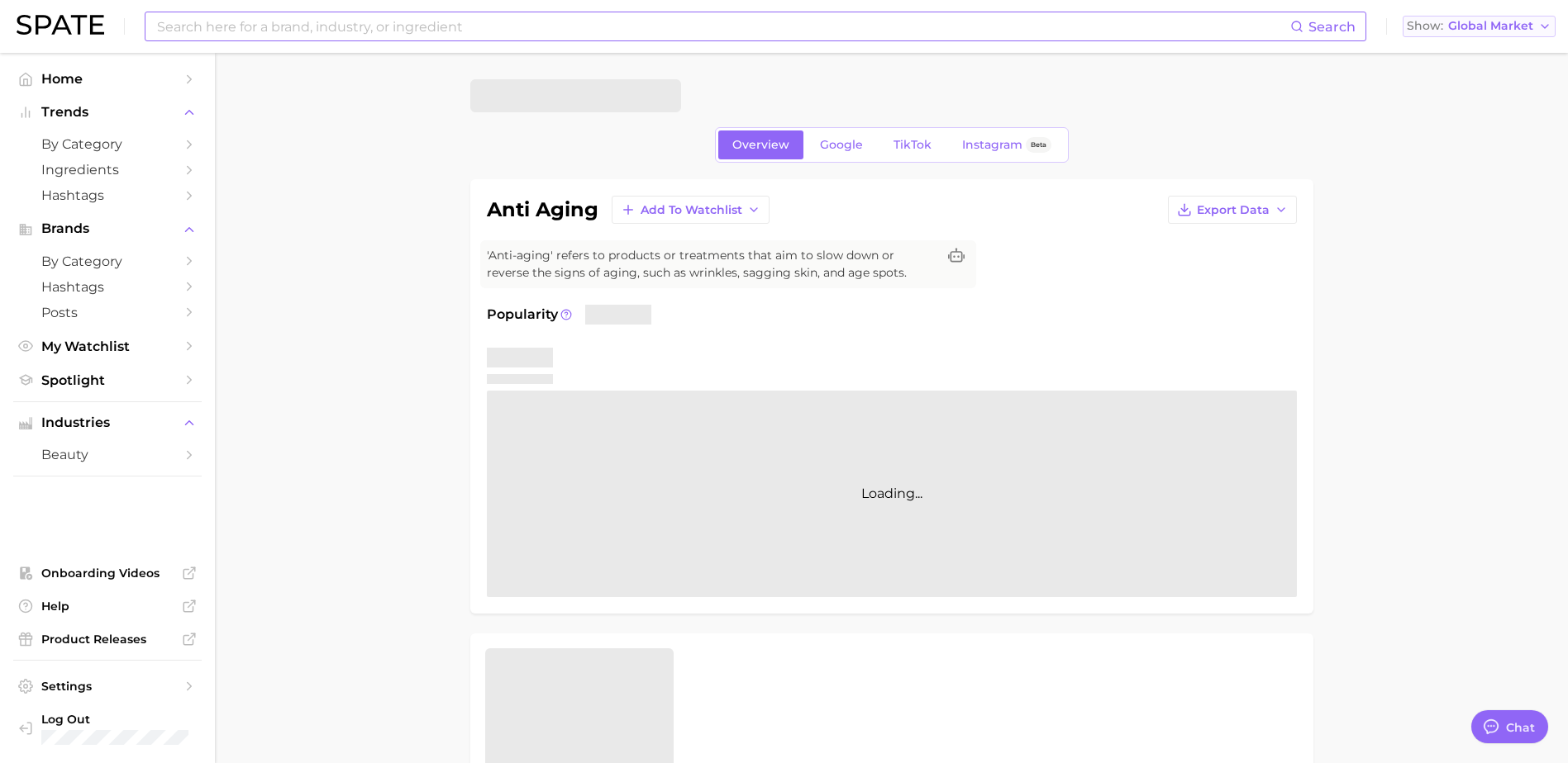
click at [1494, 21] on span "Global Market" at bounding box center [1490, 26] width 85 height 9
click at [1477, 57] on span "[GEOGRAPHIC_DATA]" at bounding box center [1474, 53] width 128 height 14
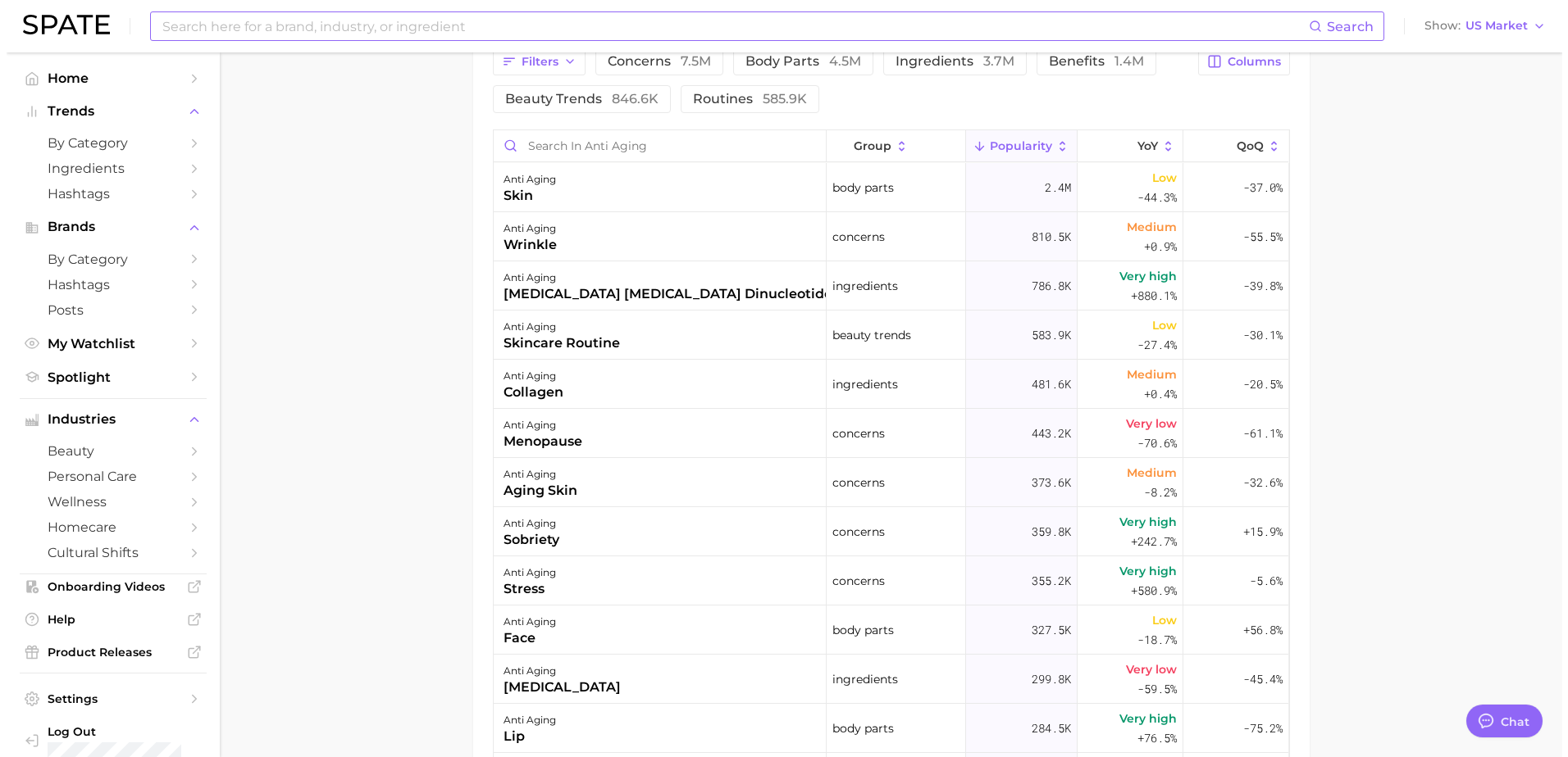
scroll to position [902, 0]
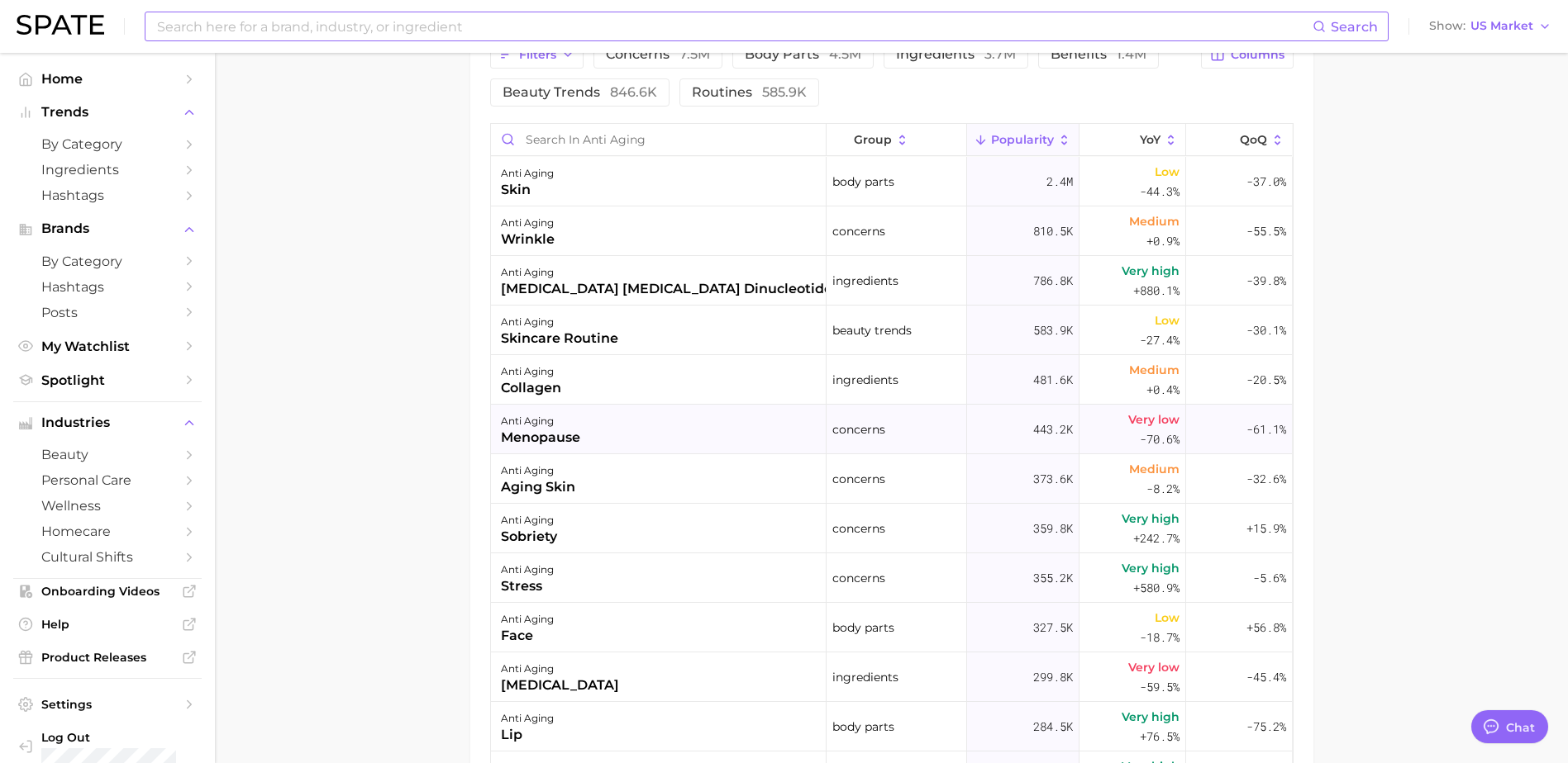
click at [550, 431] on div "menopause" at bounding box center [541, 437] width 80 height 19
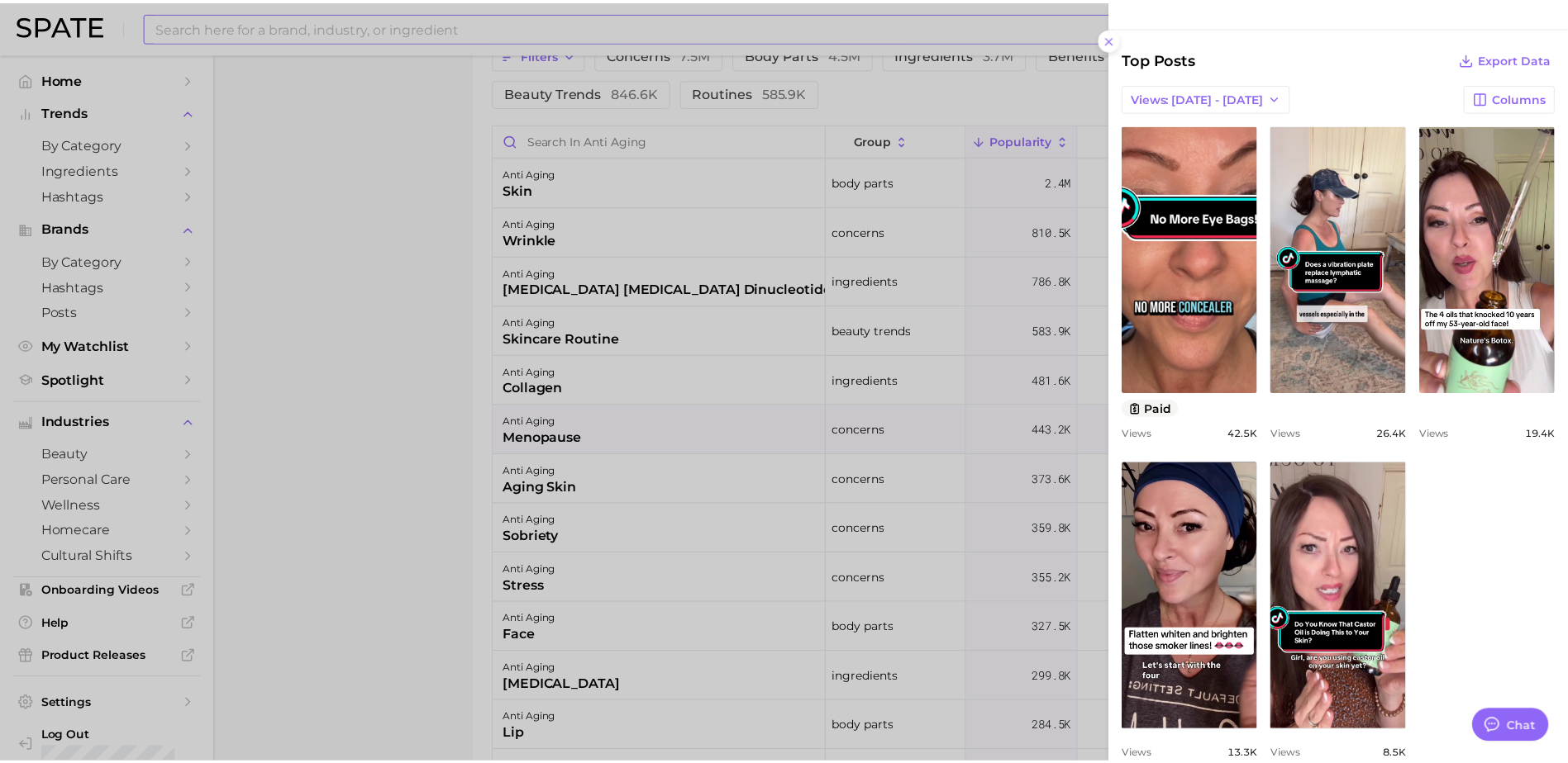
scroll to position [423, 0]
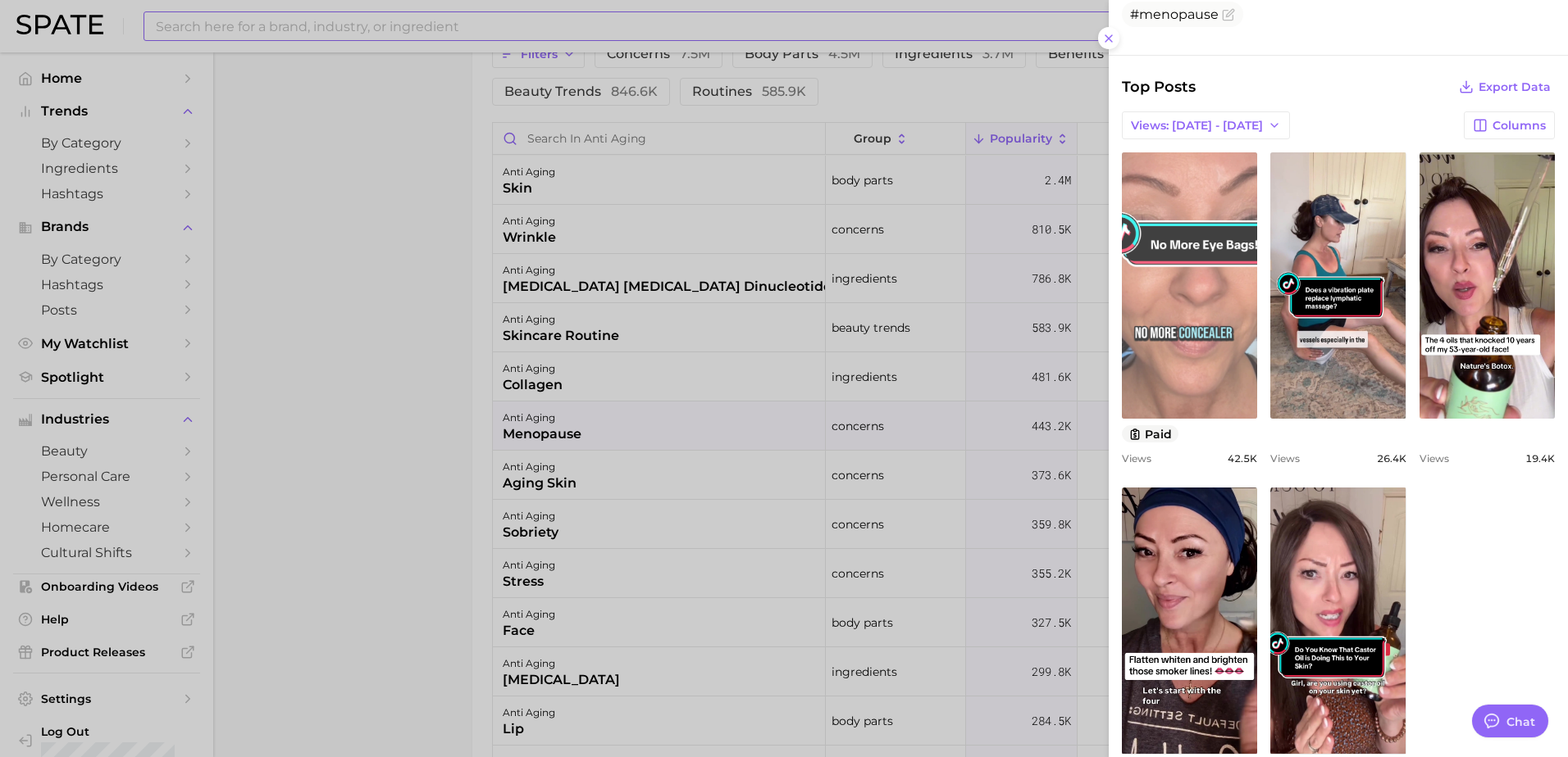
click at [1164, 342] on link "view post on TikTok" at bounding box center [1189, 285] width 135 height 266
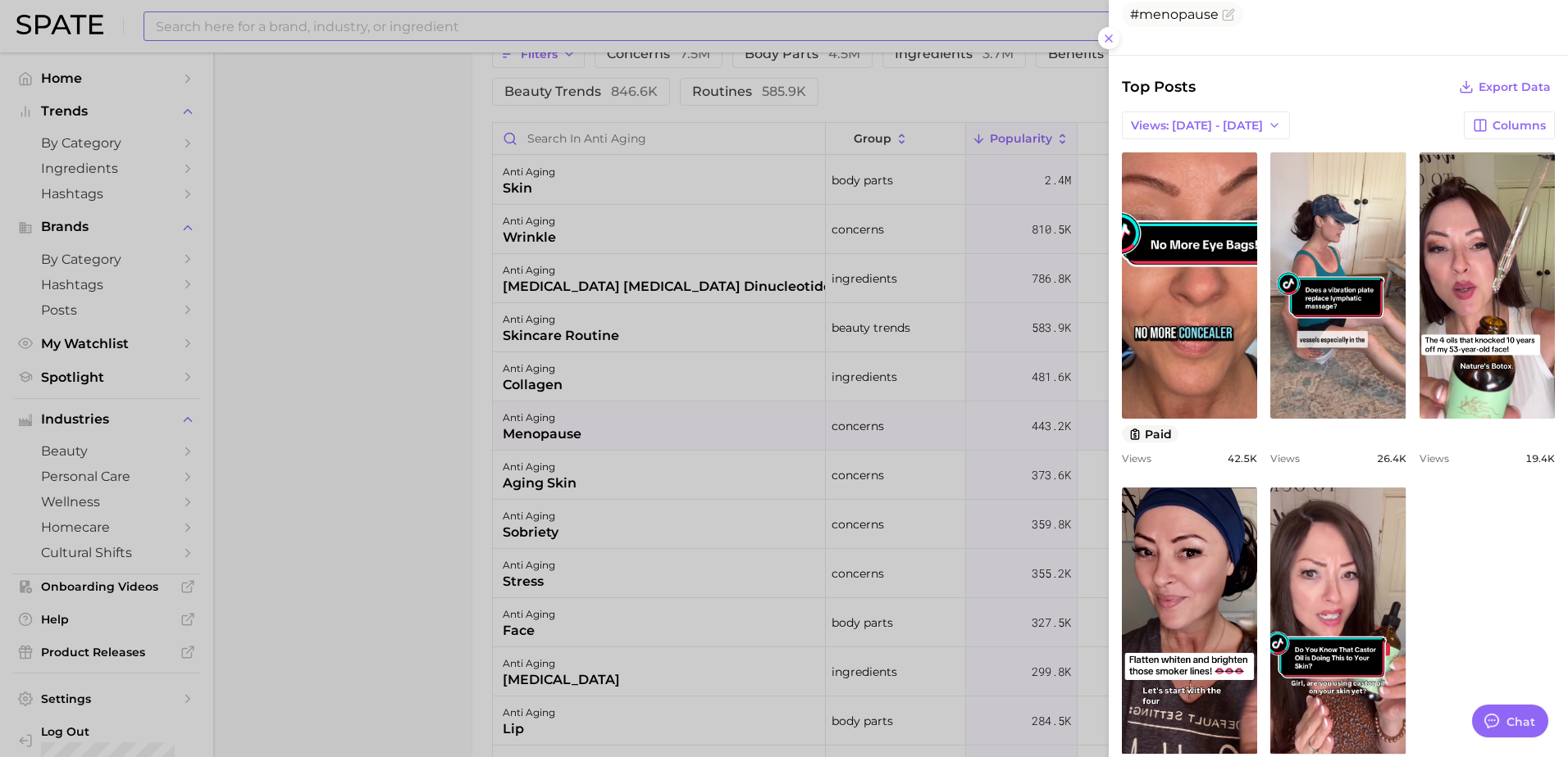
click at [1114, 32] on icon at bounding box center [1108, 38] width 13 height 13
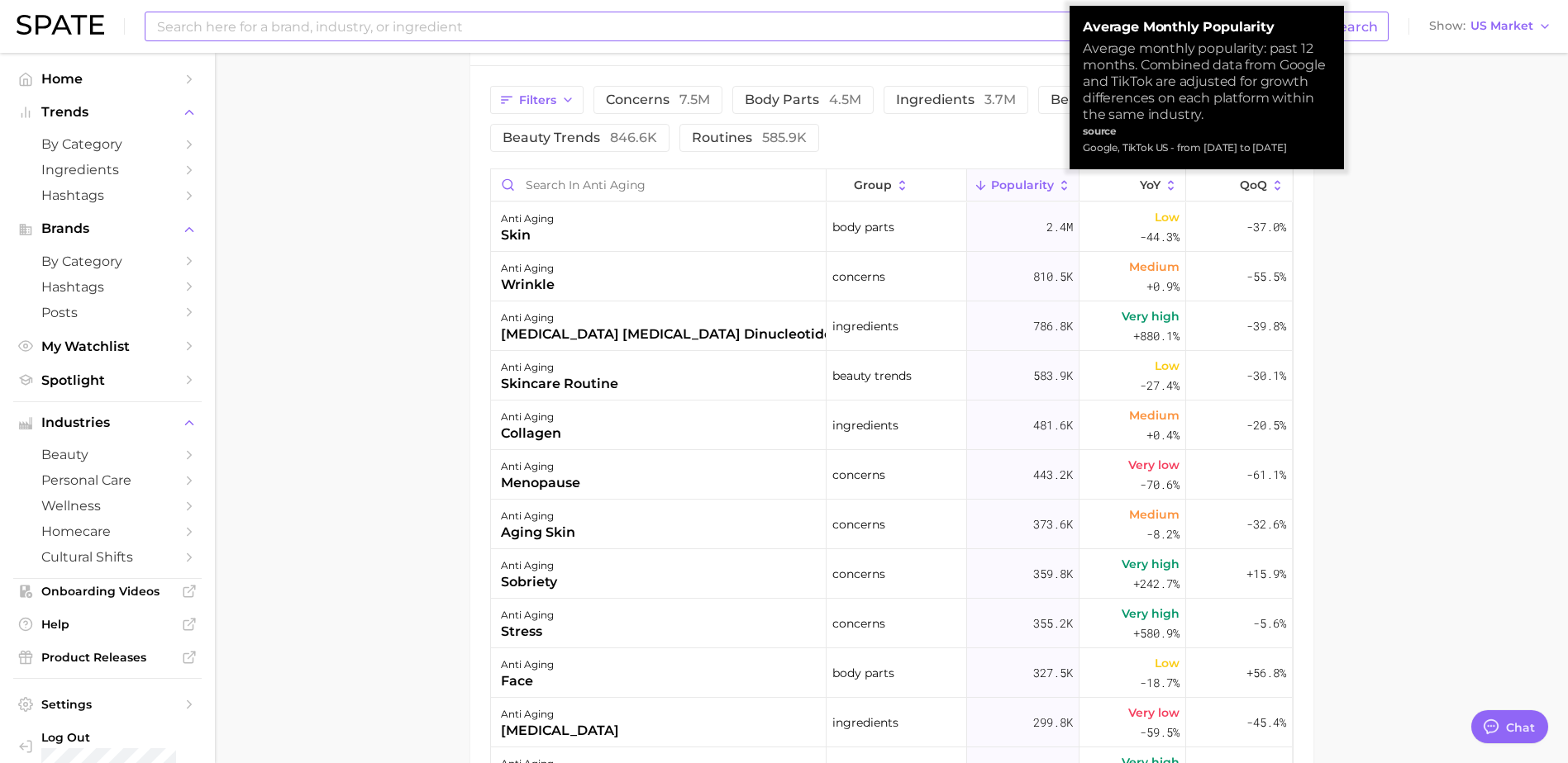
scroll to position [826, 0]
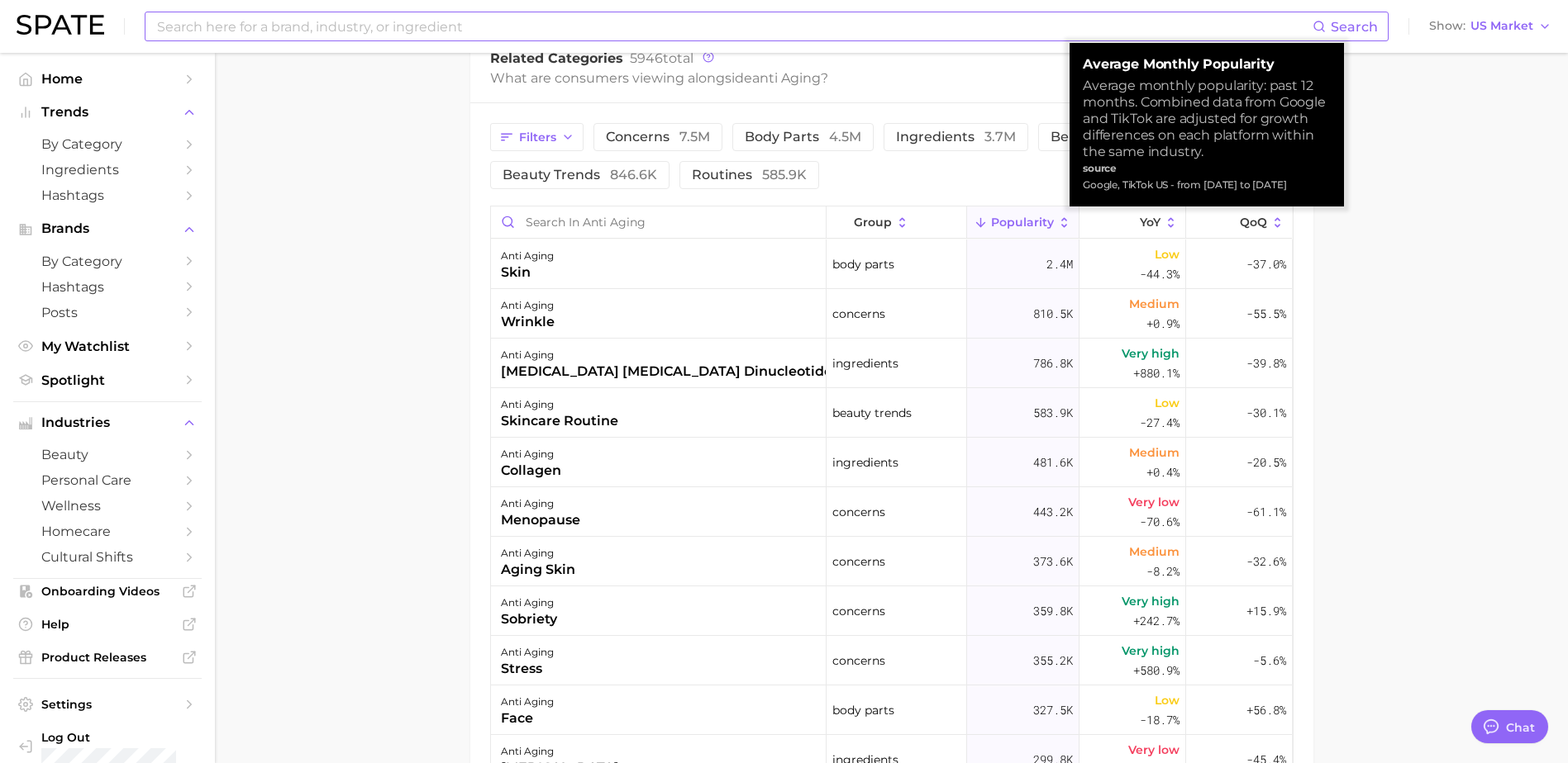
click at [1377, 435] on main "anti aging Overview Google TikTok Instagram Beta anti aging Add to Watchlist Ex…" at bounding box center [892, 149] width 1353 height 1845
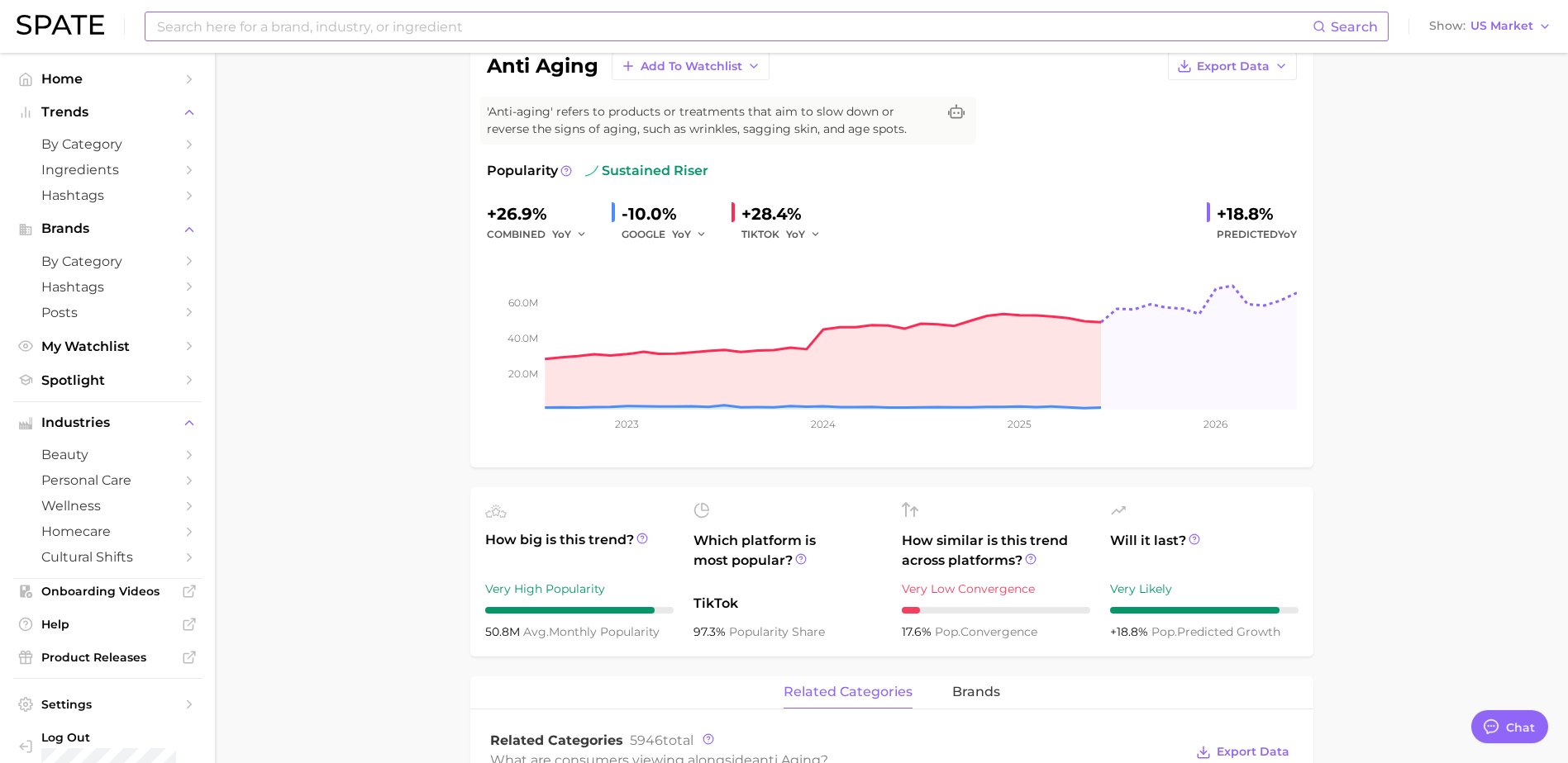
scroll to position [0, 0]
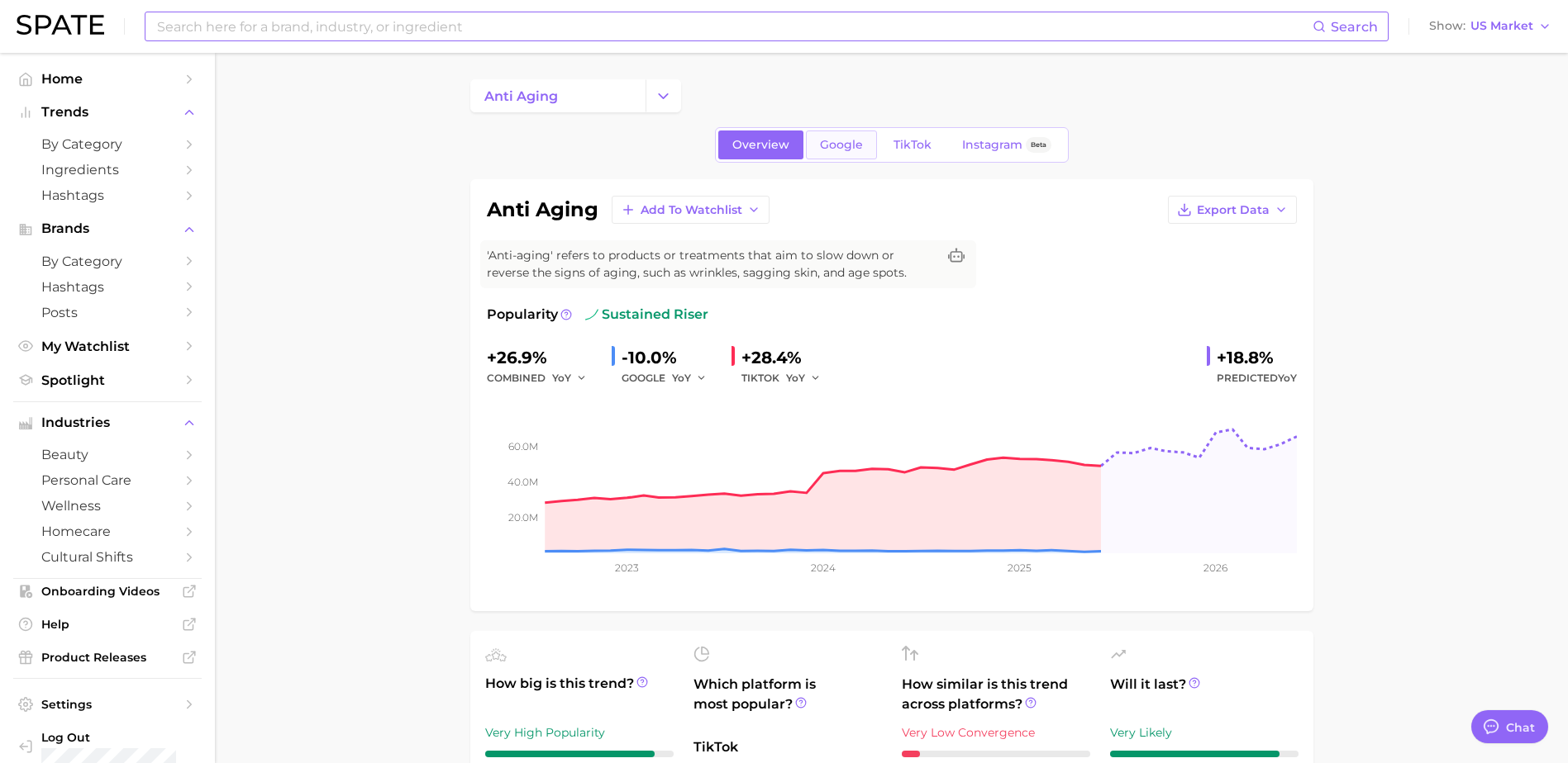
click at [832, 153] on link "Google" at bounding box center [841, 144] width 71 height 29
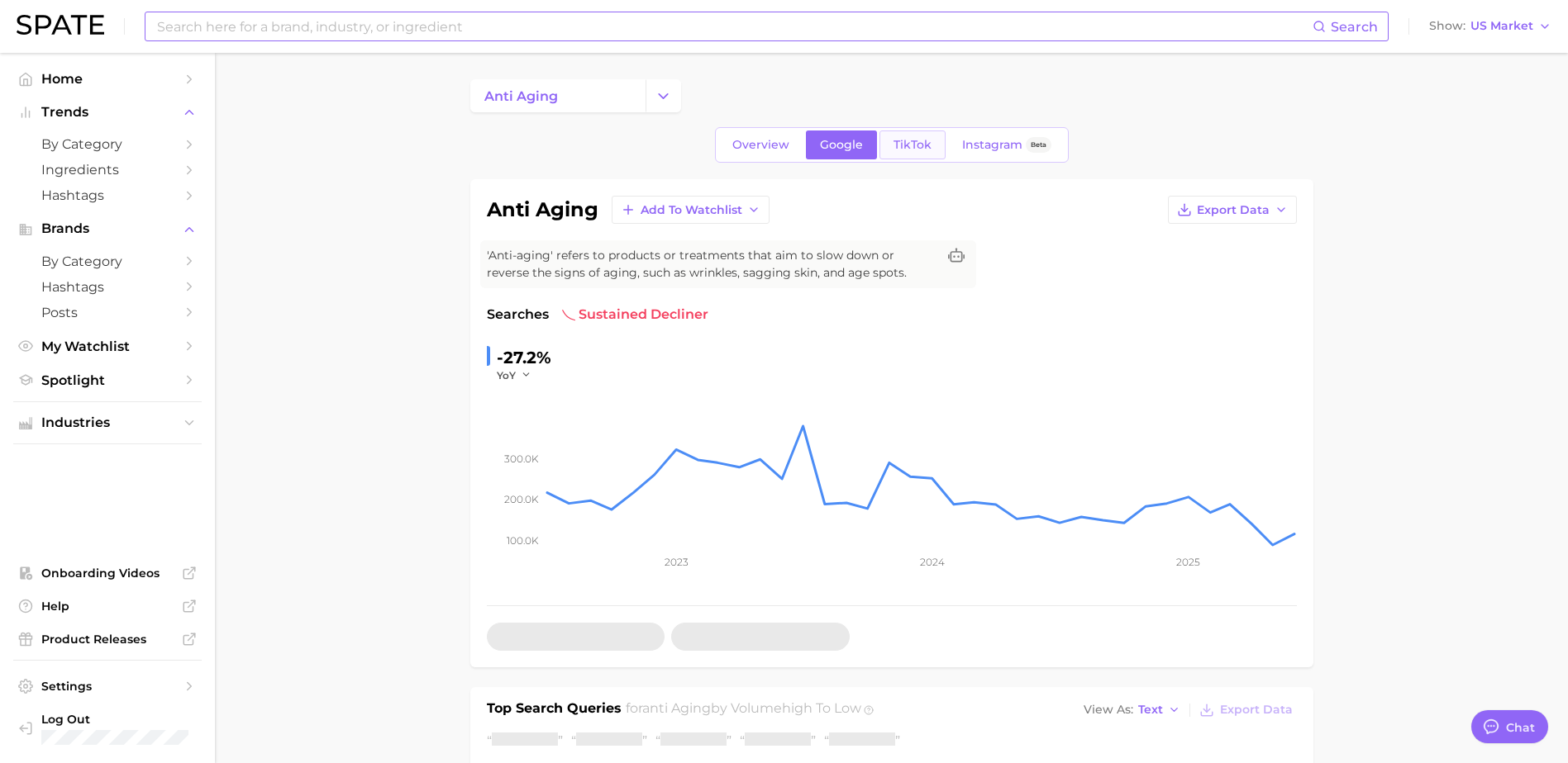
click at [919, 138] on span "TikTok" at bounding box center [912, 145] width 38 height 14
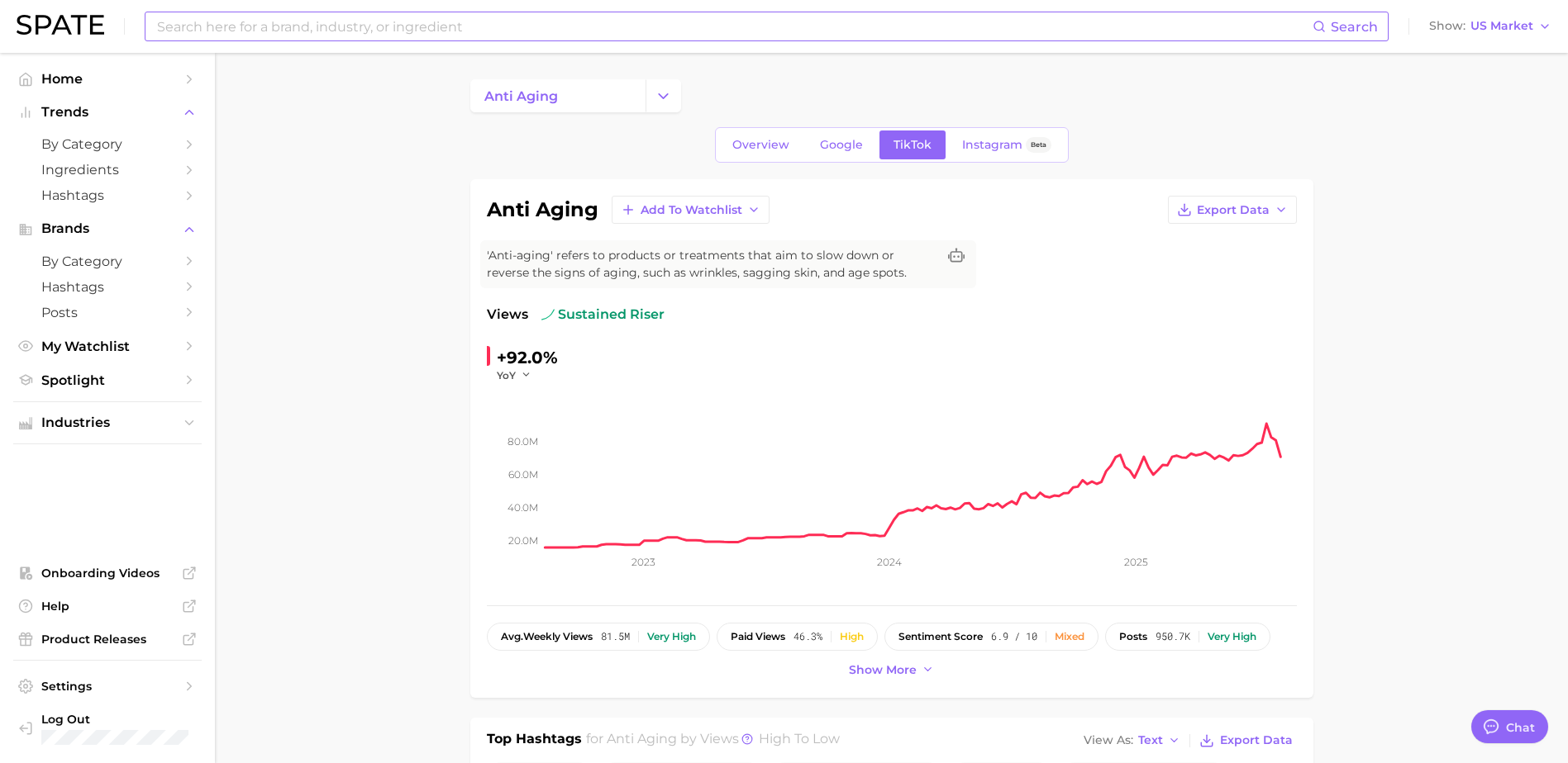
click at [749, 162] on div "Overview Google TikTok Instagram Beta" at bounding box center [891, 145] width 353 height 35
click at [750, 154] on link "Overview" at bounding box center [761, 144] width 85 height 29
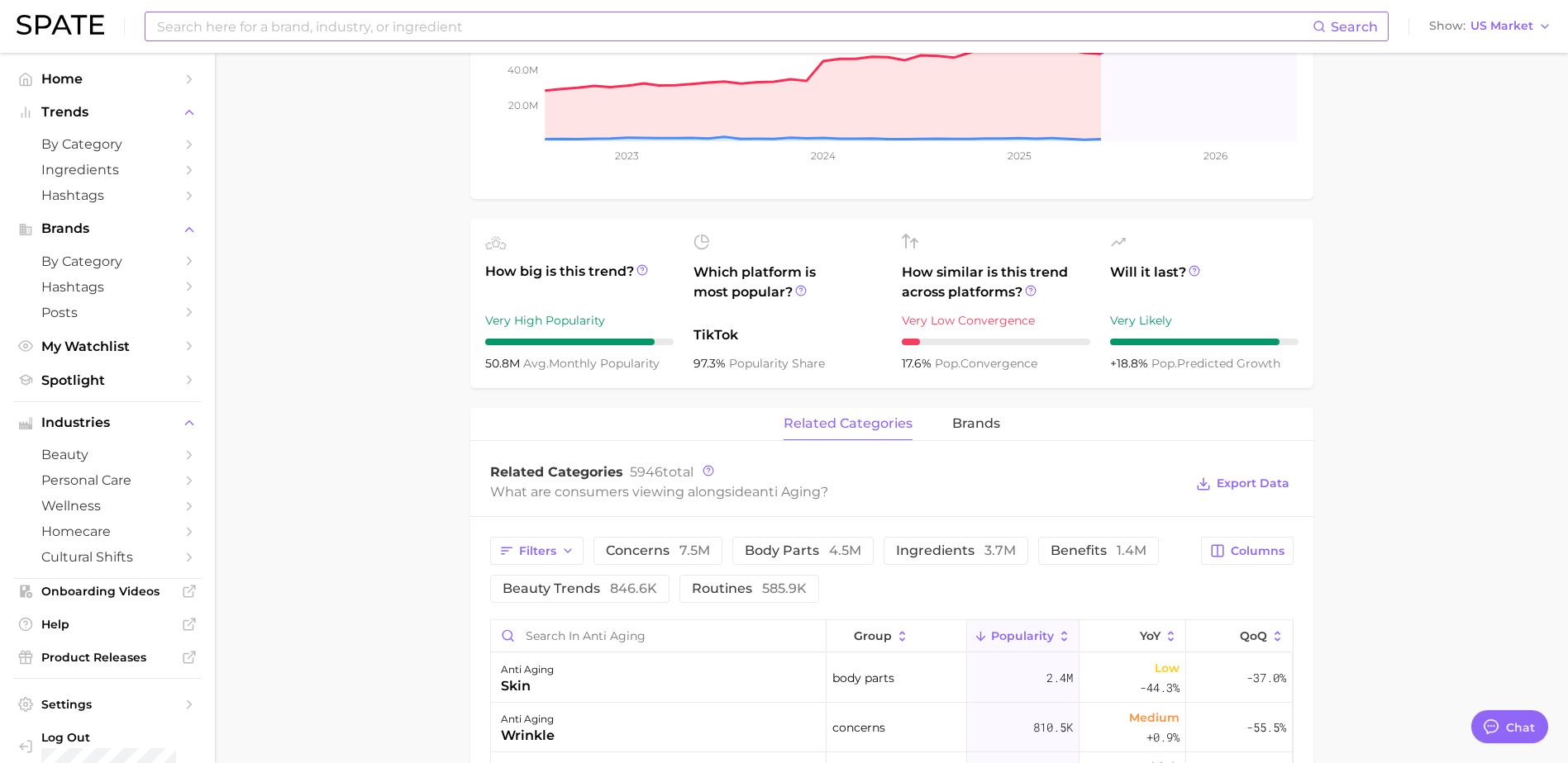
scroll to position [413, 0]
click at [1432, 556] on main "anti aging Overview Google TikTok Instagram Beta anti aging Add to Watchlist Ex…" at bounding box center [892, 562] width 1353 height 1845
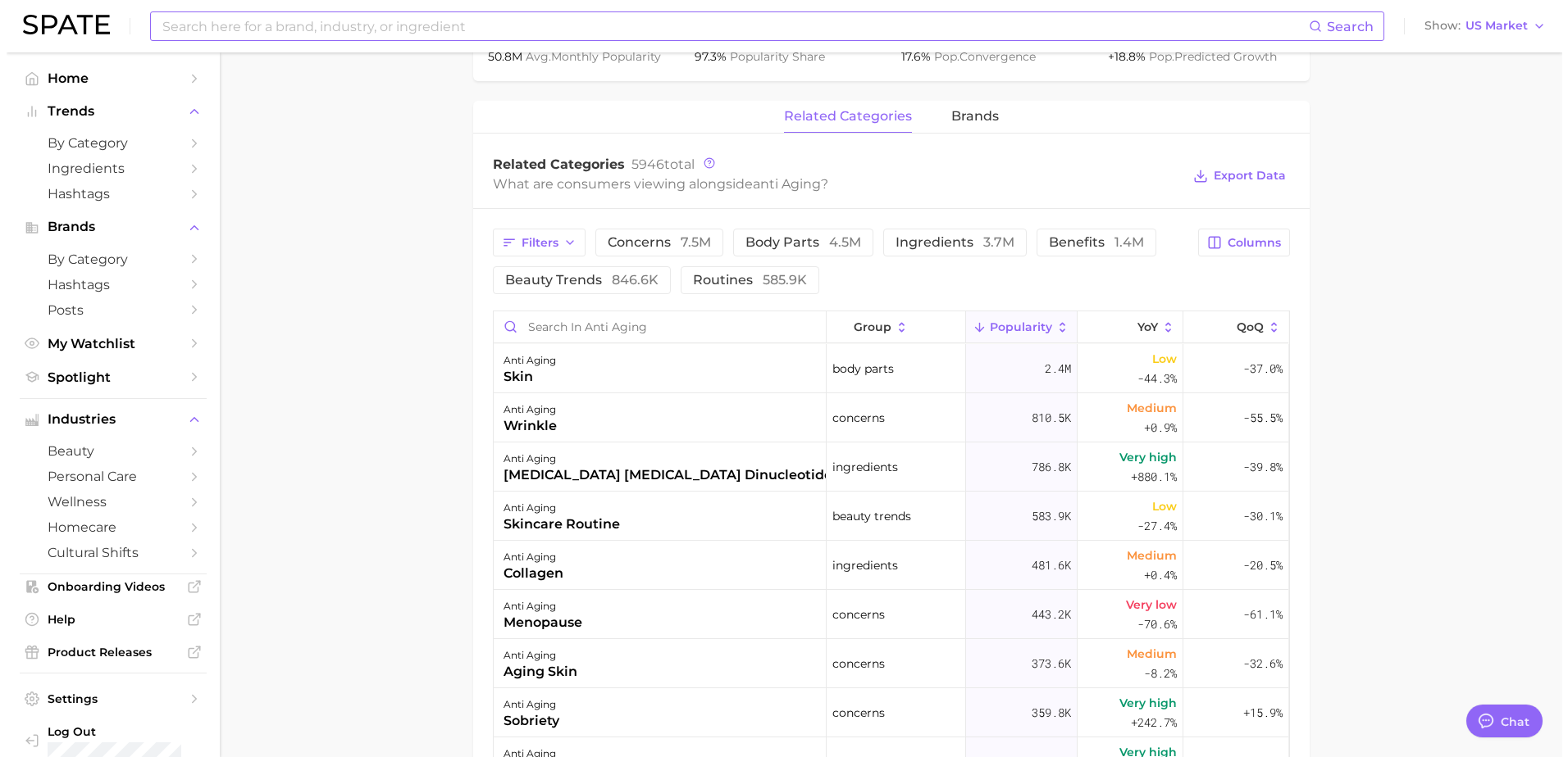
scroll to position [738, 0]
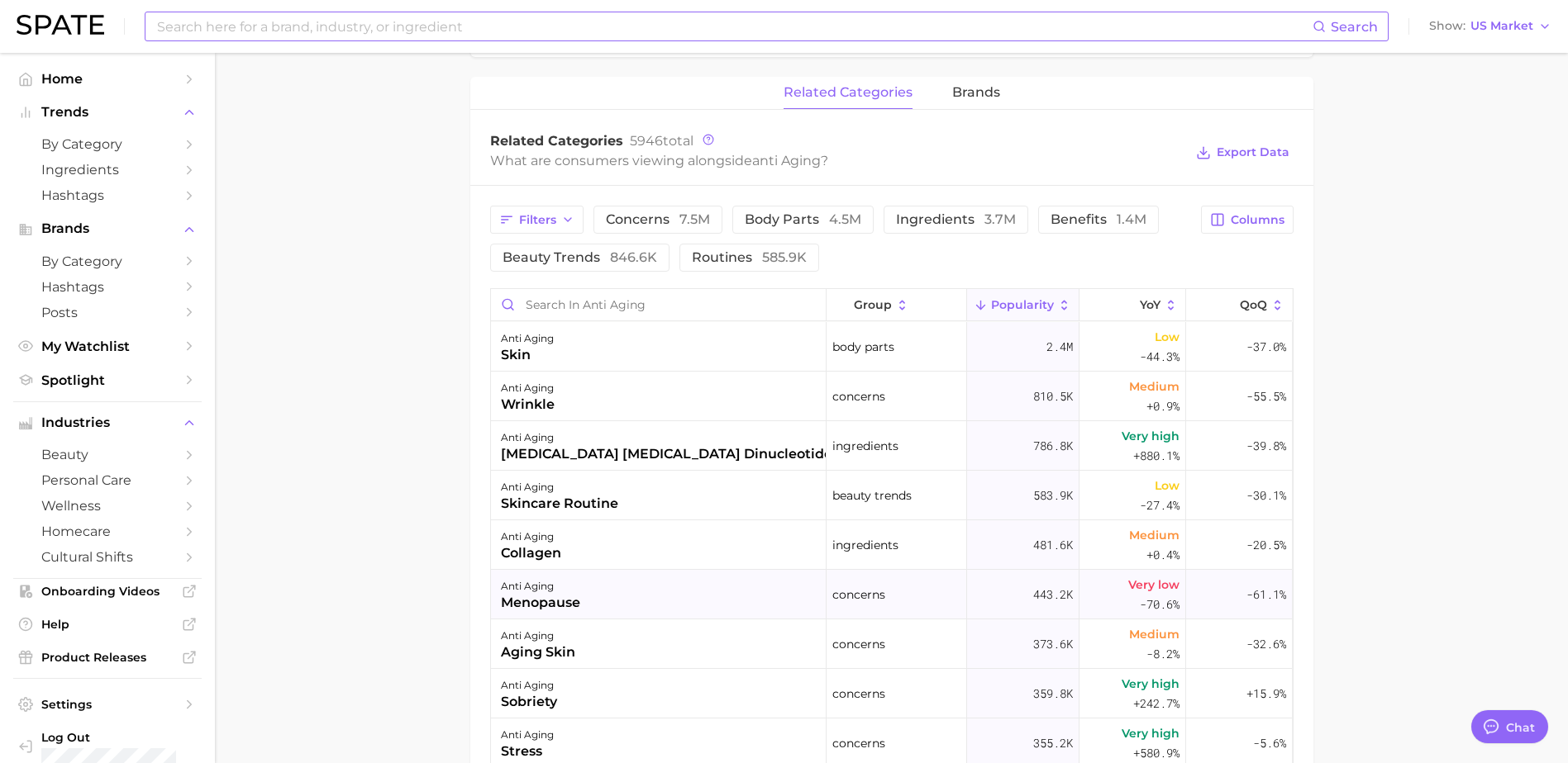
click at [1033, 601] on span "443.2k" at bounding box center [1053, 595] width 40 height 19
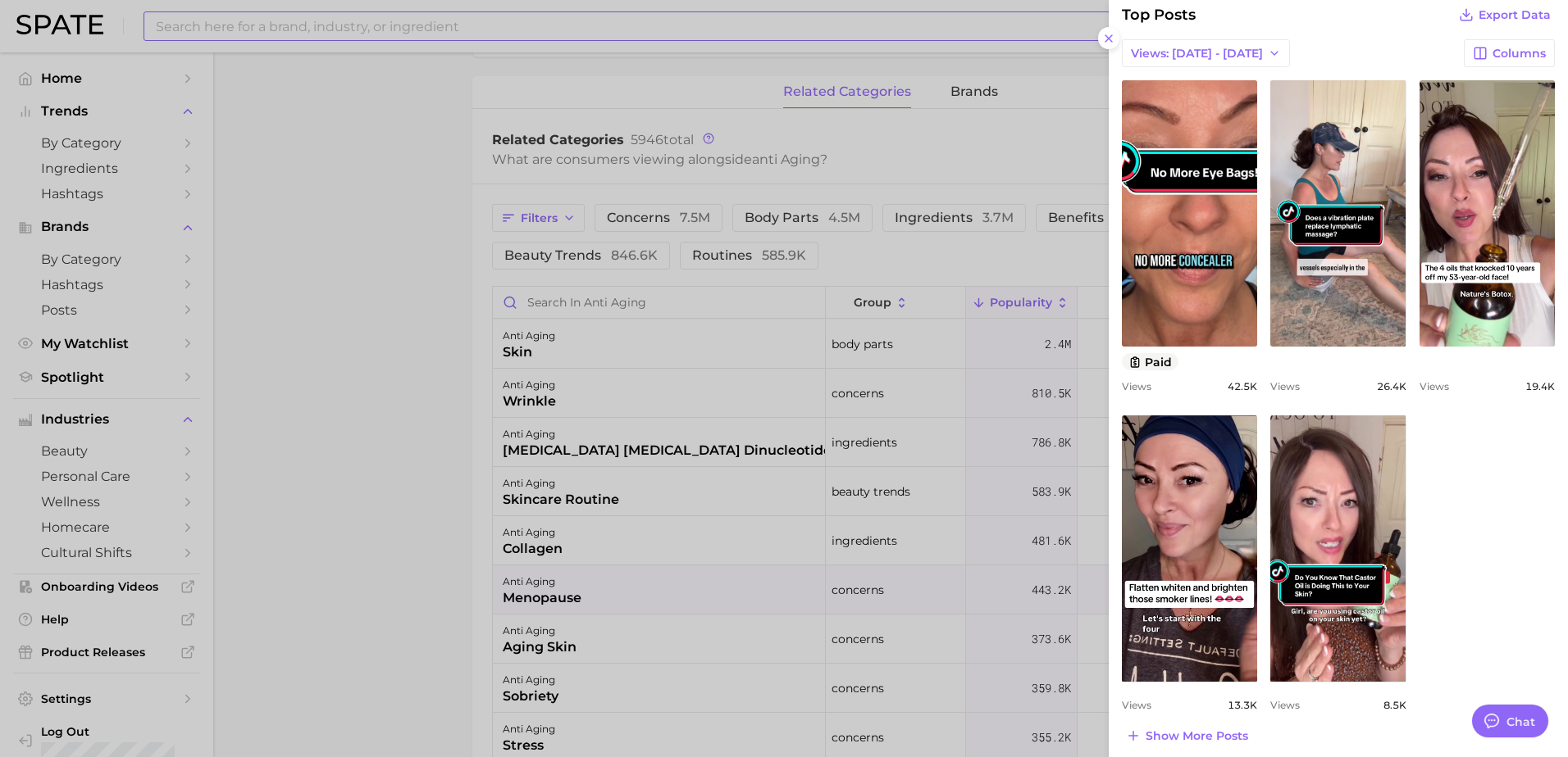
scroll to position [410, 0]
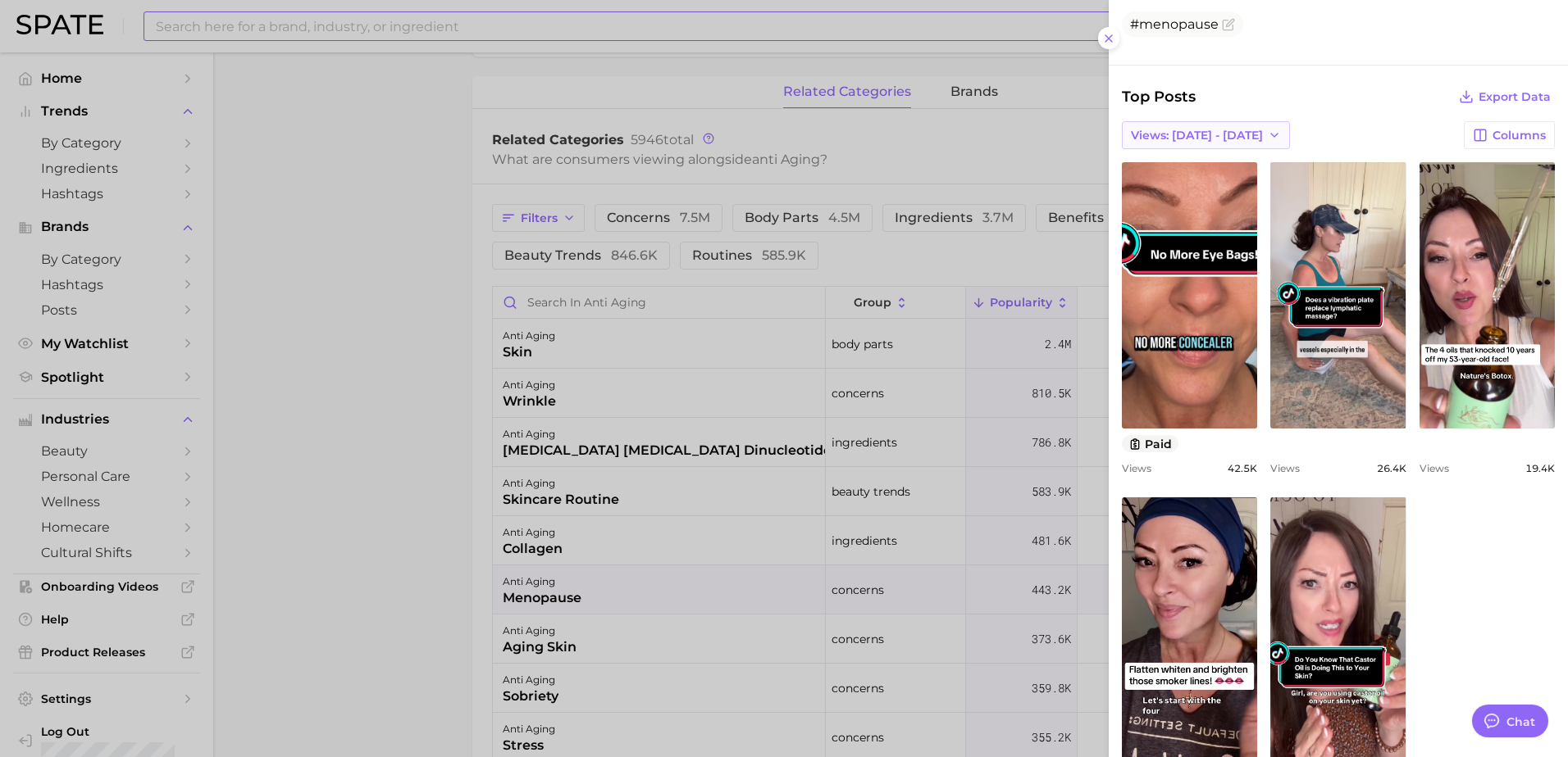
click at [1241, 126] on button "Views: [DATE] - [DATE]" at bounding box center [1205, 135] width 168 height 28
click at [1175, 198] on span "Total Views" at bounding box center [1163, 196] width 68 height 14
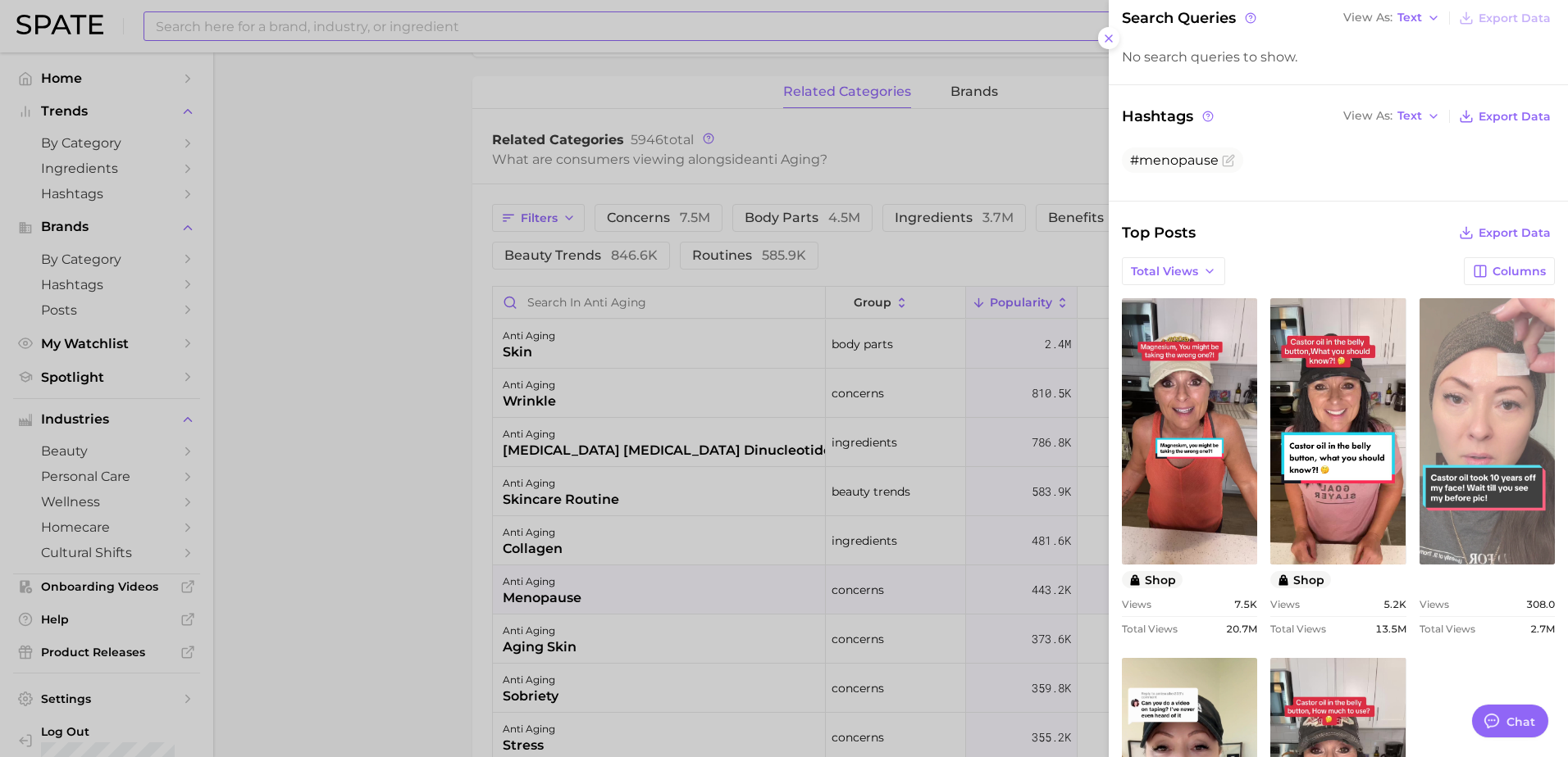
scroll to position [240, 0]
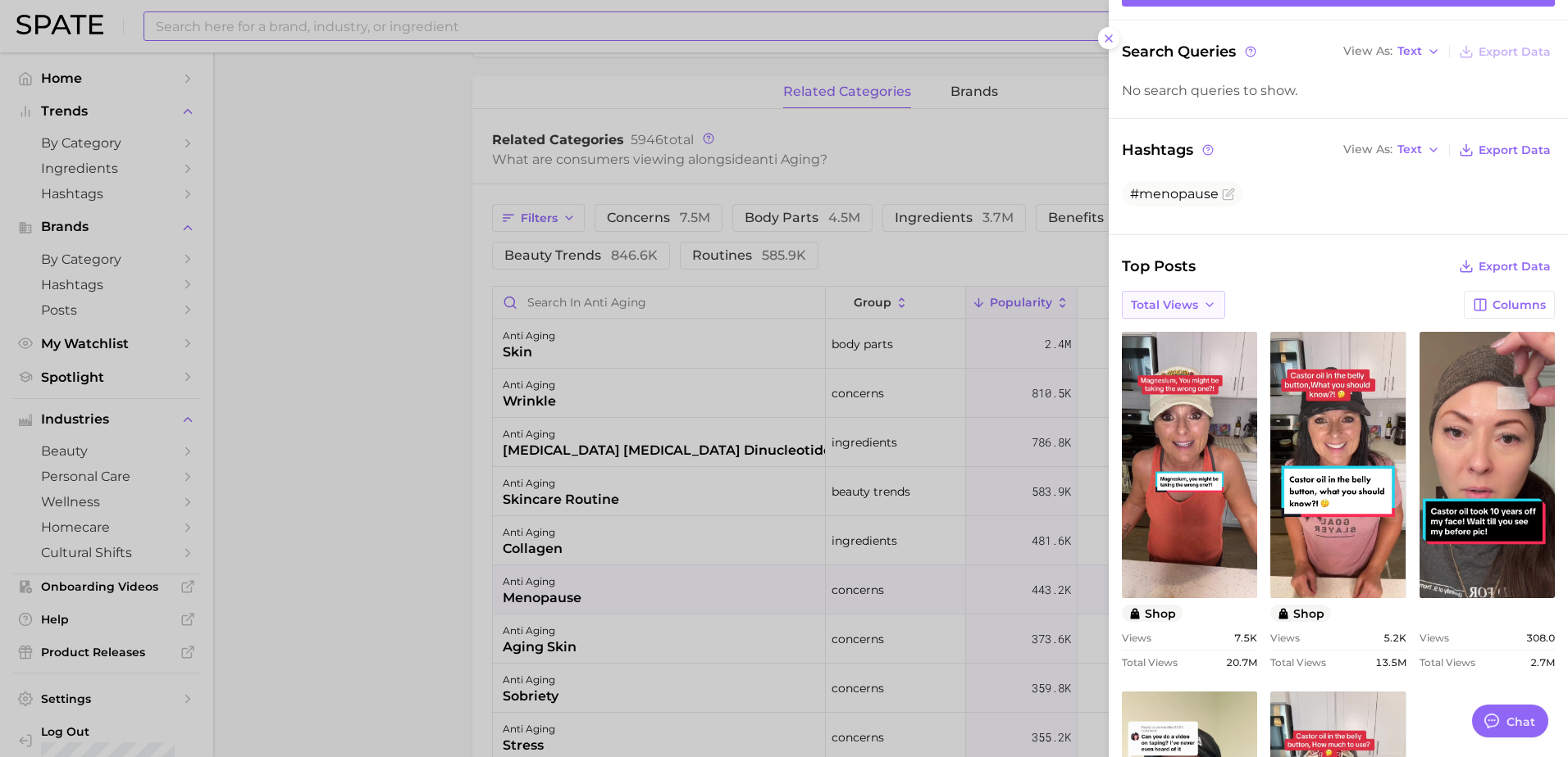
click at [1170, 306] on span "Total Views" at bounding box center [1164, 306] width 68 height 14
click at [1174, 327] on button "Views: [DATE] - [DATE]" at bounding box center [1211, 335] width 180 height 30
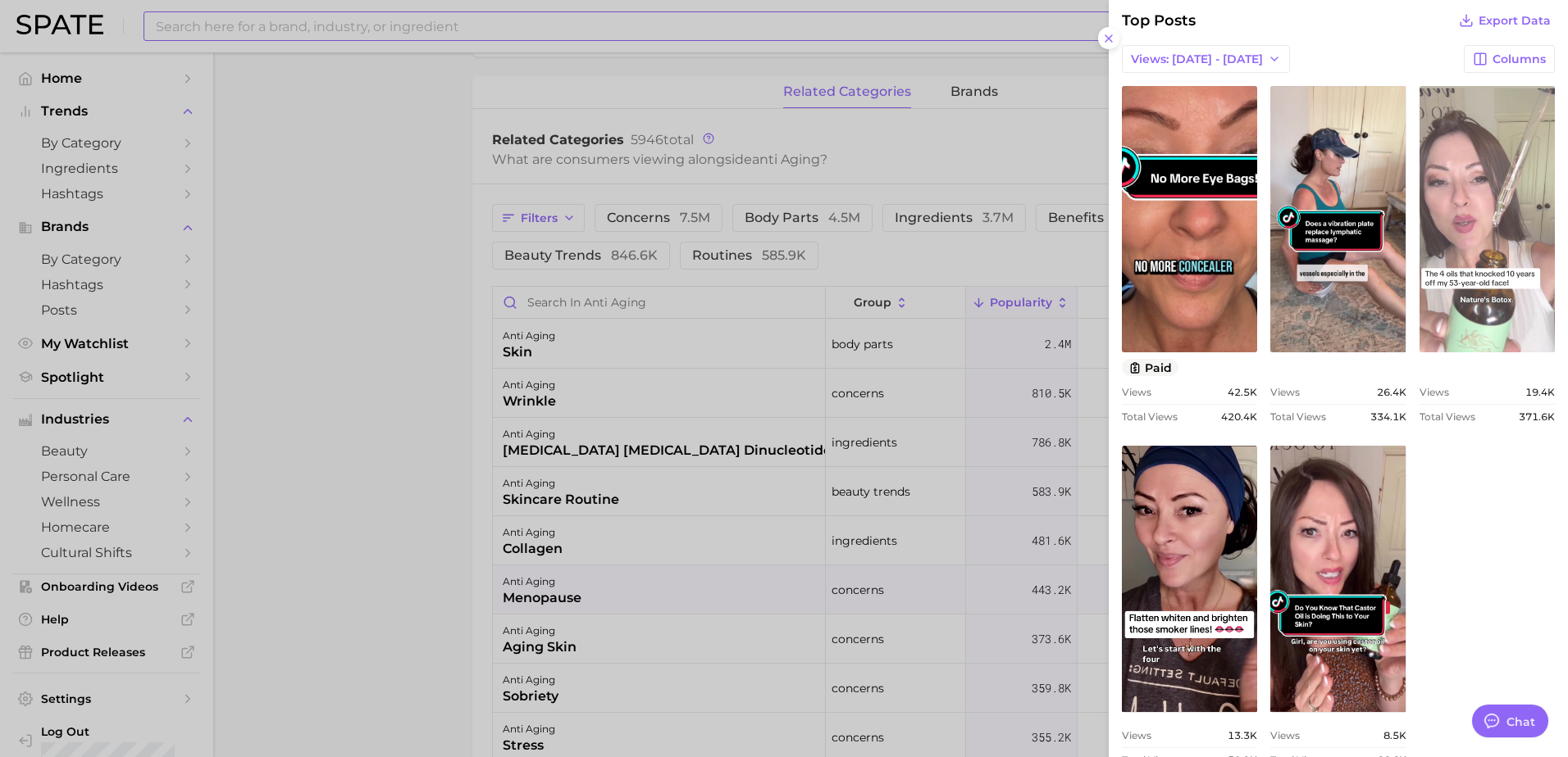
click at [1486, 252] on link "view post on TikTok" at bounding box center [1487, 219] width 135 height 266
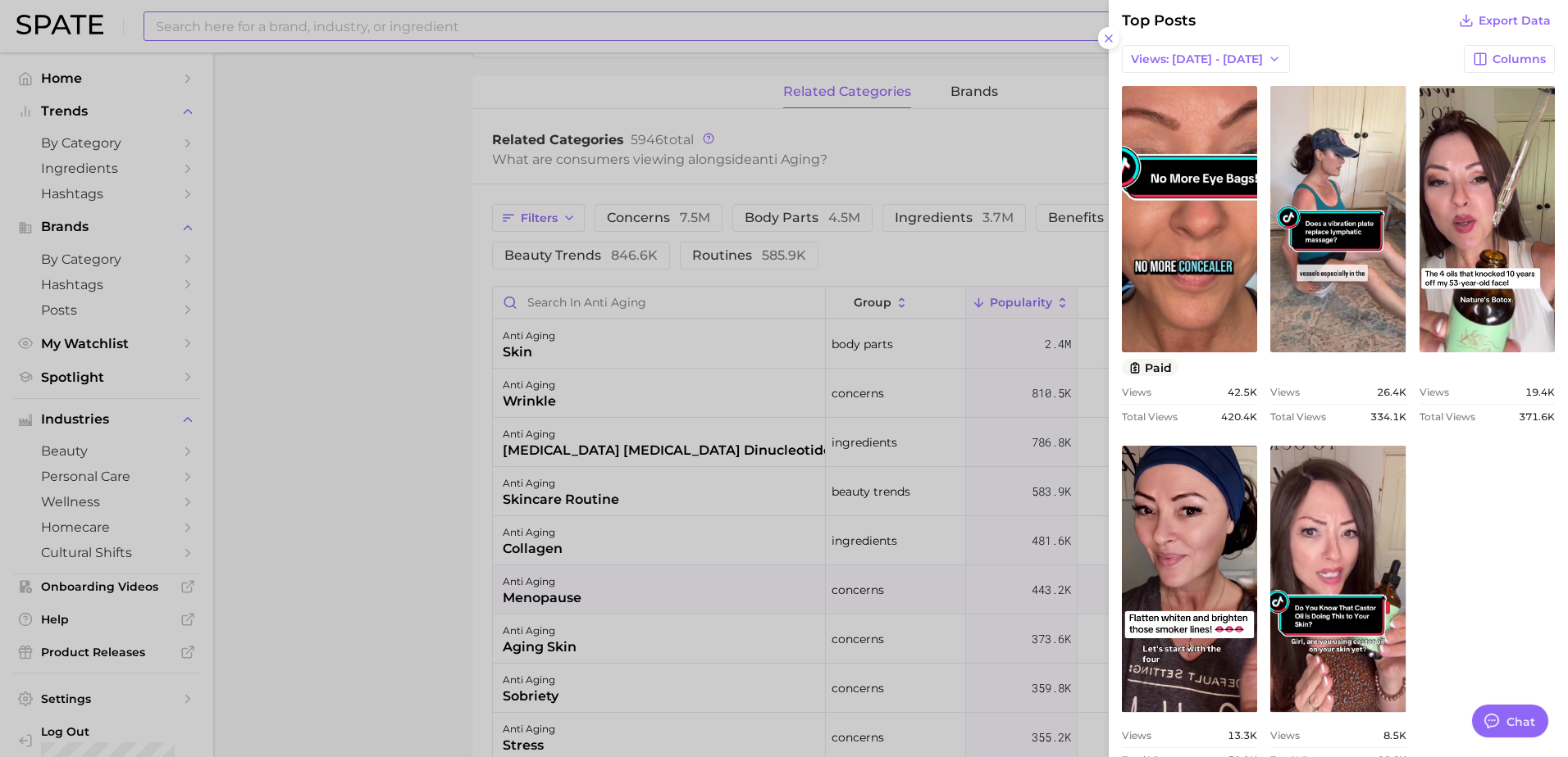
click at [1021, 203] on div at bounding box center [784, 378] width 1568 height 757
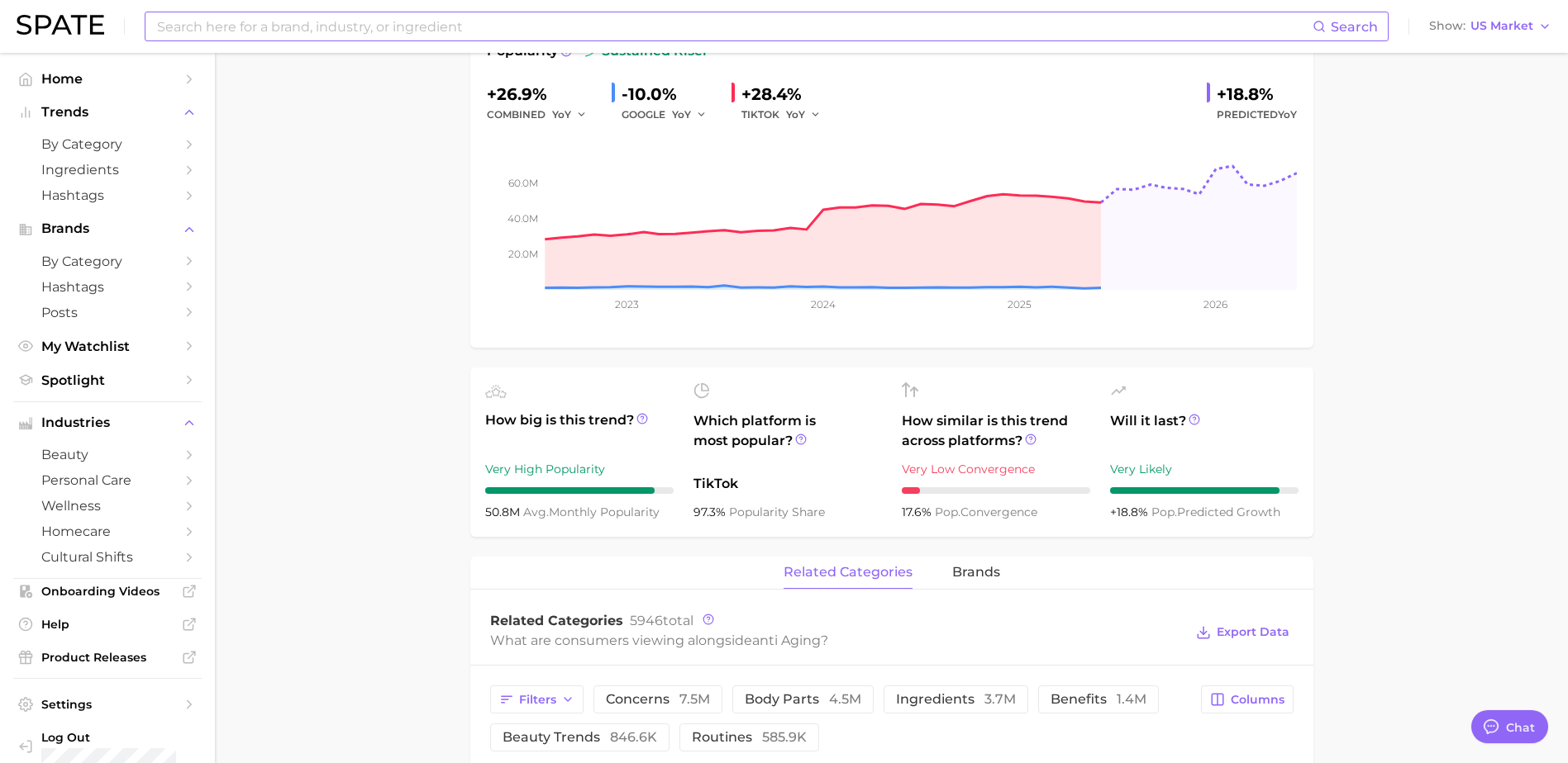
scroll to position [0, 0]
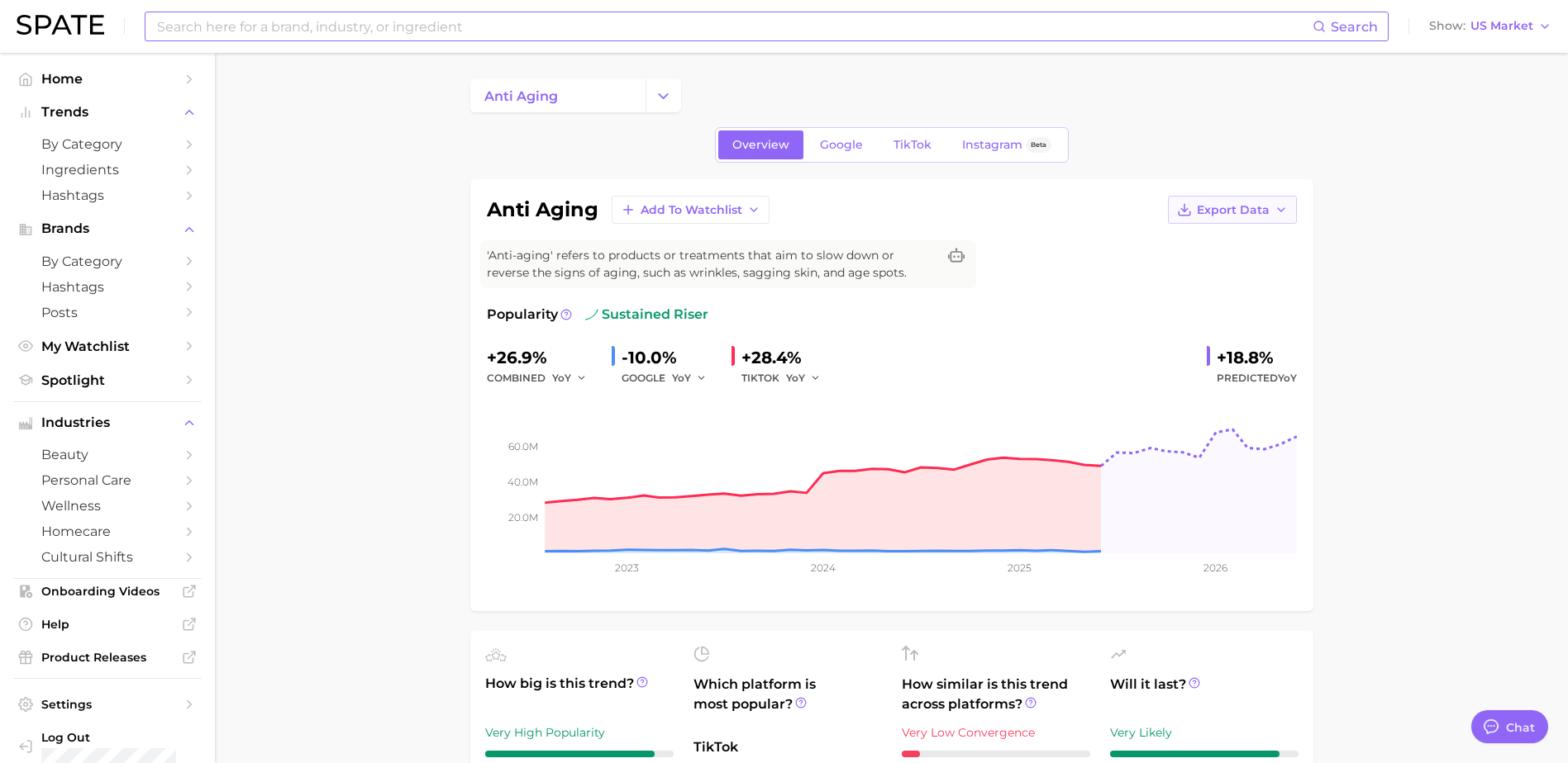
click at [1212, 201] on button "Export Data" at bounding box center [1232, 210] width 129 height 28
click at [1236, 267] on span "Time Series Image" at bounding box center [1198, 271] width 111 height 14
click at [905, 150] on span "TikTok" at bounding box center [912, 145] width 38 height 14
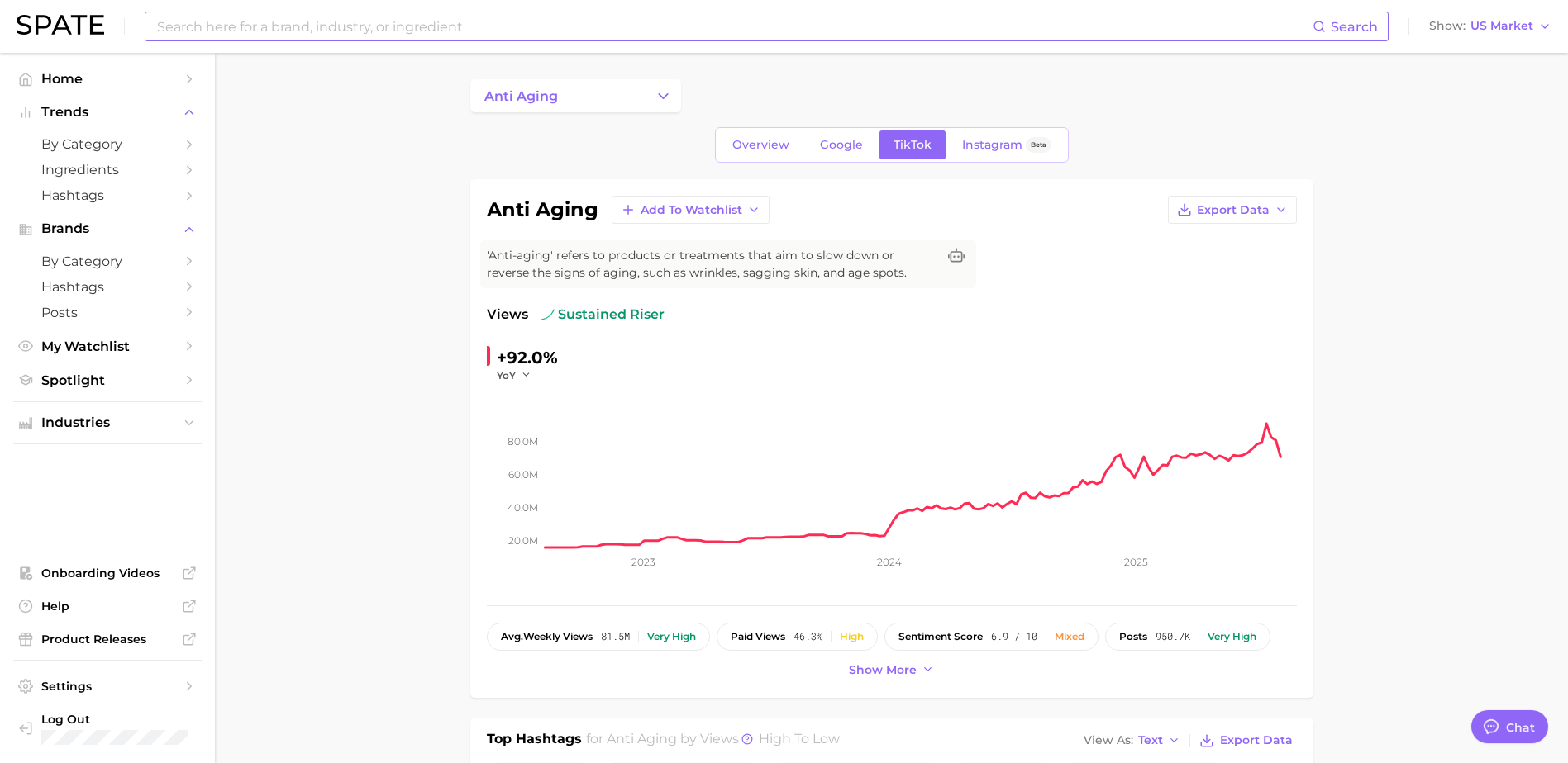
click at [416, 25] on input at bounding box center [733, 27] width 1157 height 28
type input "ㅡ"
type input "menopause"
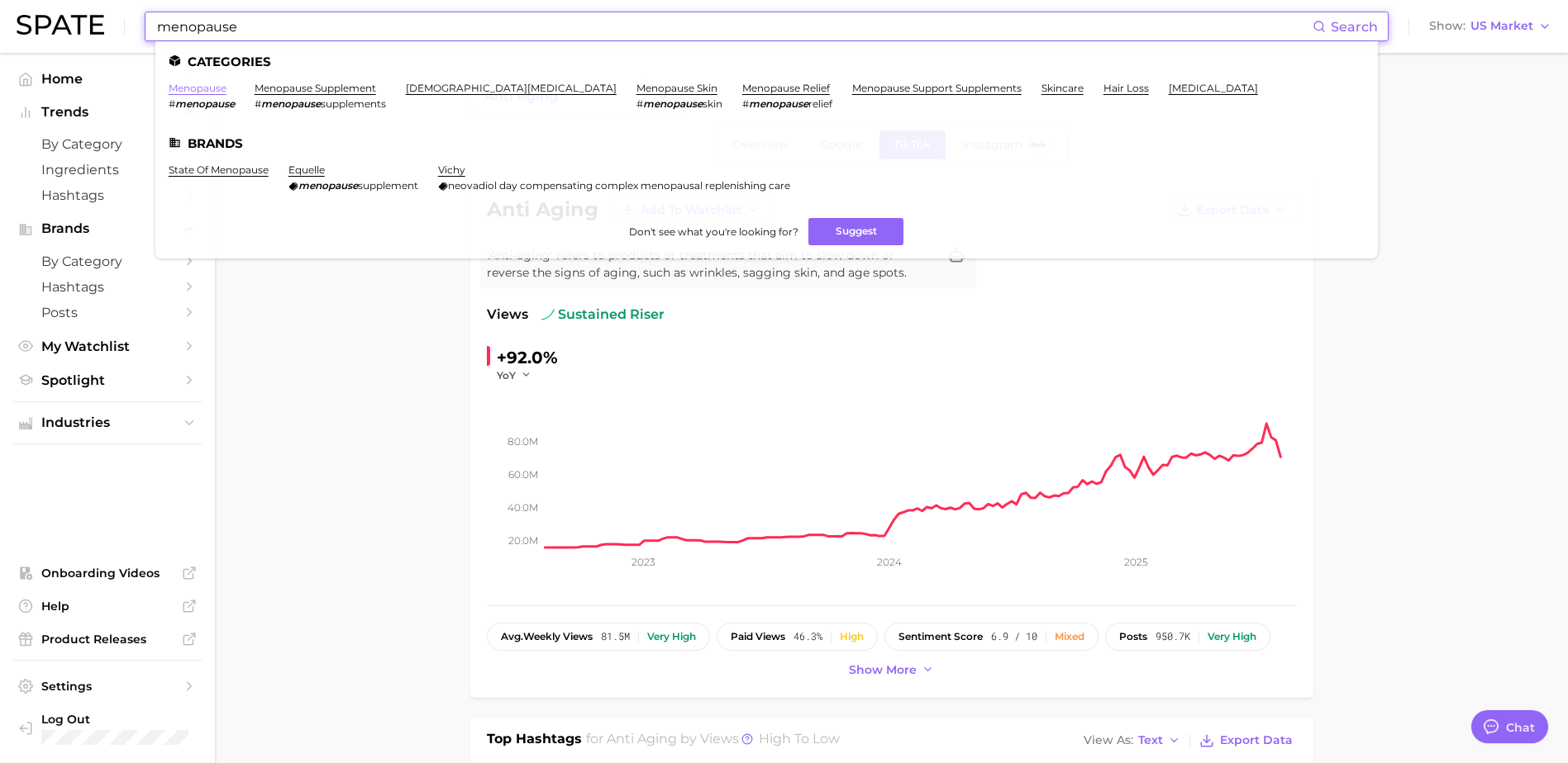
click at [186, 89] on link "menopause" at bounding box center [197, 88] width 58 height 12
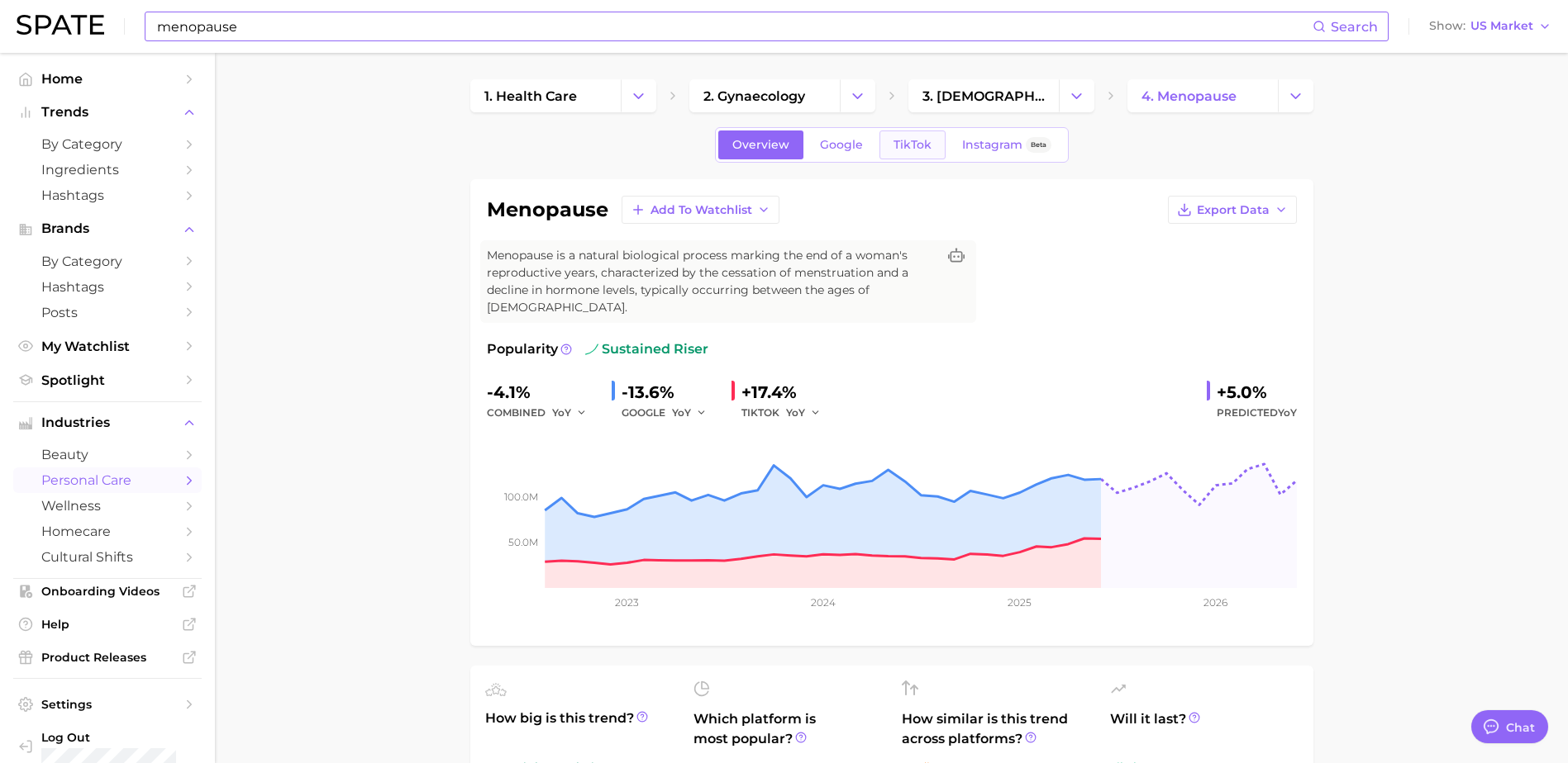
click at [918, 147] on span "TikTok" at bounding box center [912, 145] width 38 height 14
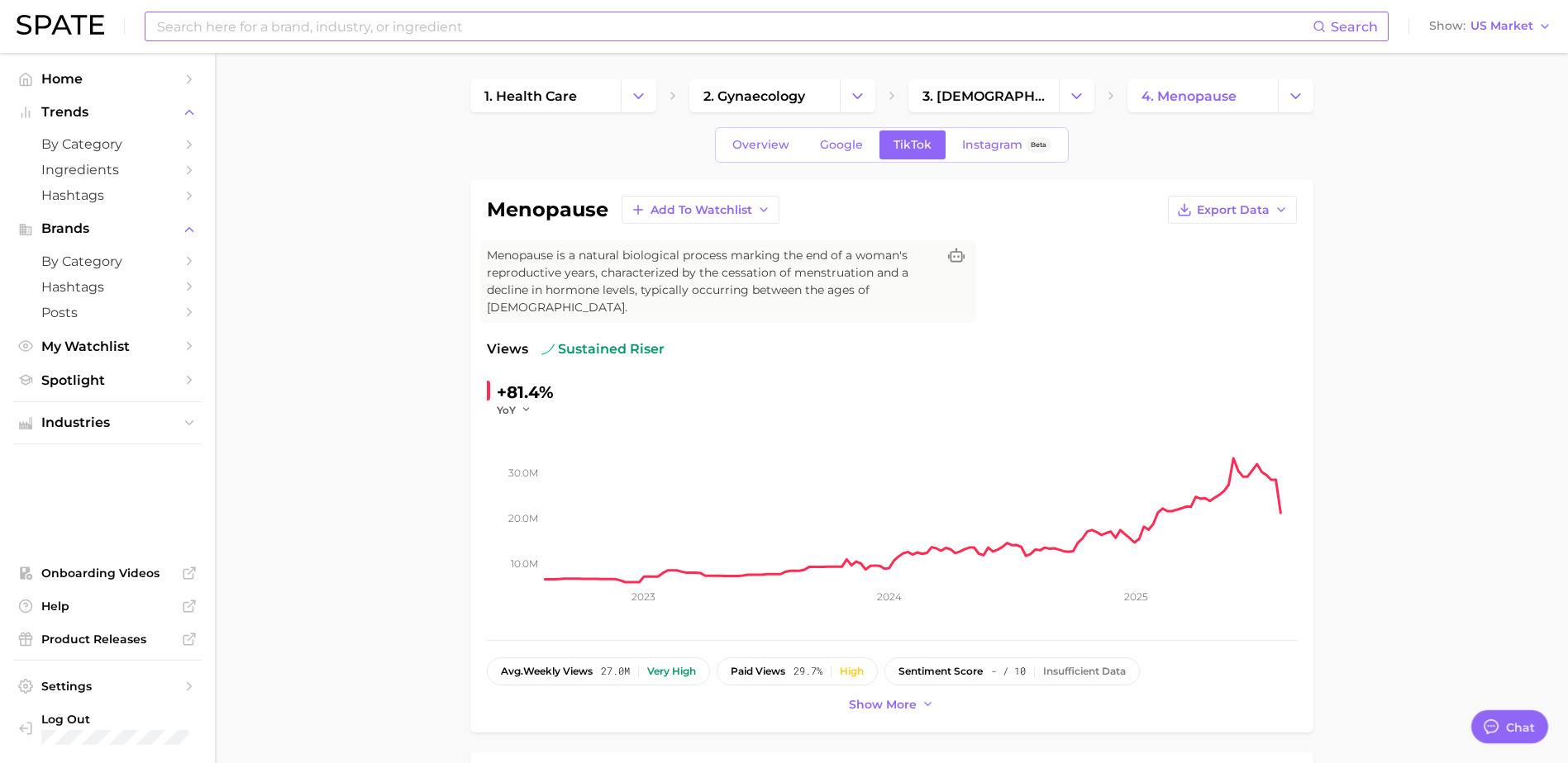
click at [830, 127] on div "Overview Google TikTok Instagram Beta" at bounding box center [891, 145] width 353 height 35
click at [763, 141] on span "Overview" at bounding box center [761, 145] width 57 height 14
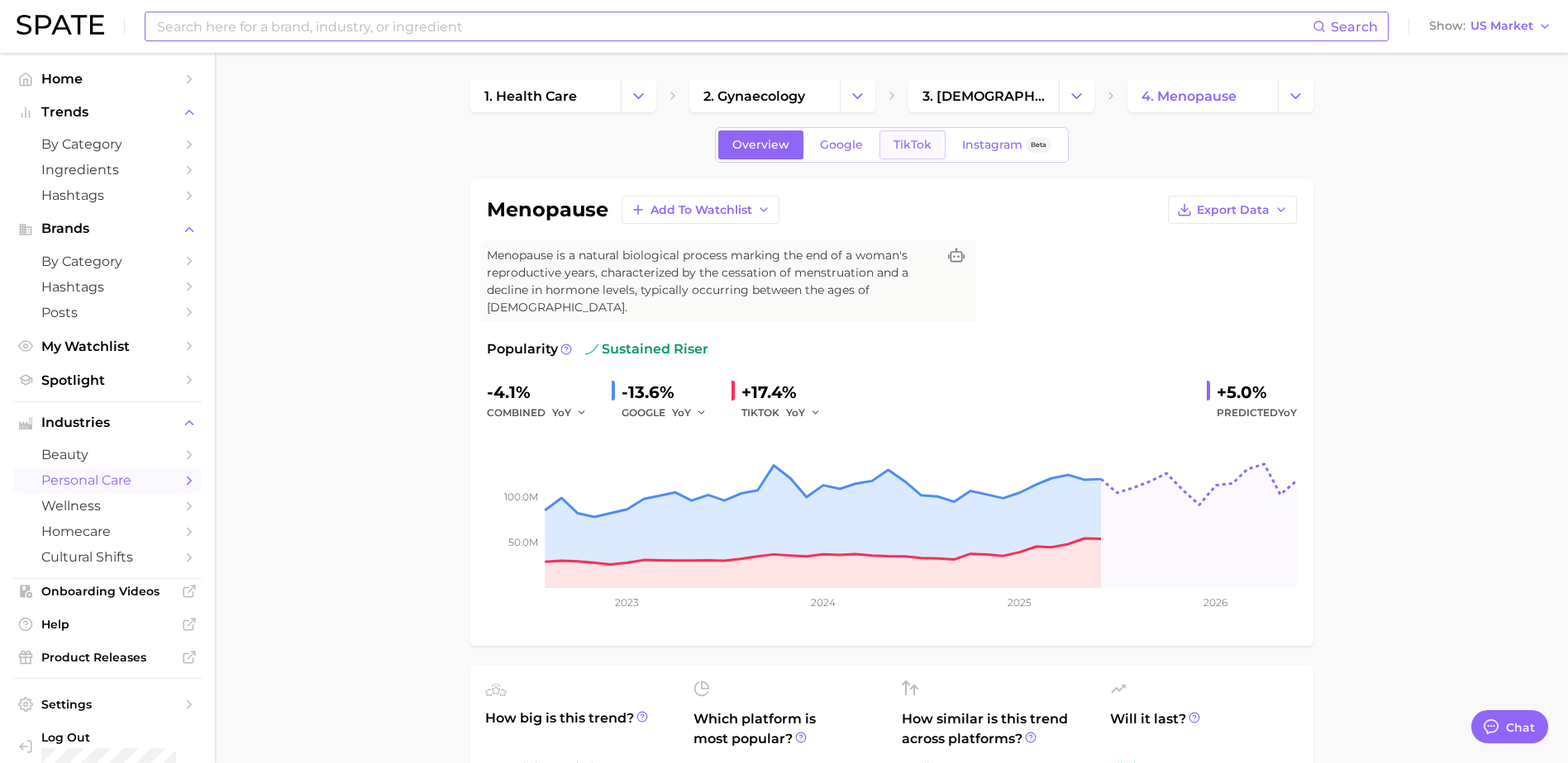
click at [887, 154] on link "TikTok" at bounding box center [912, 144] width 66 height 29
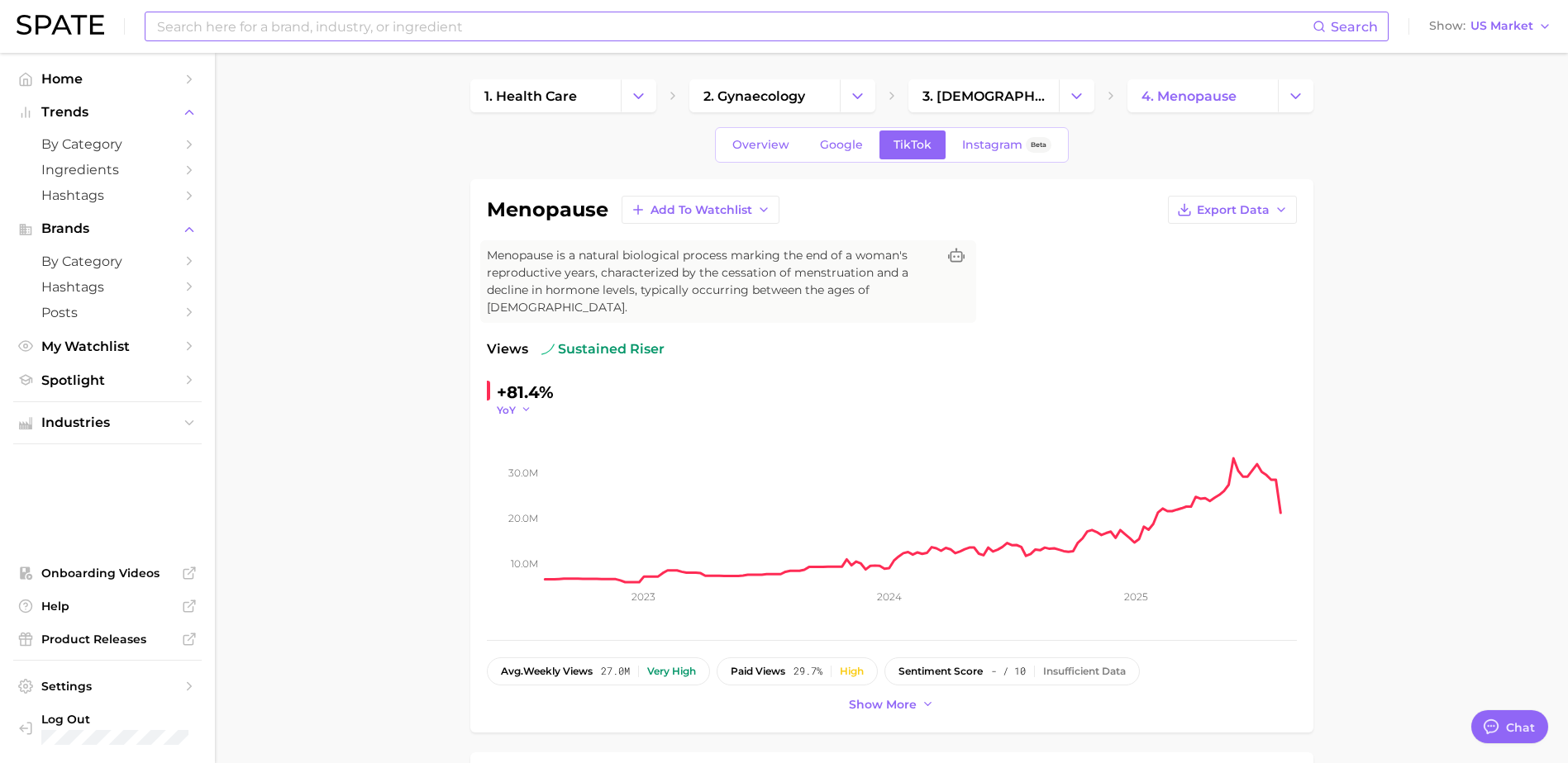
click at [513, 403] on span "YoY" at bounding box center [506, 410] width 19 height 14
click at [1474, 35] on button "Show US Market" at bounding box center [1489, 27] width 130 height 21
click at [1479, 143] on span "[GEOGRAPHIC_DATA]" at bounding box center [1483, 143] width 128 height 14
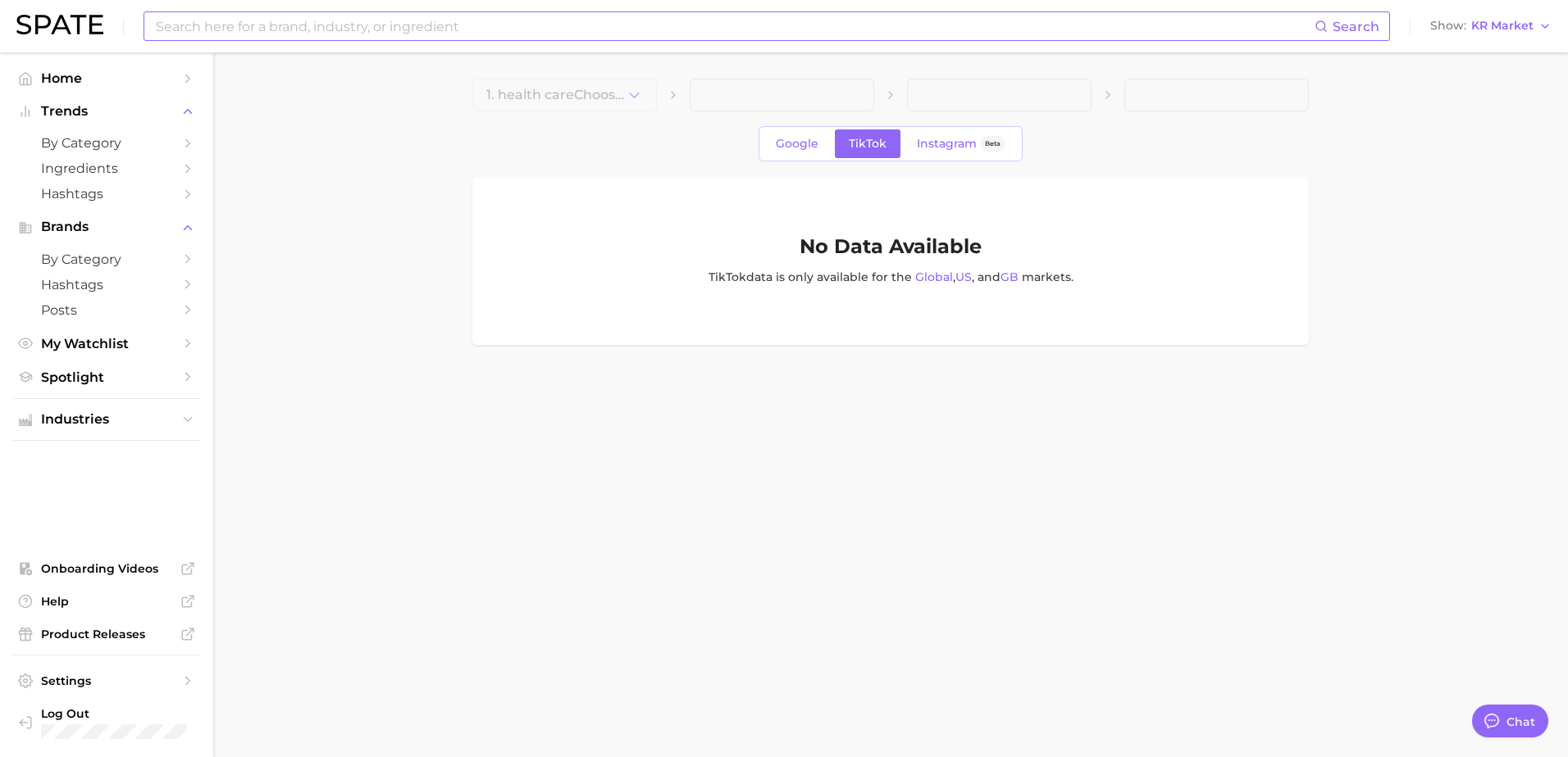
click at [684, 38] on input at bounding box center [733, 26] width 1160 height 28
